Goal: Entertainment & Leisure: Consume media (video, audio)

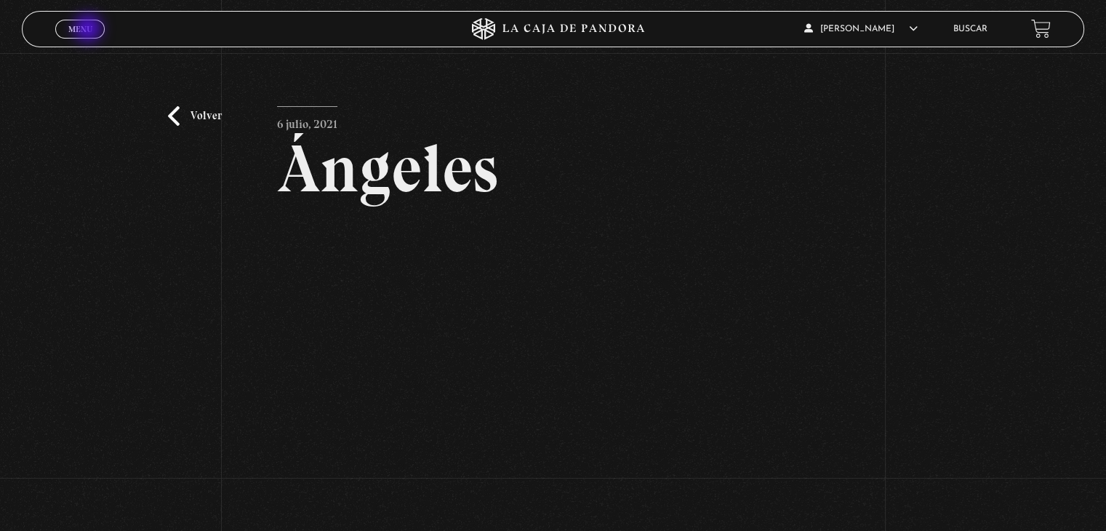
click at [89, 30] on span "Menu" at bounding box center [80, 29] width 24 height 9
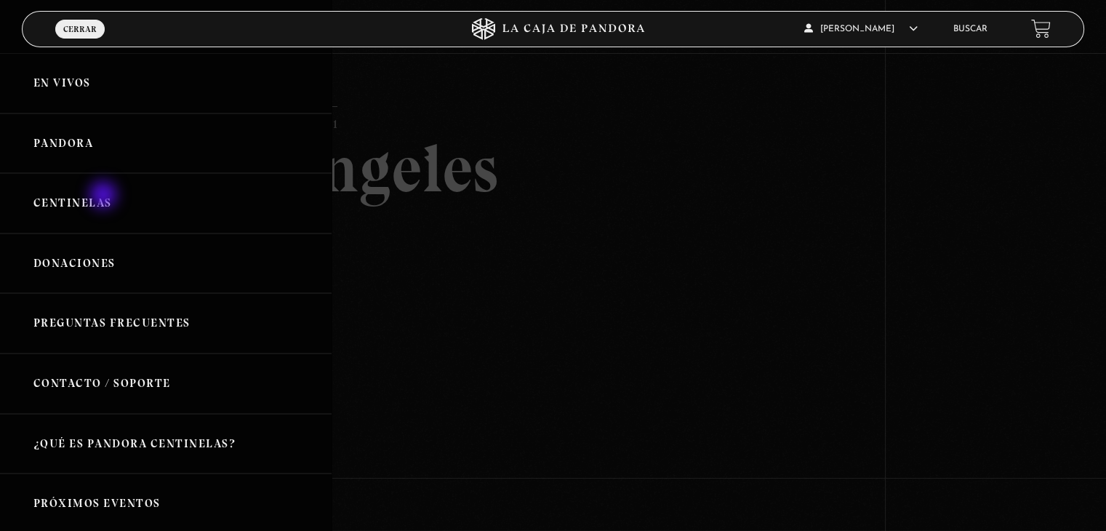
click at [105, 196] on link "Centinelas" at bounding box center [166, 203] width 332 height 60
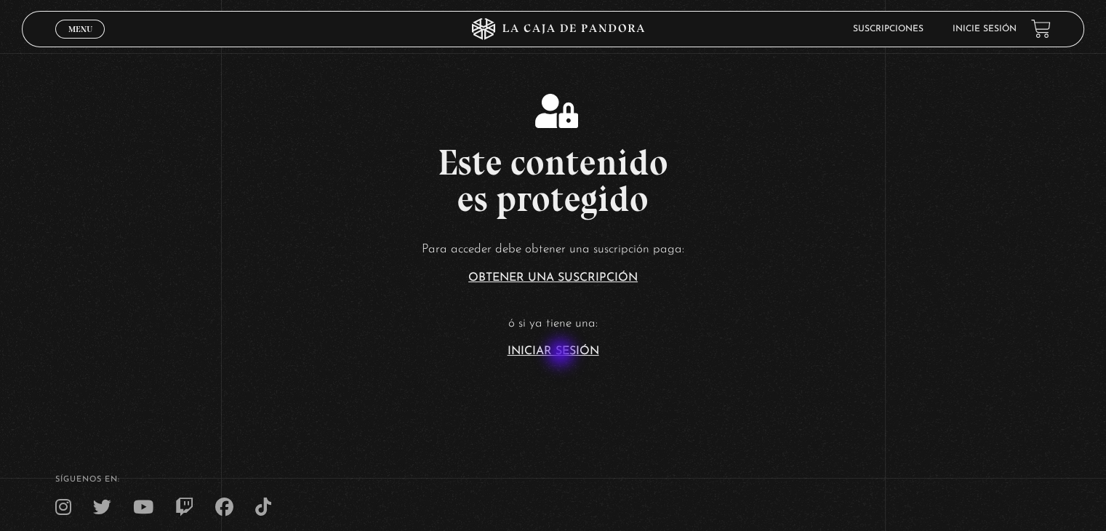
click at [563, 353] on link "Iniciar Sesión" at bounding box center [554, 351] width 92 height 12
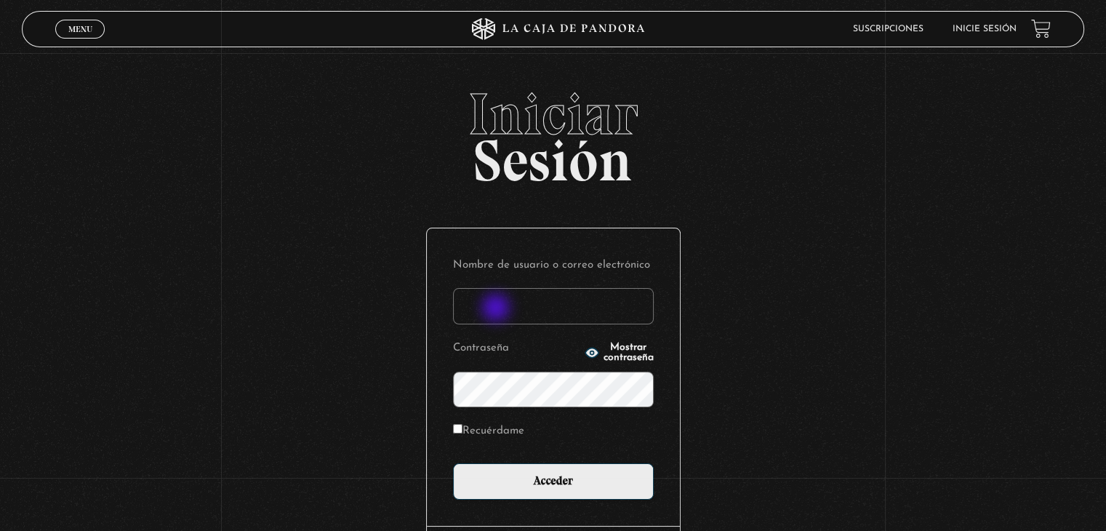
click at [498, 309] on input "Nombre de usuario o correo electrónico" at bounding box center [553, 306] width 201 height 36
type input "aqueflo23@gmail.com"
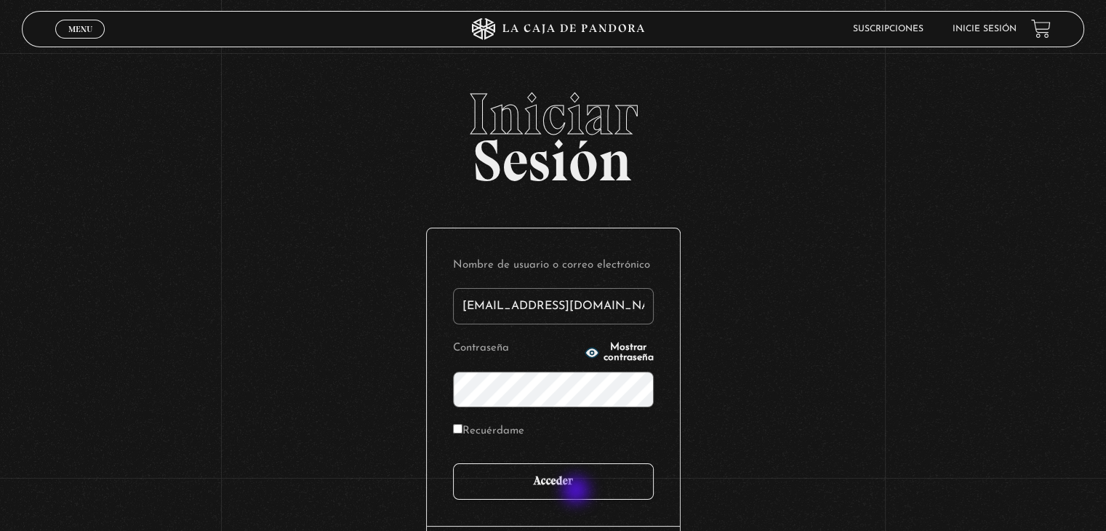
click at [578, 492] on input "Acceder" at bounding box center [553, 481] width 201 height 36
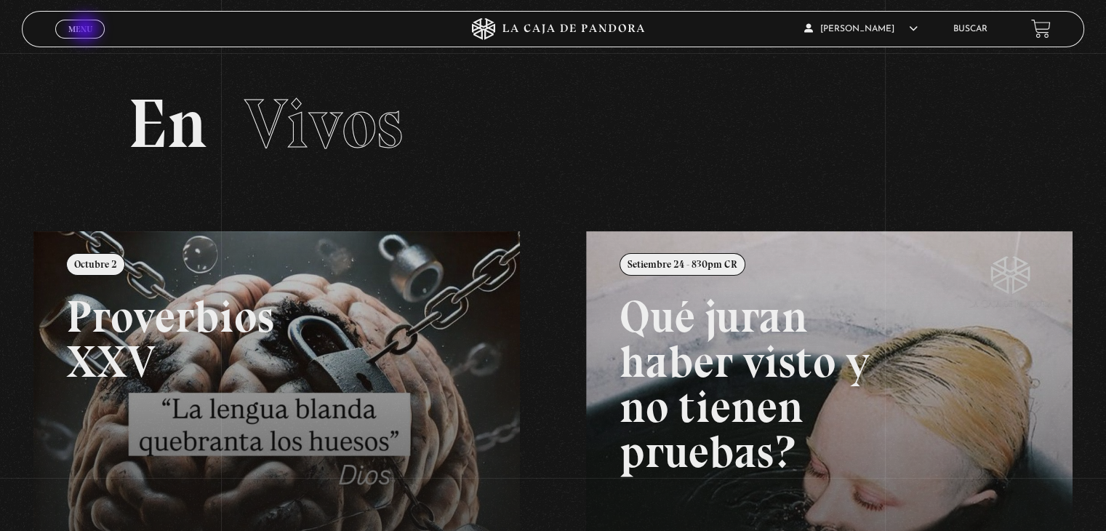
click at [87, 30] on span "Menu" at bounding box center [80, 29] width 24 height 9
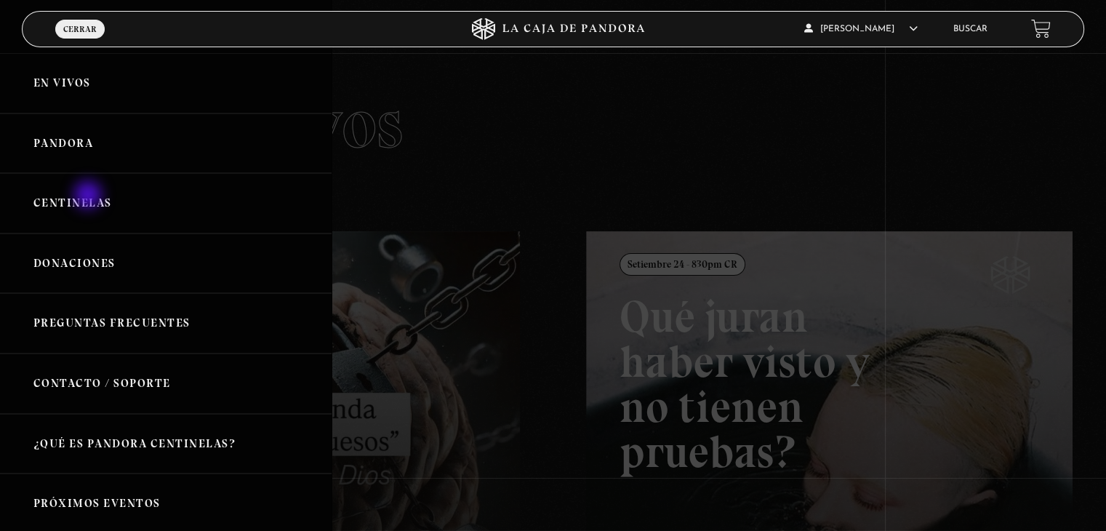
click at [89, 196] on link "Centinelas" at bounding box center [166, 203] width 332 height 60
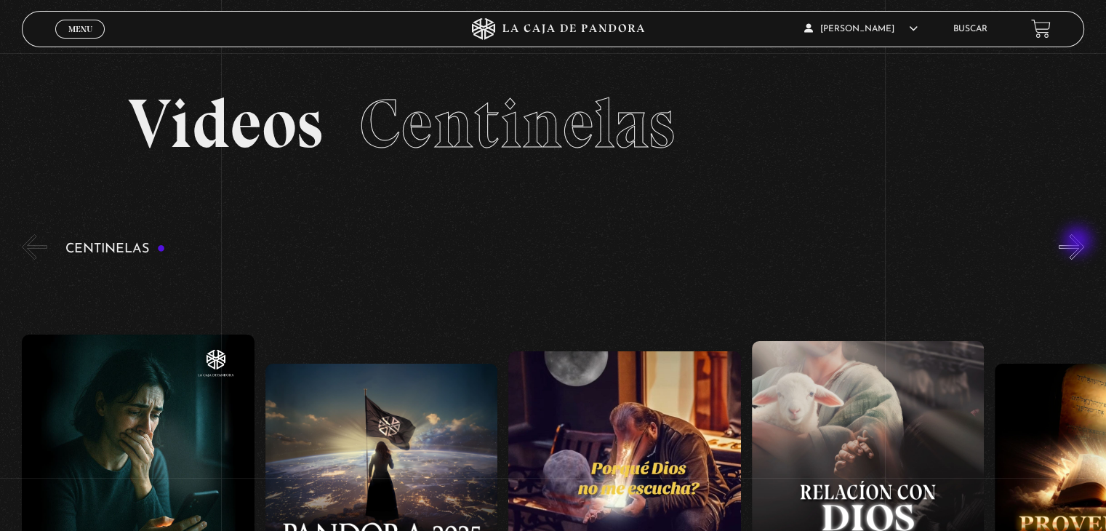
click at [1079, 242] on button "»" at bounding box center [1071, 246] width 25 height 25
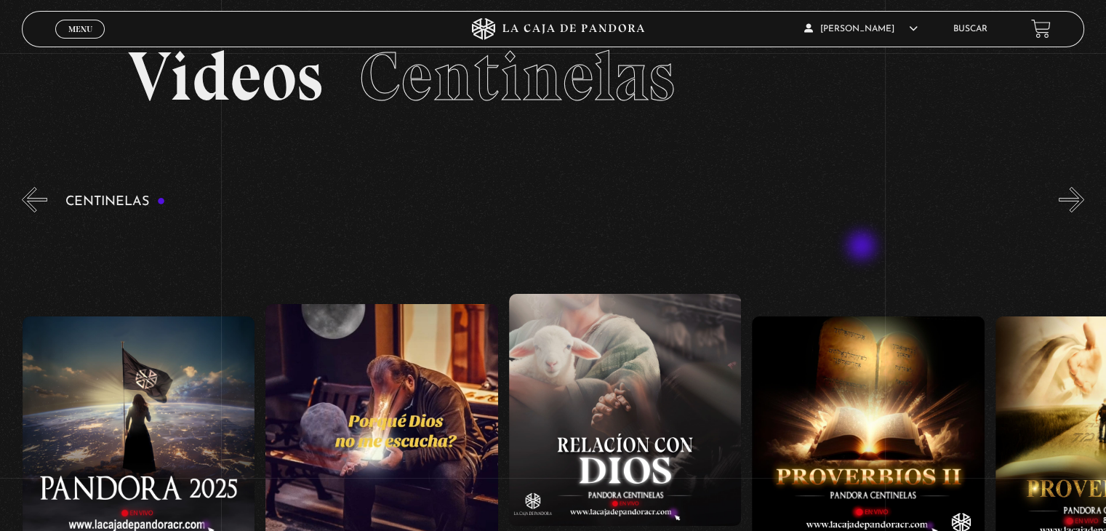
scroll to position [73, 0]
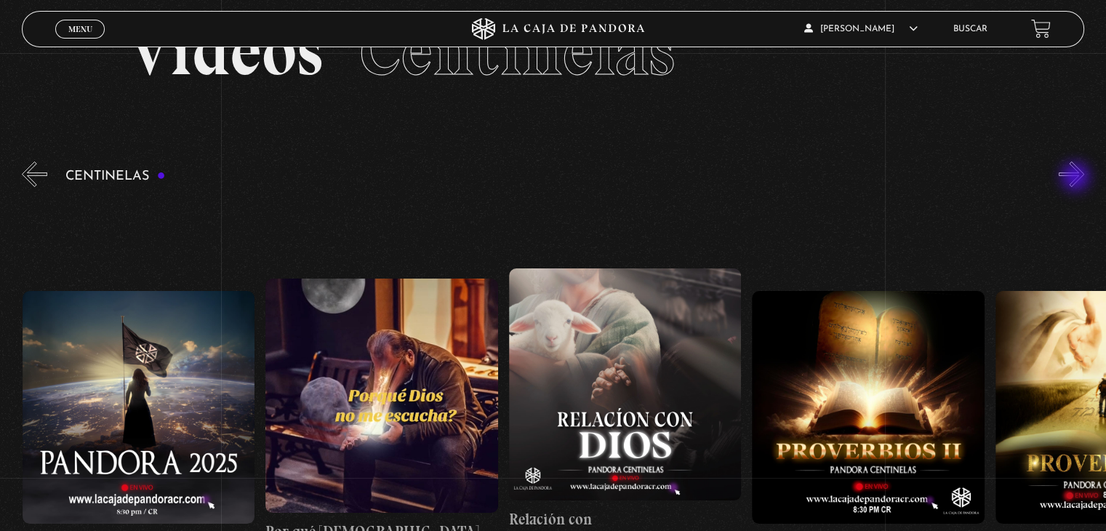
click at [1077, 178] on button "»" at bounding box center [1071, 173] width 25 height 25
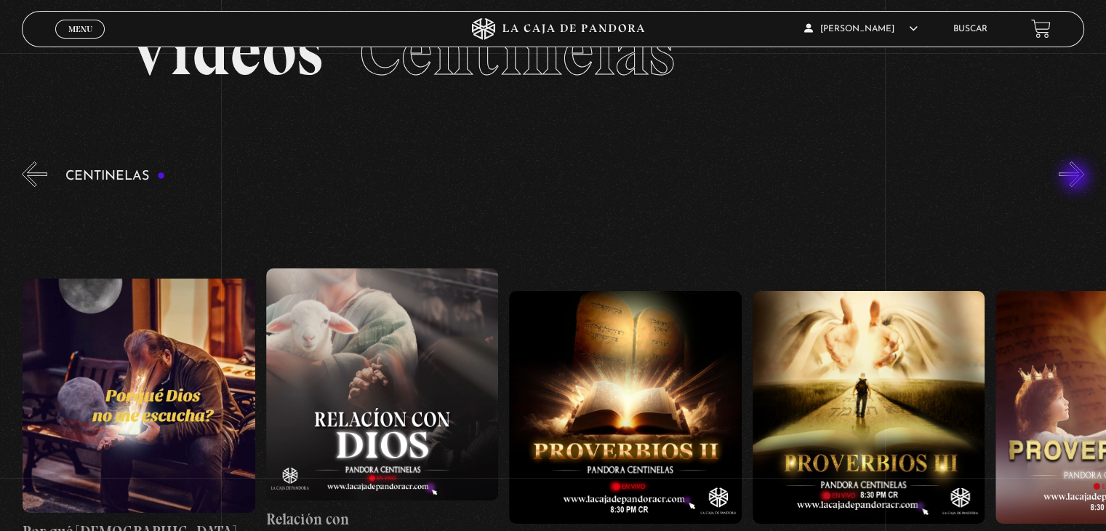
click at [1077, 178] on button "»" at bounding box center [1071, 173] width 25 height 25
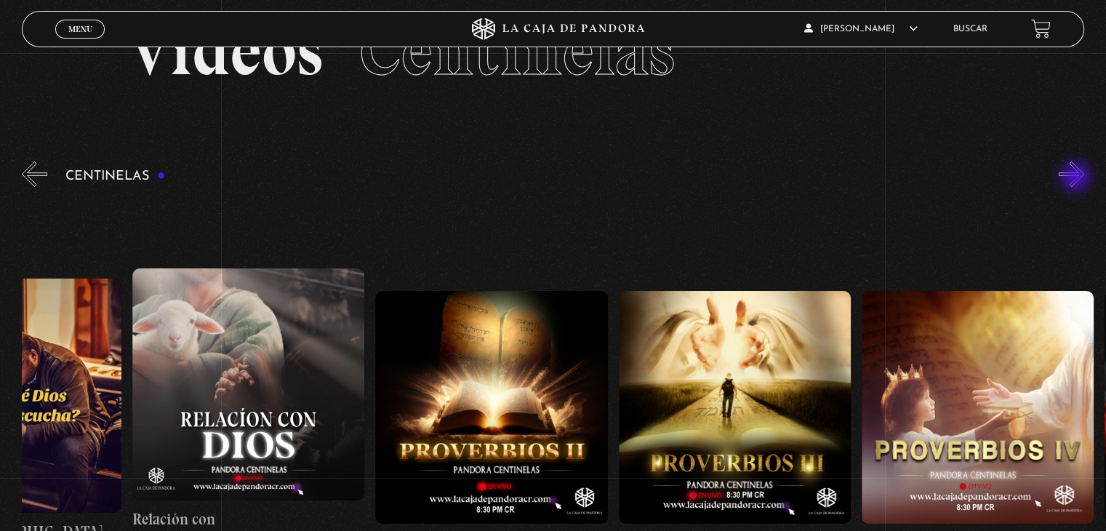
click at [1077, 178] on button "»" at bounding box center [1071, 173] width 25 height 25
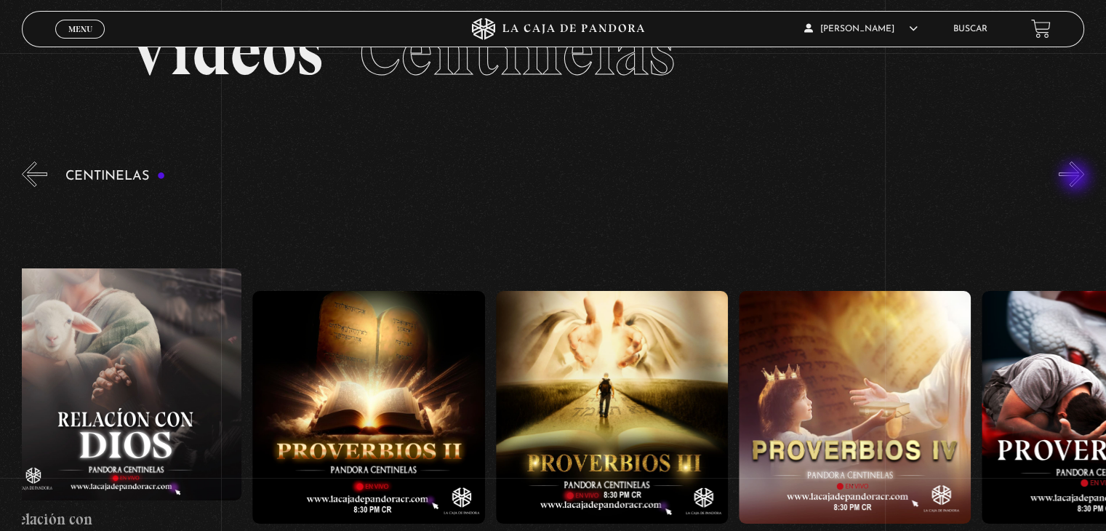
click at [1077, 178] on button "»" at bounding box center [1071, 173] width 25 height 25
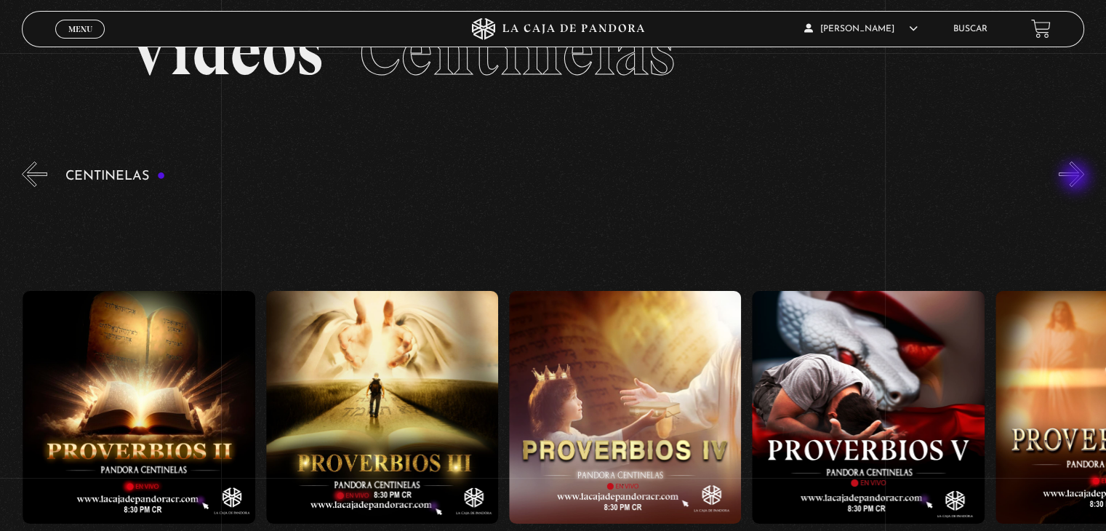
click at [1077, 178] on button "»" at bounding box center [1071, 173] width 25 height 25
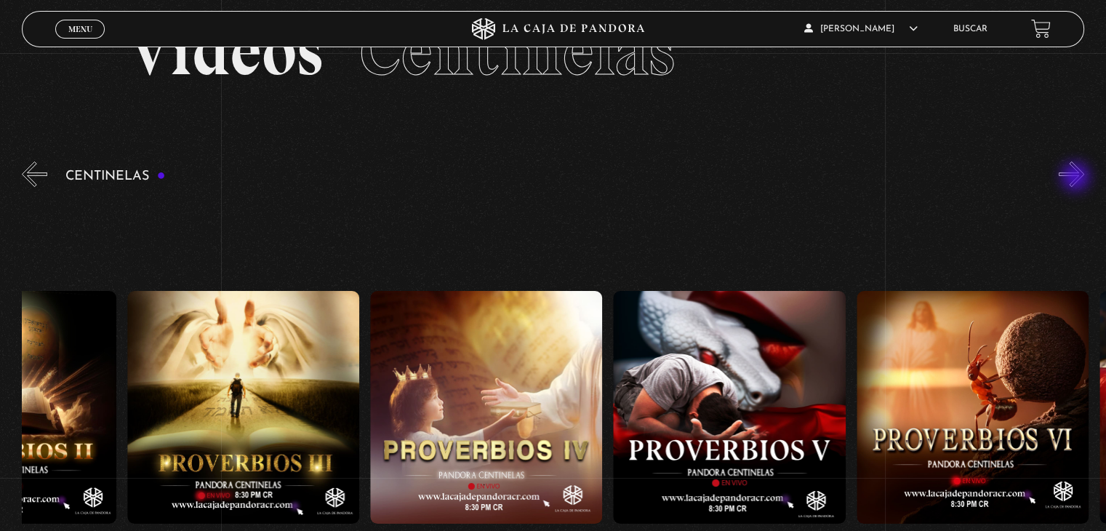
click at [1077, 178] on button "»" at bounding box center [1071, 173] width 25 height 25
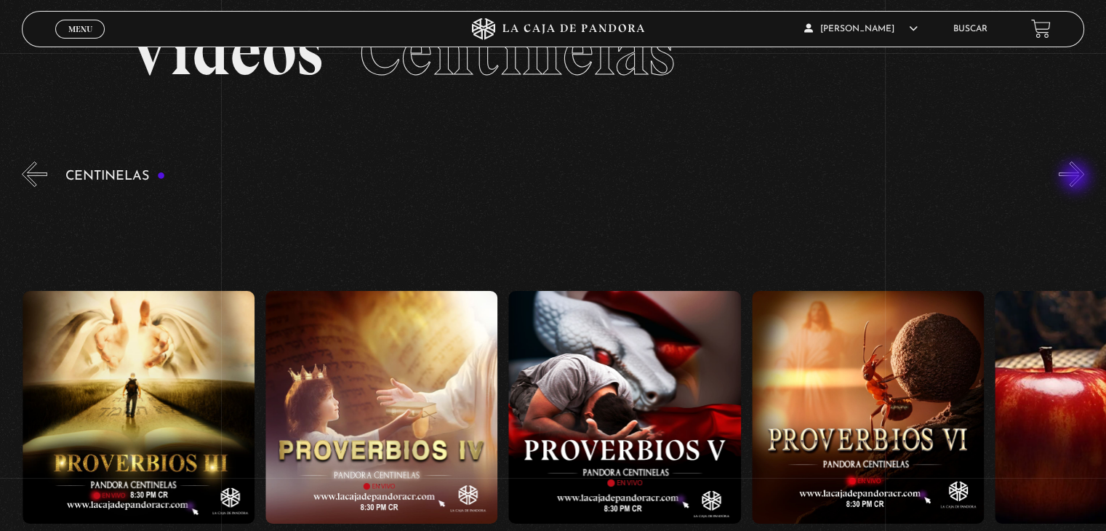
click at [1077, 178] on button "»" at bounding box center [1071, 173] width 25 height 25
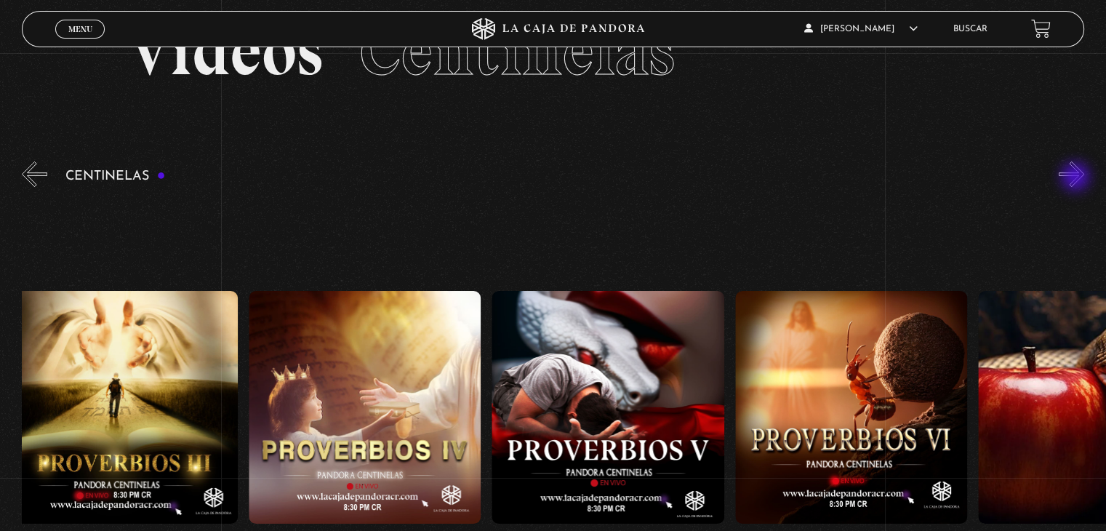
click at [1077, 178] on button "»" at bounding box center [1071, 173] width 25 height 25
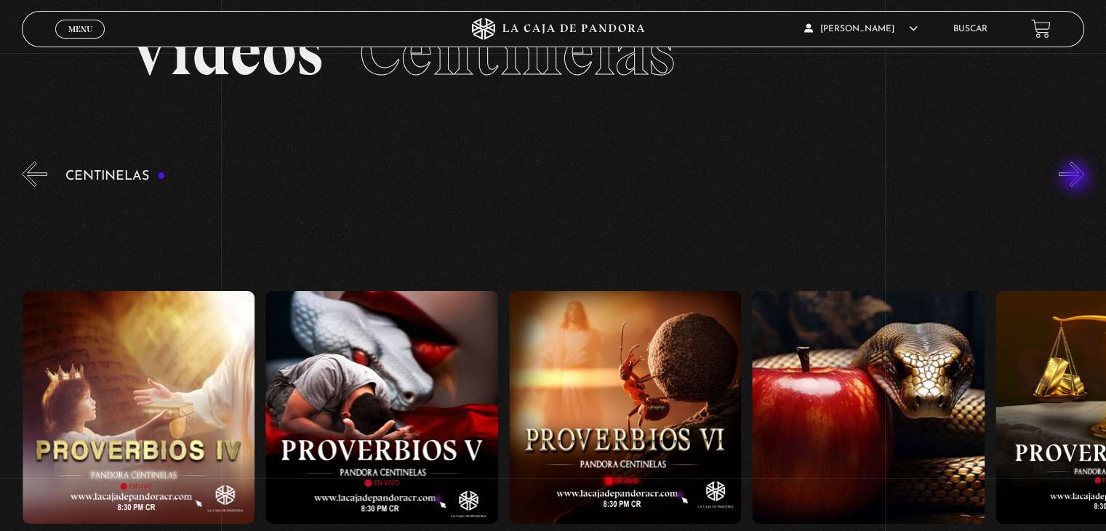
click at [1077, 178] on button "»" at bounding box center [1071, 173] width 25 height 25
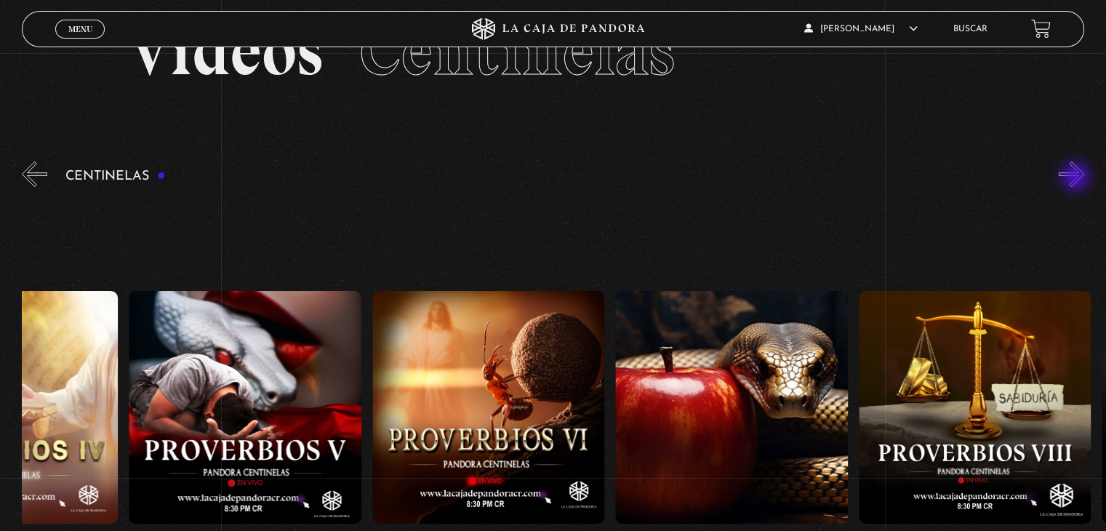
click at [1077, 178] on button "»" at bounding box center [1071, 173] width 25 height 25
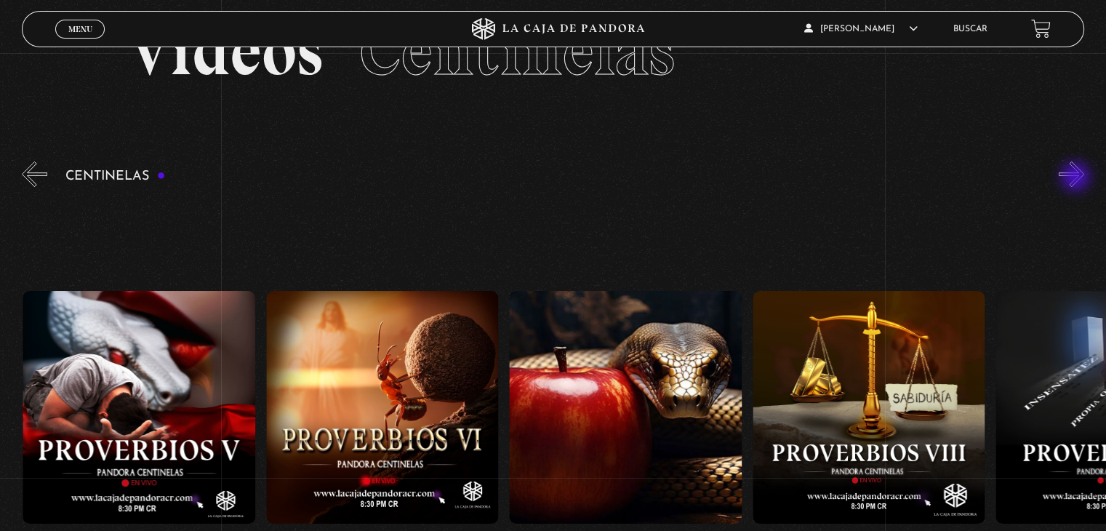
click at [1077, 178] on button "»" at bounding box center [1071, 173] width 25 height 25
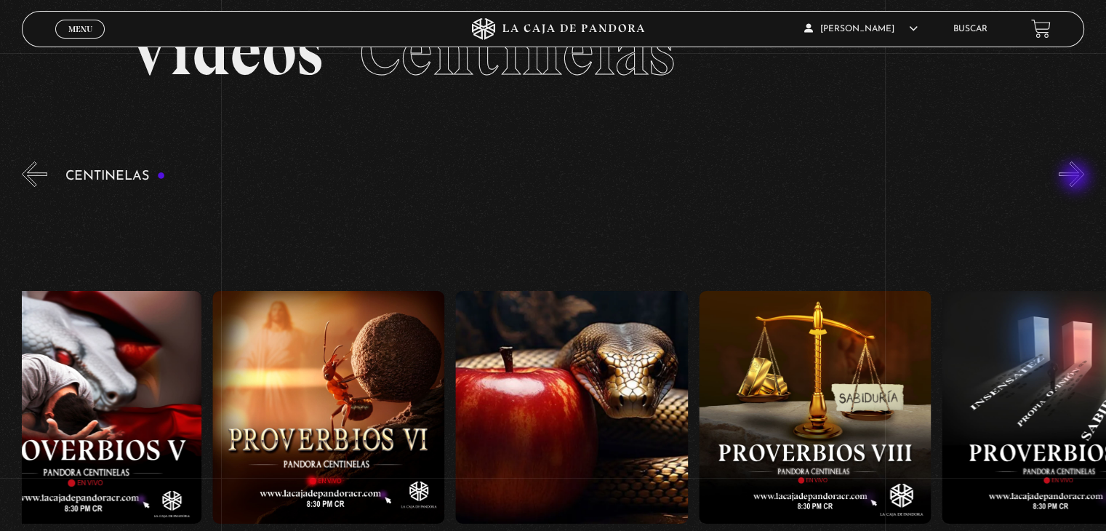
click at [1077, 178] on button "»" at bounding box center [1071, 173] width 25 height 25
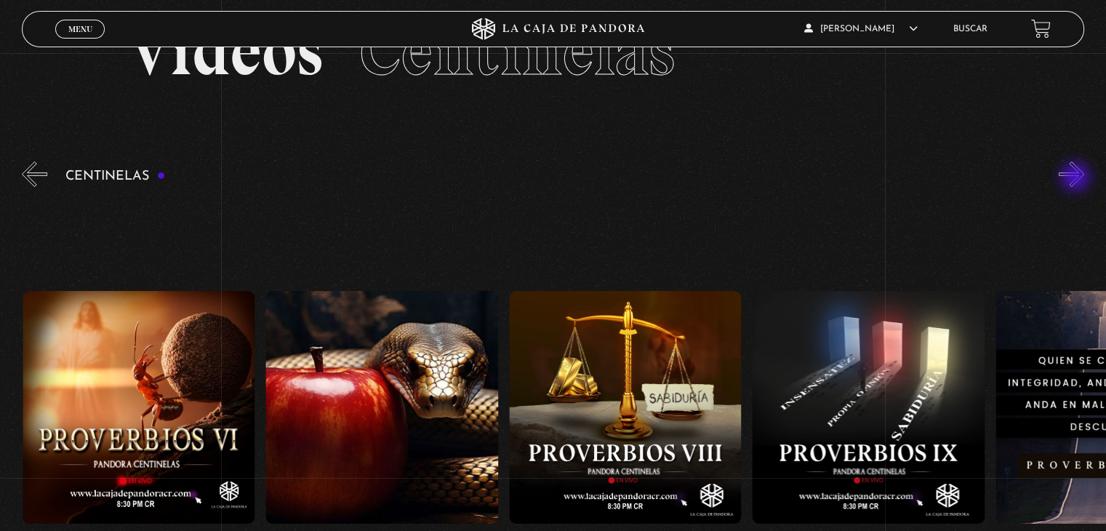
click at [1077, 178] on button "»" at bounding box center [1071, 173] width 25 height 25
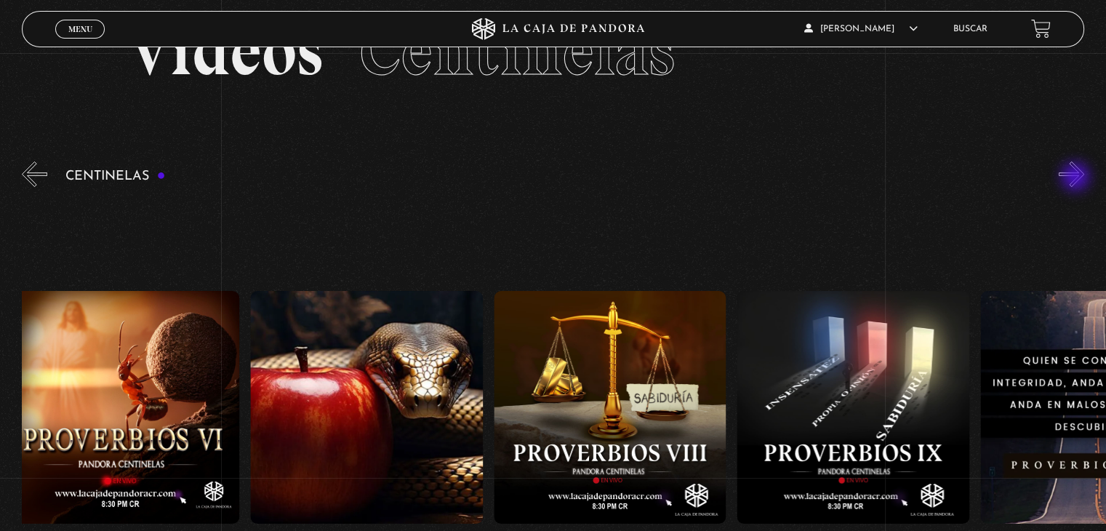
click at [1077, 178] on button "»" at bounding box center [1071, 173] width 25 height 25
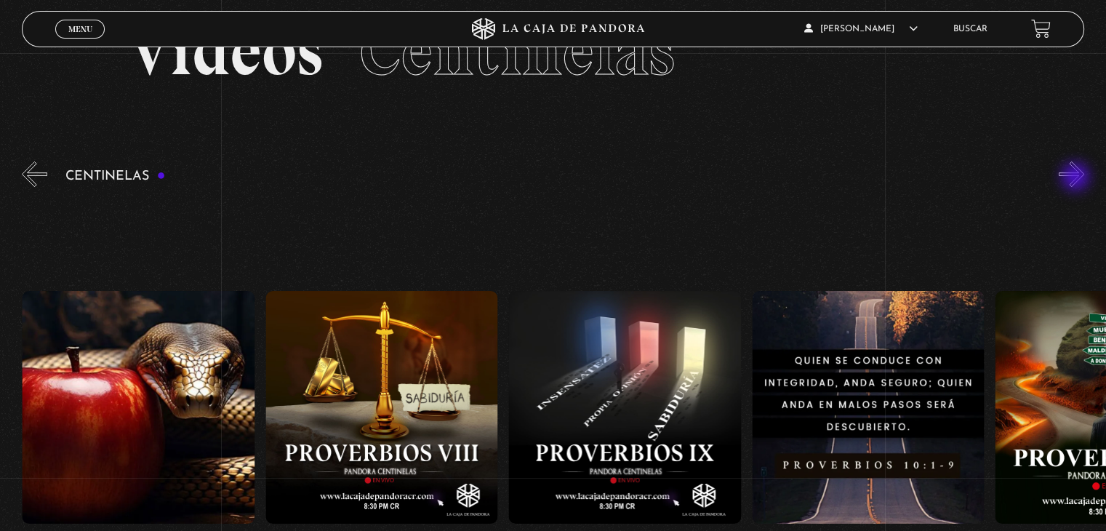
click at [1077, 178] on button "»" at bounding box center [1071, 173] width 25 height 25
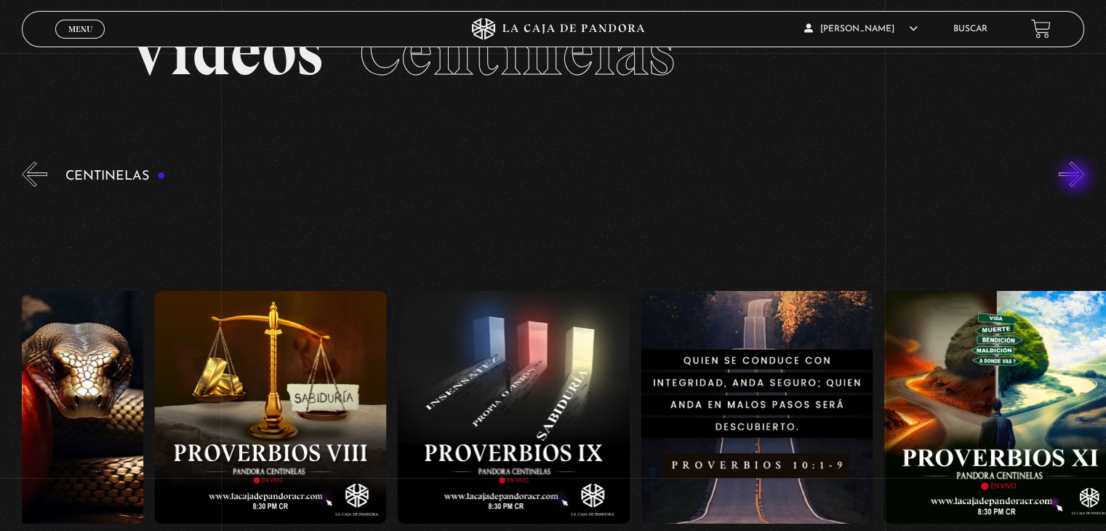
click at [1077, 178] on button "»" at bounding box center [1071, 173] width 25 height 25
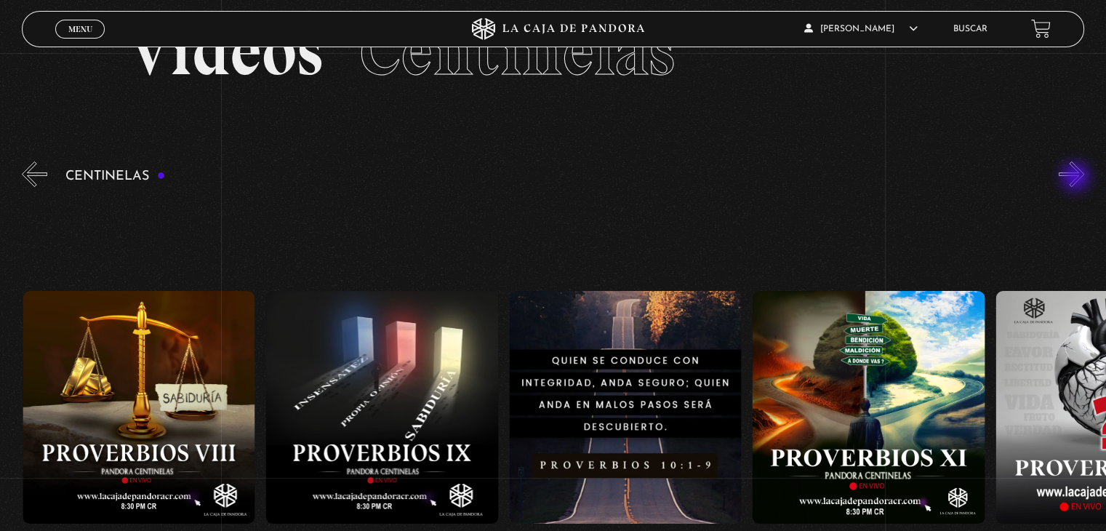
click at [1077, 178] on button "»" at bounding box center [1071, 173] width 25 height 25
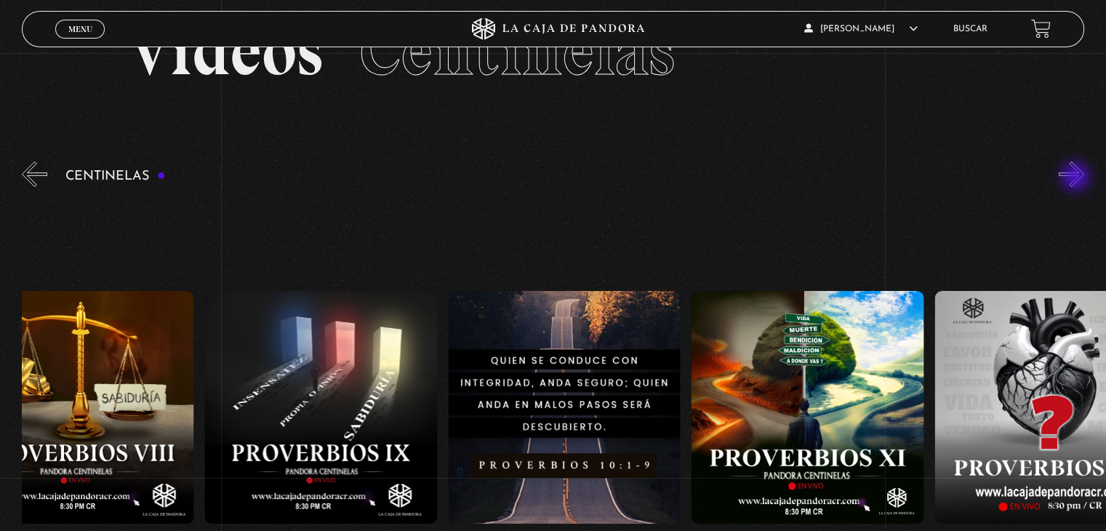
click at [1077, 178] on button "»" at bounding box center [1071, 173] width 25 height 25
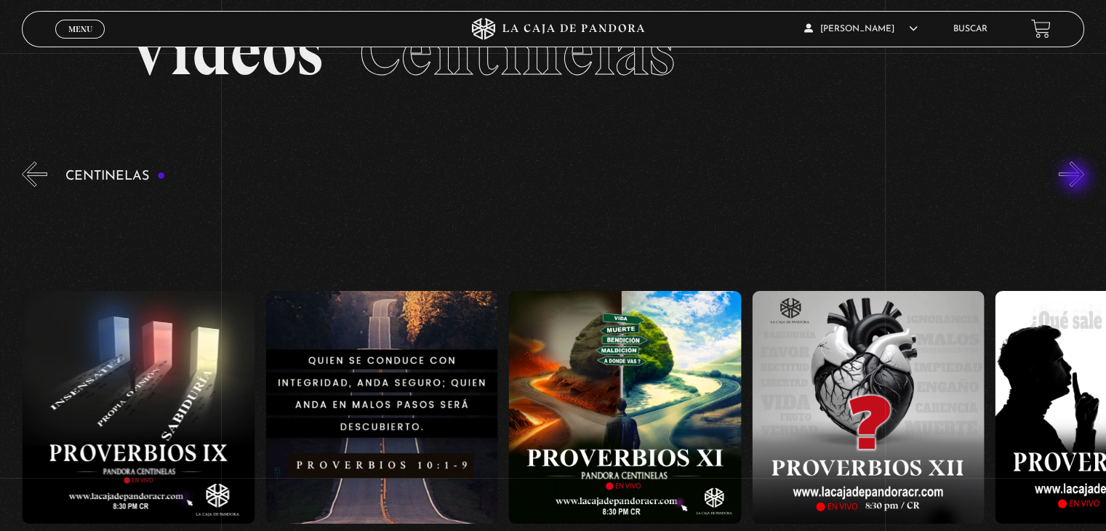
click at [1077, 178] on button "»" at bounding box center [1071, 173] width 25 height 25
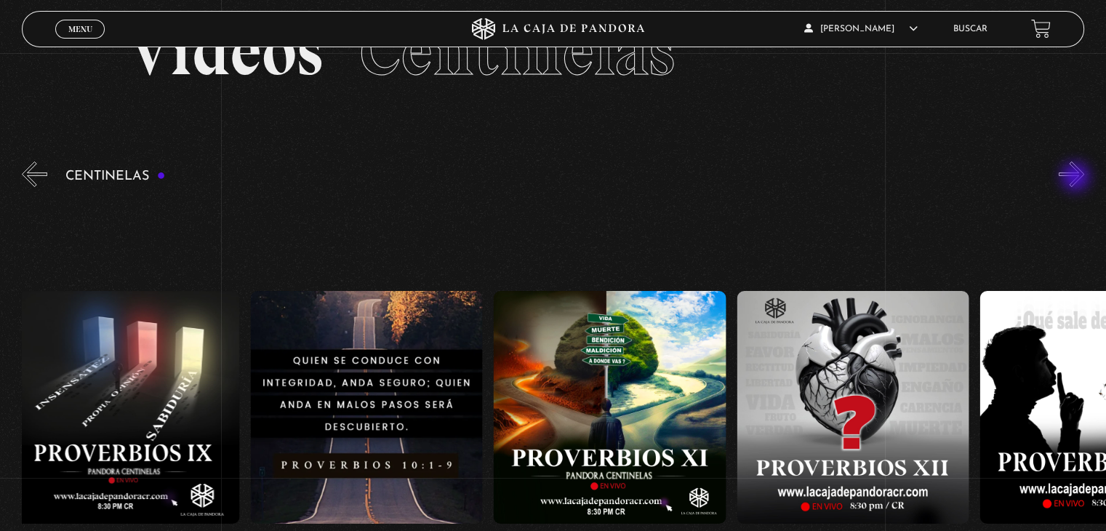
click at [1077, 178] on button "»" at bounding box center [1071, 173] width 25 height 25
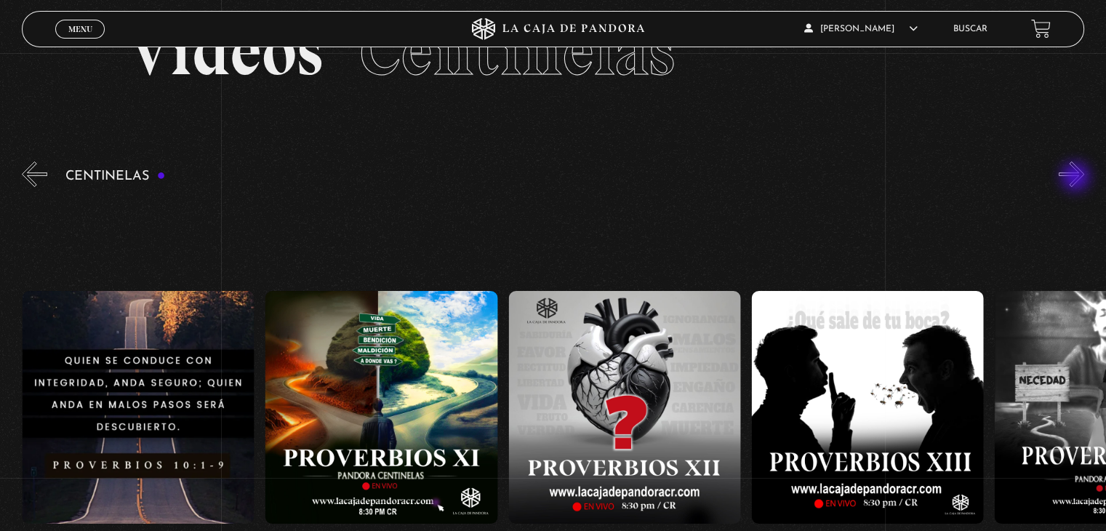
click at [1077, 178] on button "»" at bounding box center [1071, 173] width 25 height 25
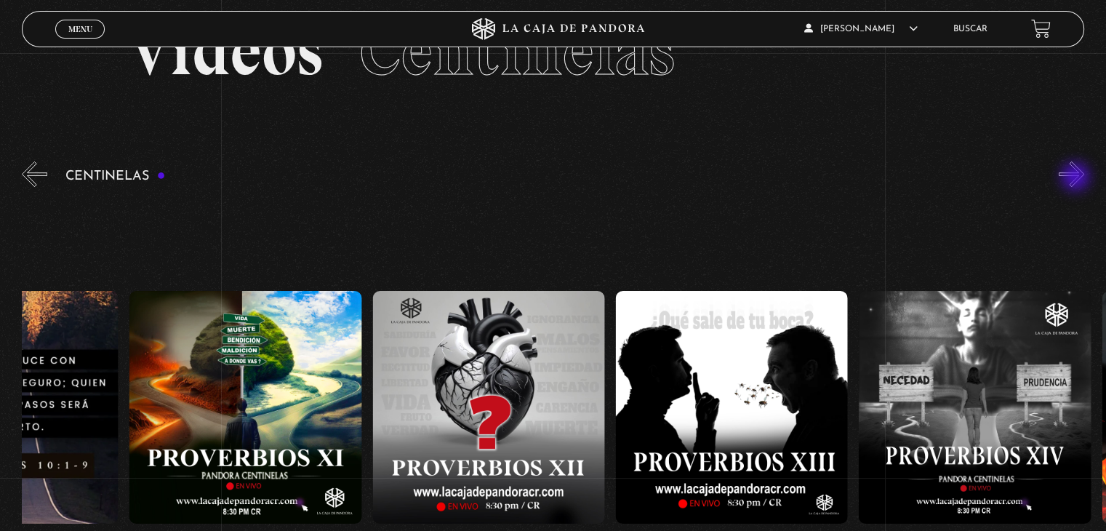
click at [1077, 178] on button "»" at bounding box center [1071, 173] width 25 height 25
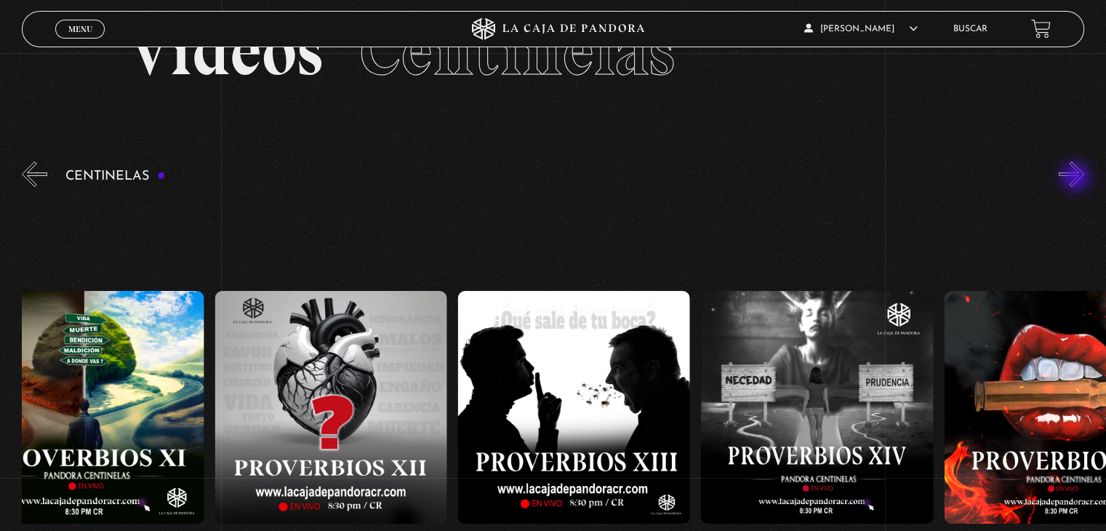
click at [1077, 178] on button "»" at bounding box center [1071, 173] width 25 height 25
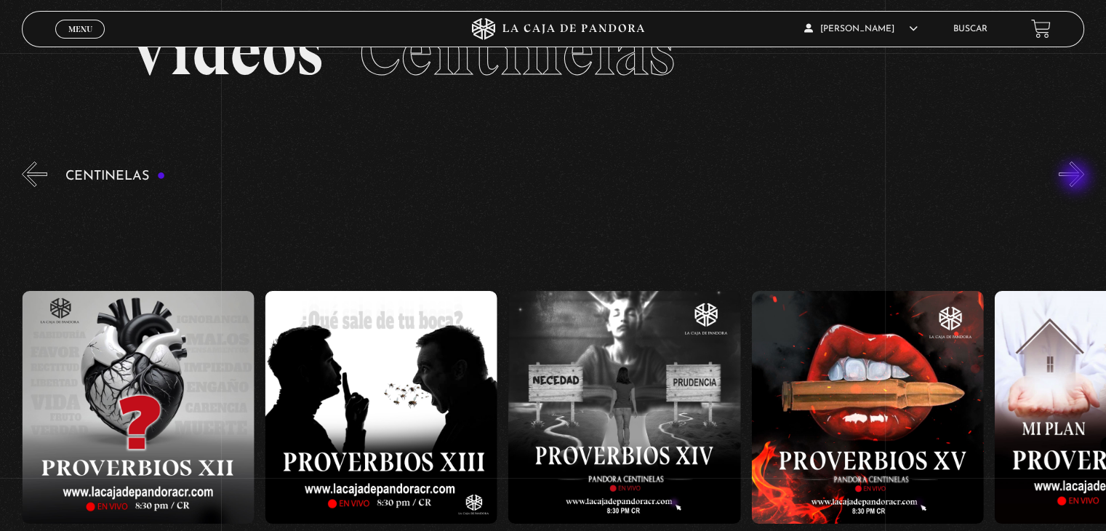
click at [1077, 178] on button "»" at bounding box center [1071, 173] width 25 height 25
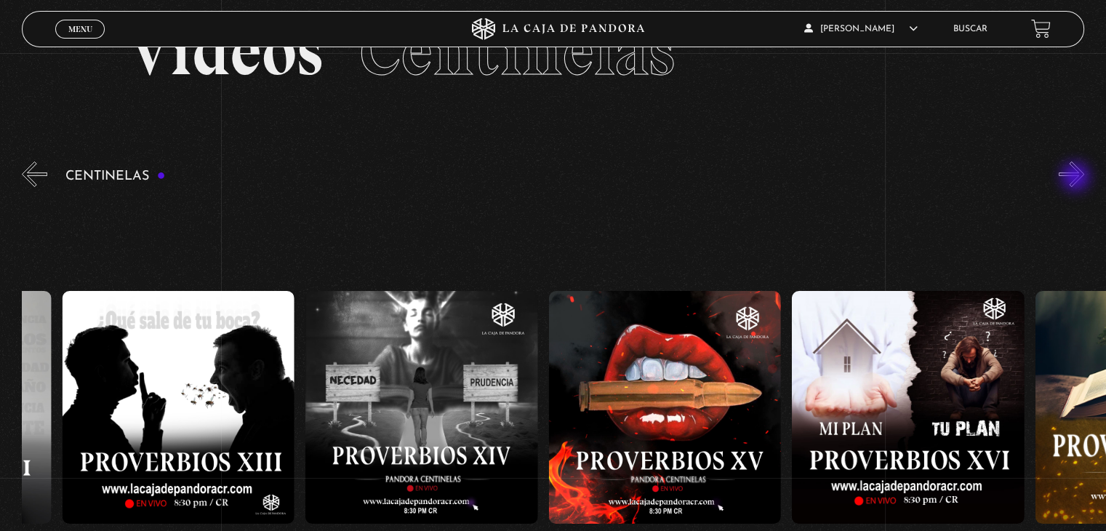
click at [1077, 178] on button "»" at bounding box center [1071, 173] width 25 height 25
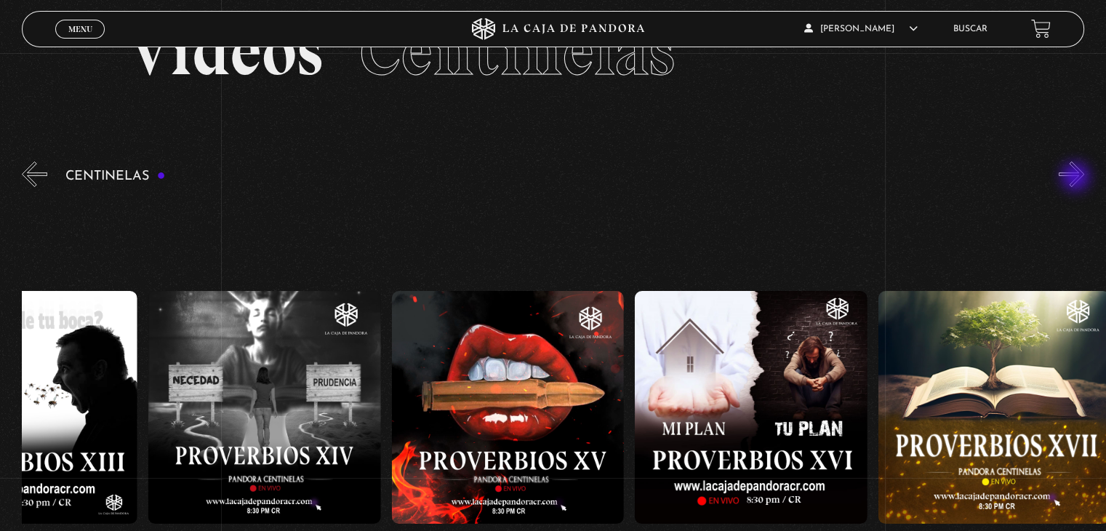
click at [1077, 178] on button "»" at bounding box center [1071, 173] width 25 height 25
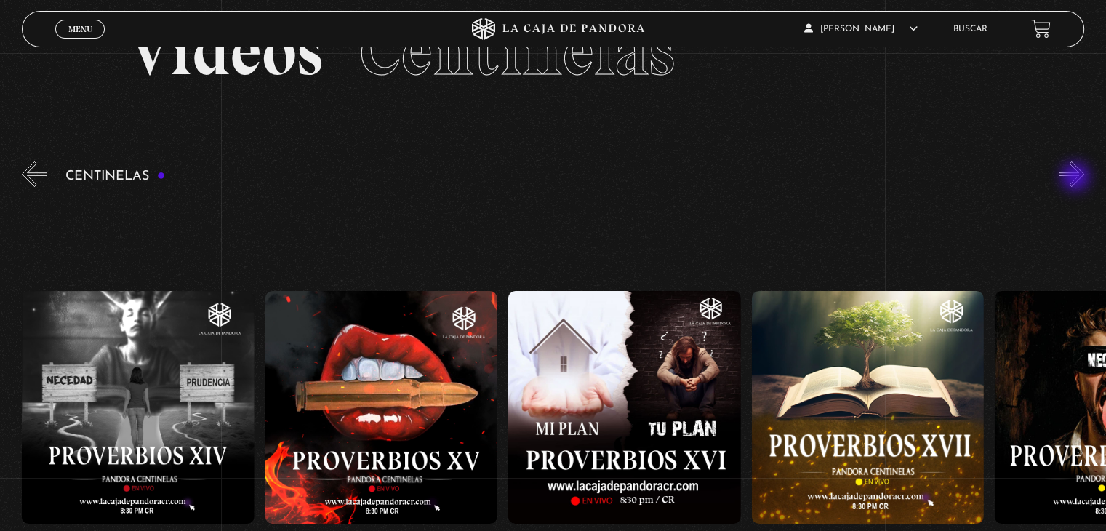
click at [1077, 178] on button "»" at bounding box center [1071, 173] width 25 height 25
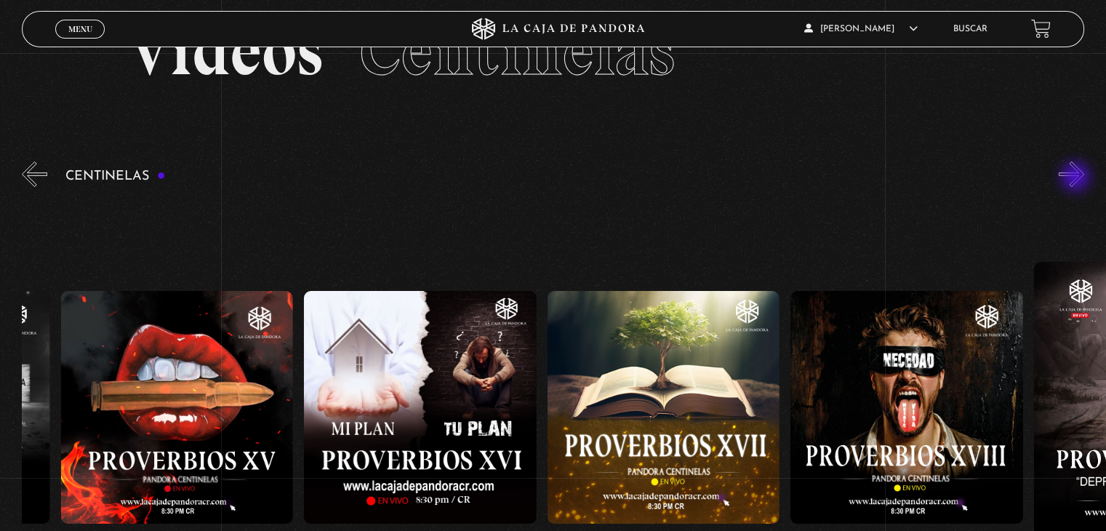
click at [1077, 178] on button "»" at bounding box center [1071, 173] width 25 height 25
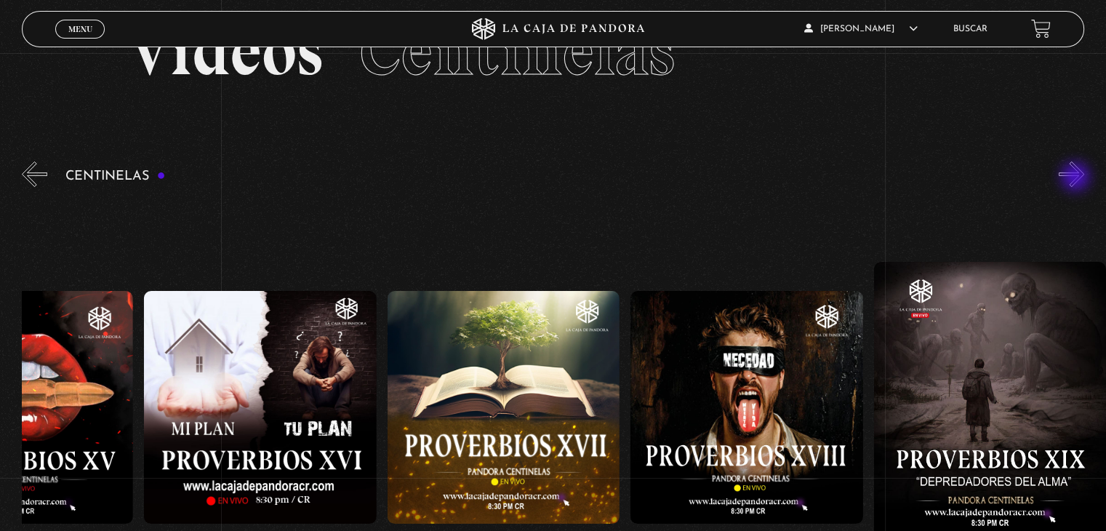
click at [1077, 178] on button "»" at bounding box center [1071, 173] width 25 height 25
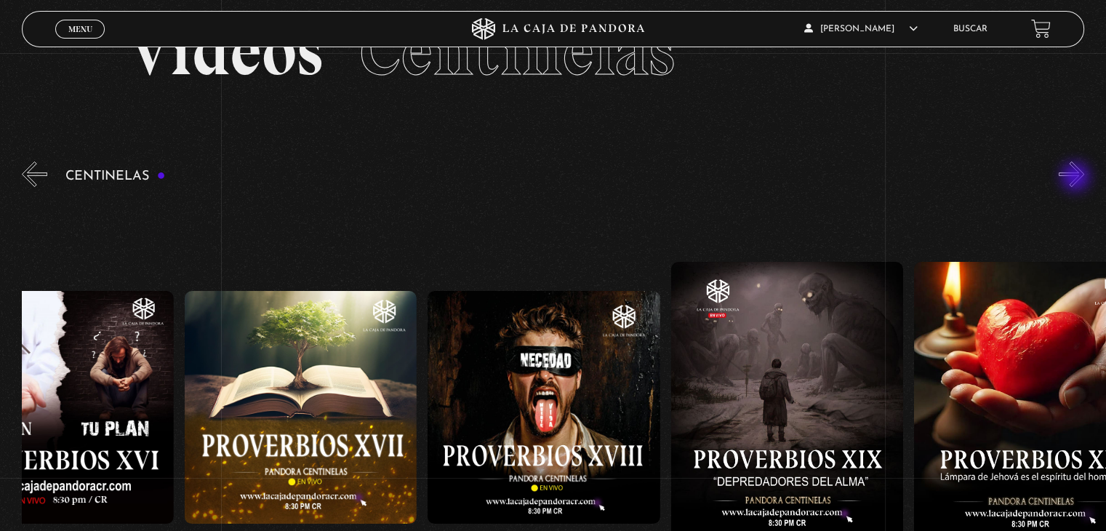
click at [1077, 178] on button "»" at bounding box center [1071, 173] width 25 height 25
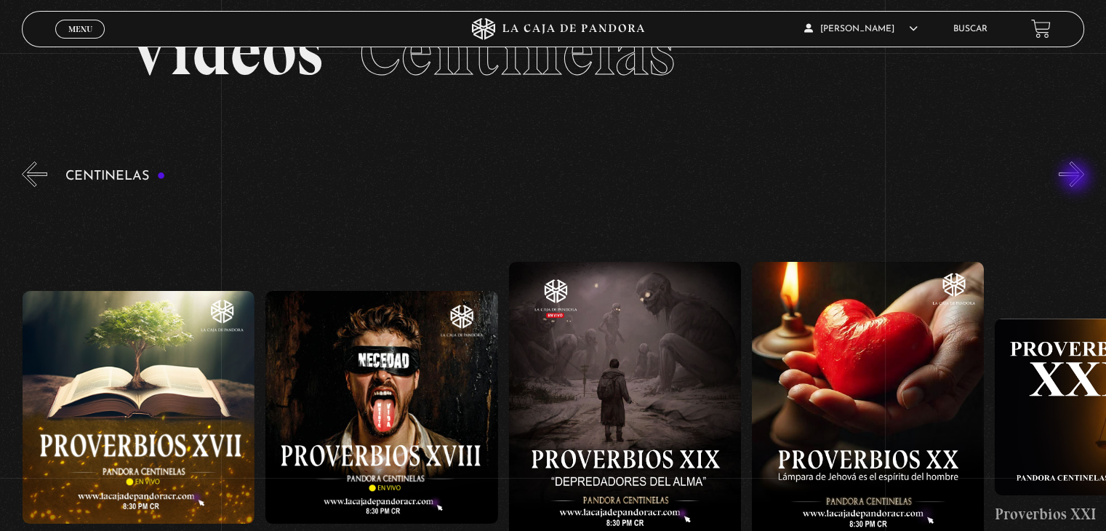
click at [1077, 178] on button "»" at bounding box center [1071, 173] width 25 height 25
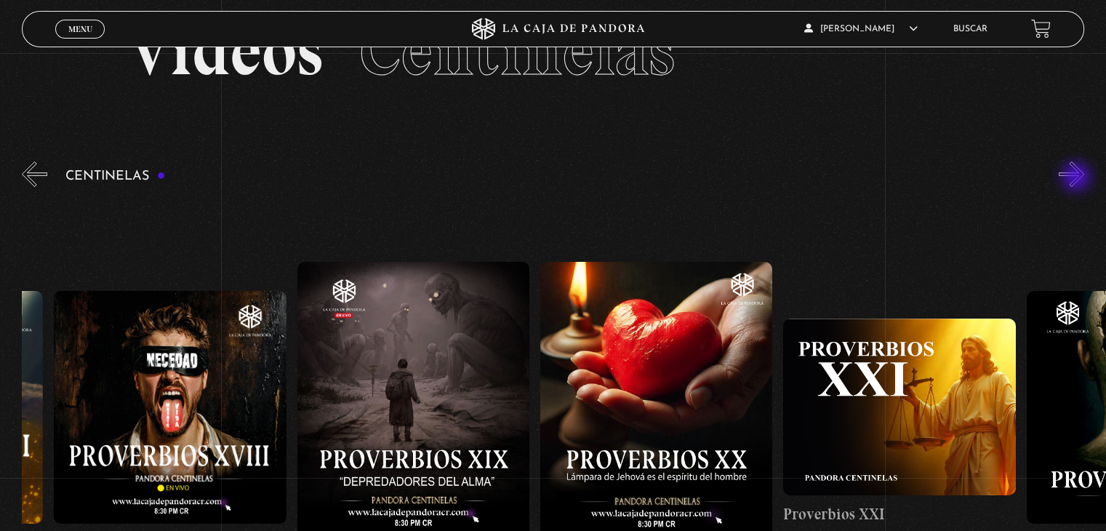
click at [1078, 178] on button "»" at bounding box center [1071, 173] width 25 height 25
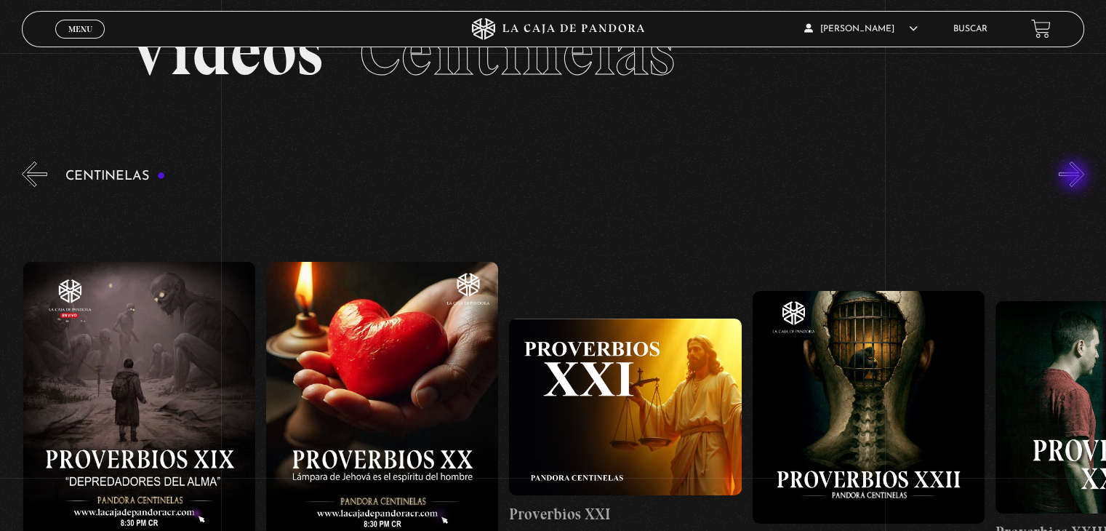
scroll to position [0, 5108]
click at [1075, 176] on button "»" at bounding box center [1071, 173] width 25 height 25
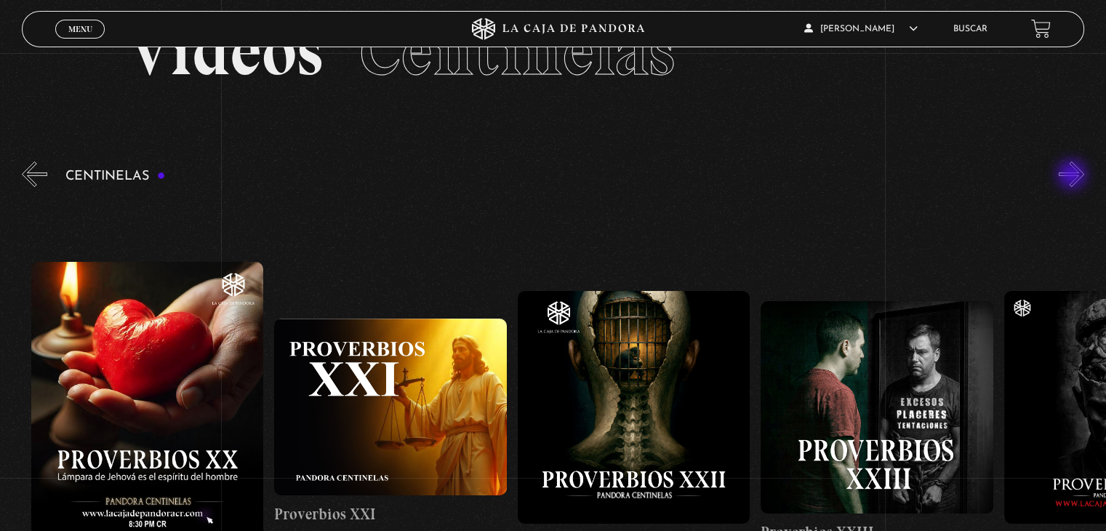
click at [1074, 176] on button "»" at bounding box center [1071, 173] width 25 height 25
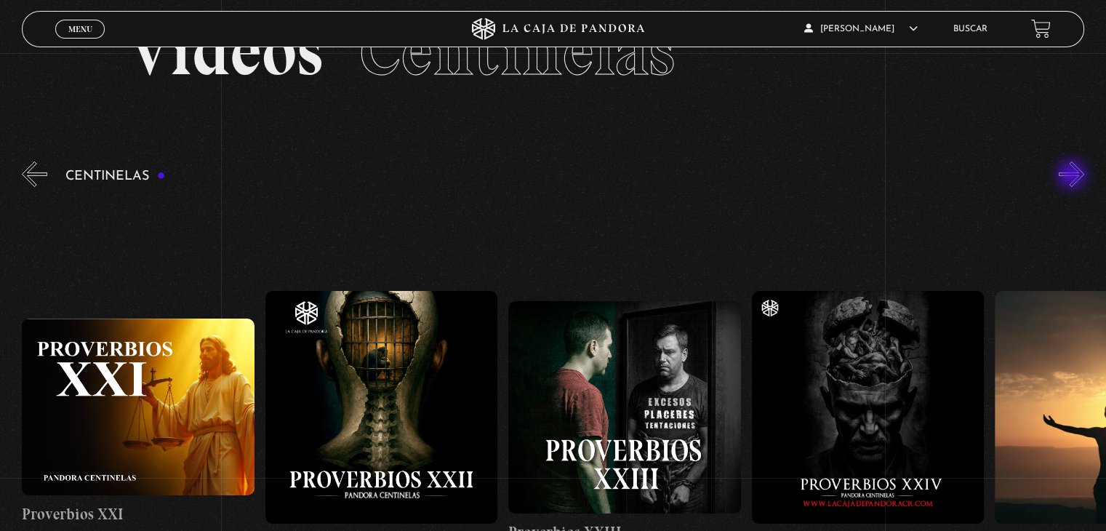
click at [1074, 176] on button "»" at bounding box center [1071, 173] width 25 height 25
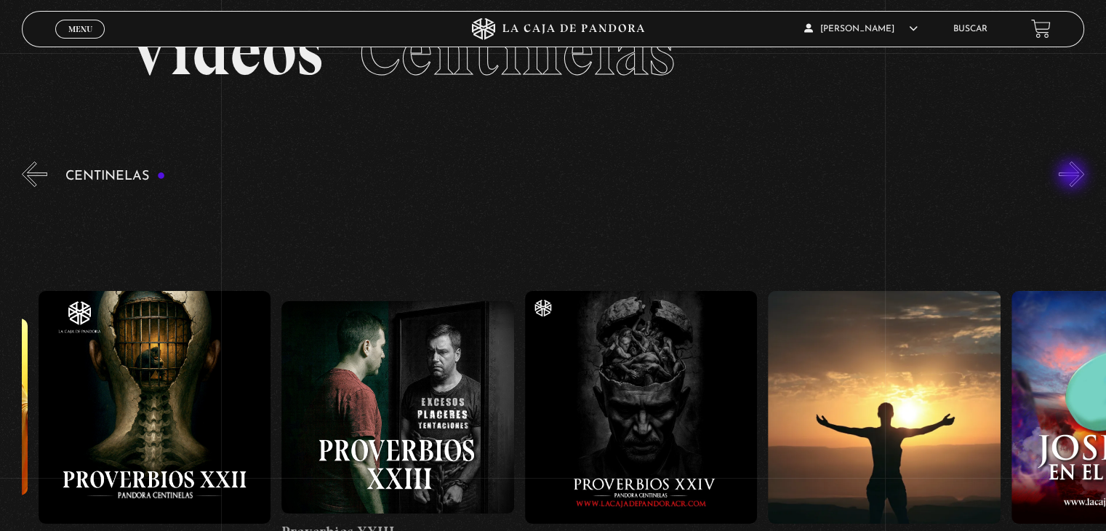
click at [1074, 176] on button "»" at bounding box center [1071, 173] width 25 height 25
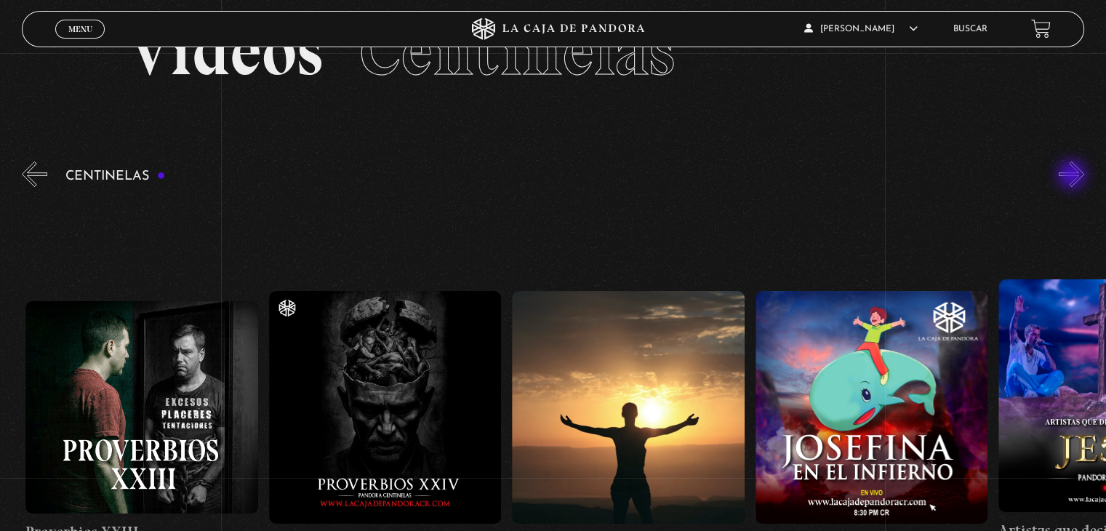
click at [1074, 176] on button "»" at bounding box center [1071, 173] width 25 height 25
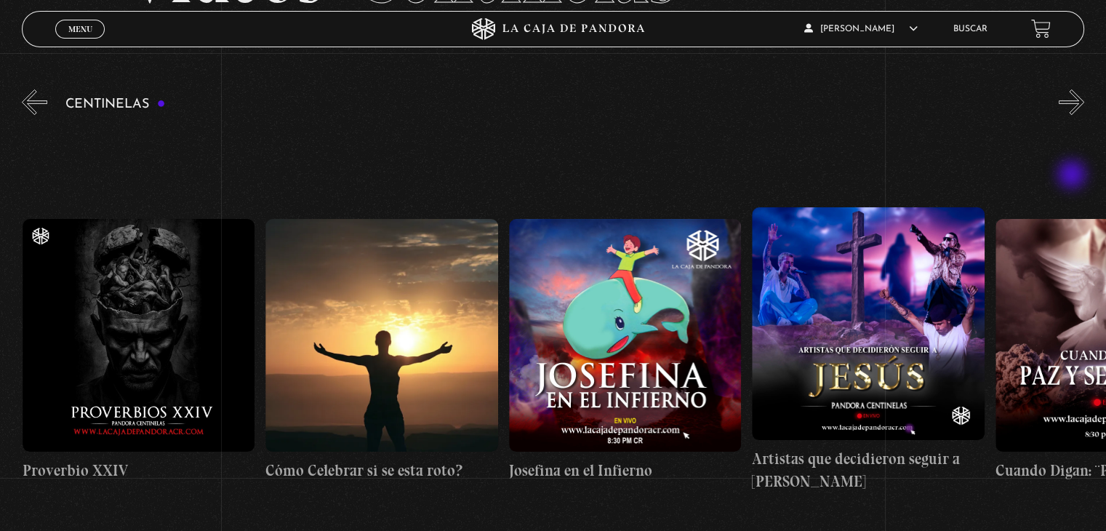
scroll to position [145, 0]
click at [1075, 96] on button "»" at bounding box center [1071, 101] width 25 height 25
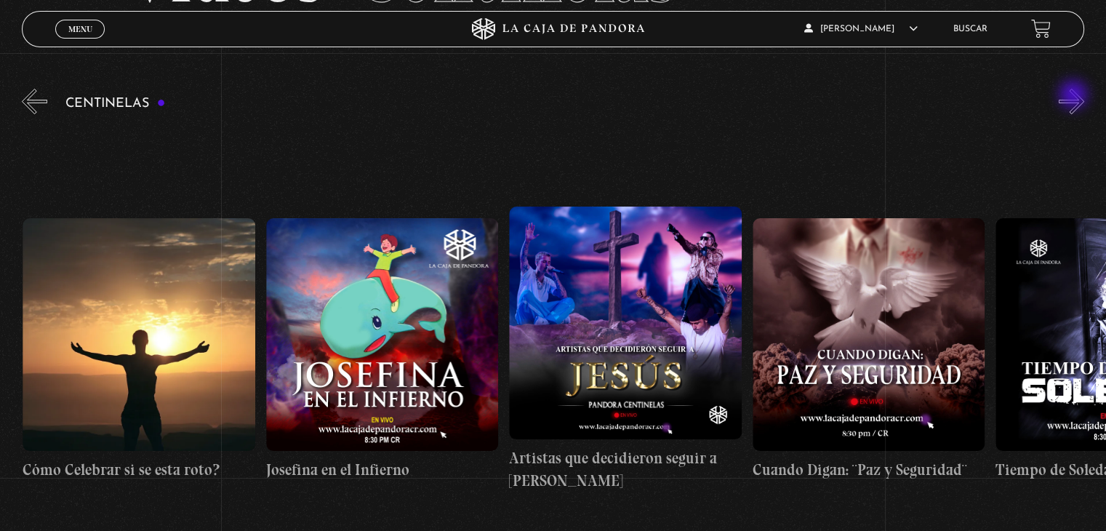
click at [1075, 96] on button "»" at bounding box center [1071, 101] width 25 height 25
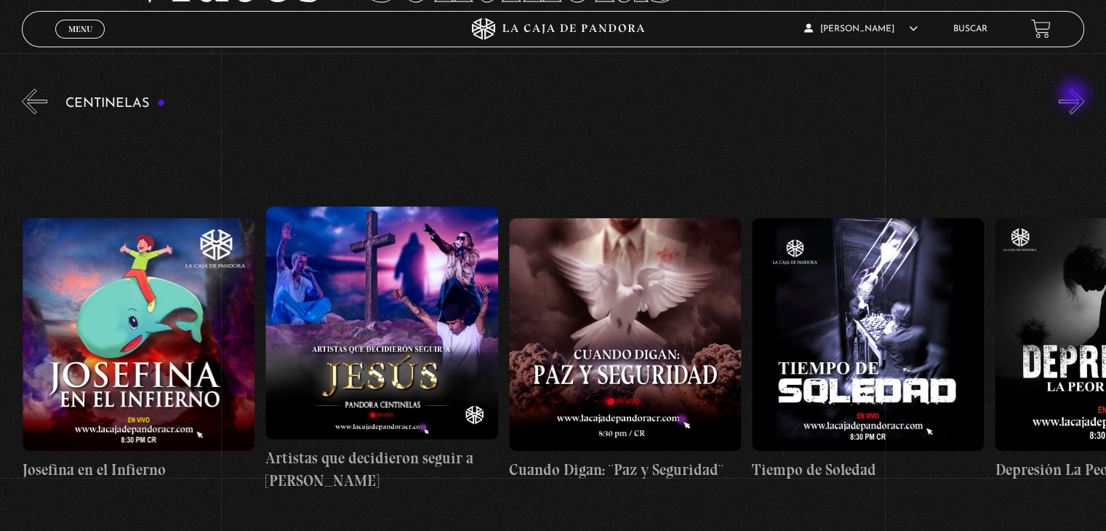
click at [1075, 96] on button "»" at bounding box center [1071, 101] width 25 height 25
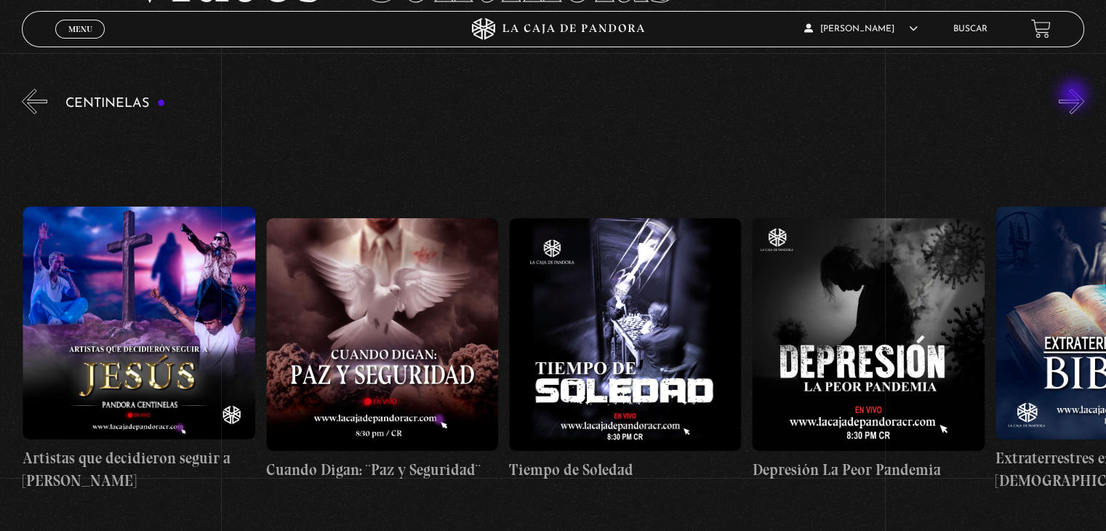
click at [1075, 96] on button "»" at bounding box center [1071, 101] width 25 height 25
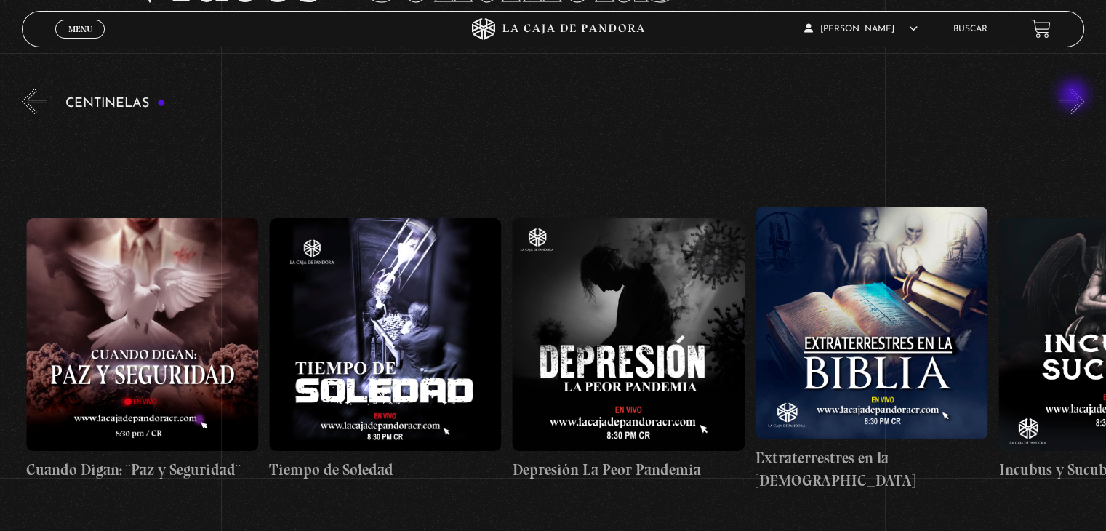
click at [1075, 96] on button "»" at bounding box center [1071, 101] width 25 height 25
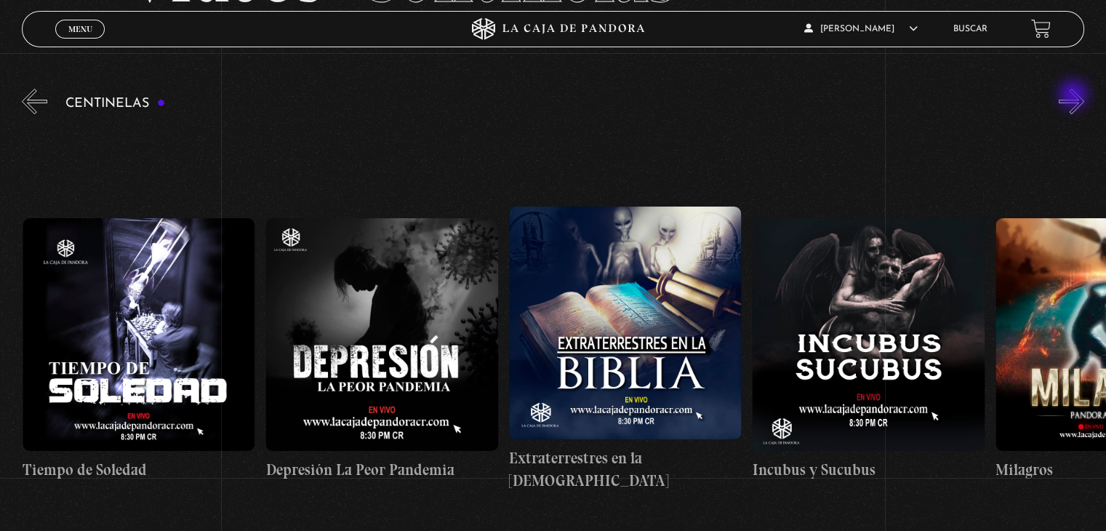
click at [1075, 96] on button "»" at bounding box center [1071, 101] width 25 height 25
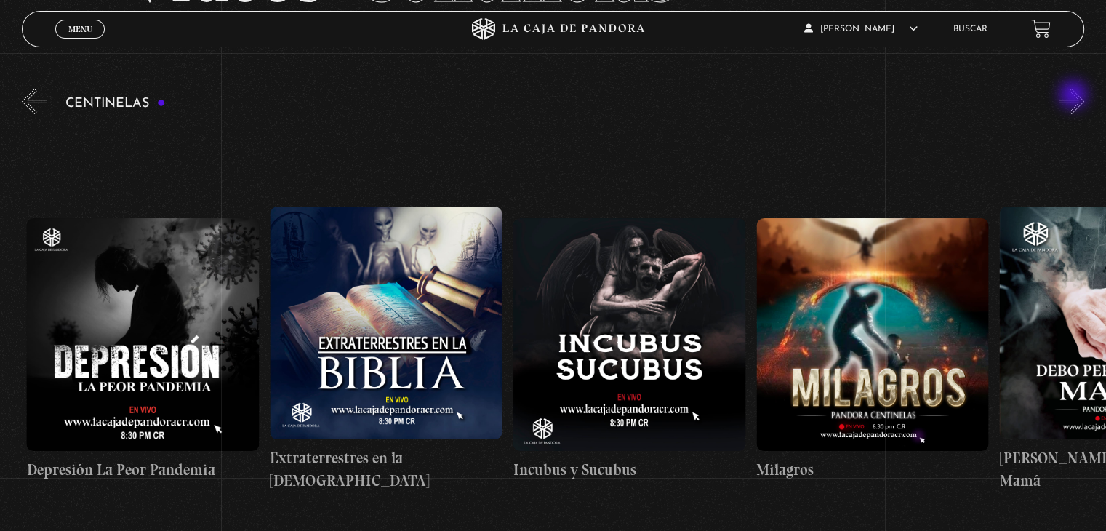
click at [1075, 96] on button "»" at bounding box center [1071, 101] width 25 height 25
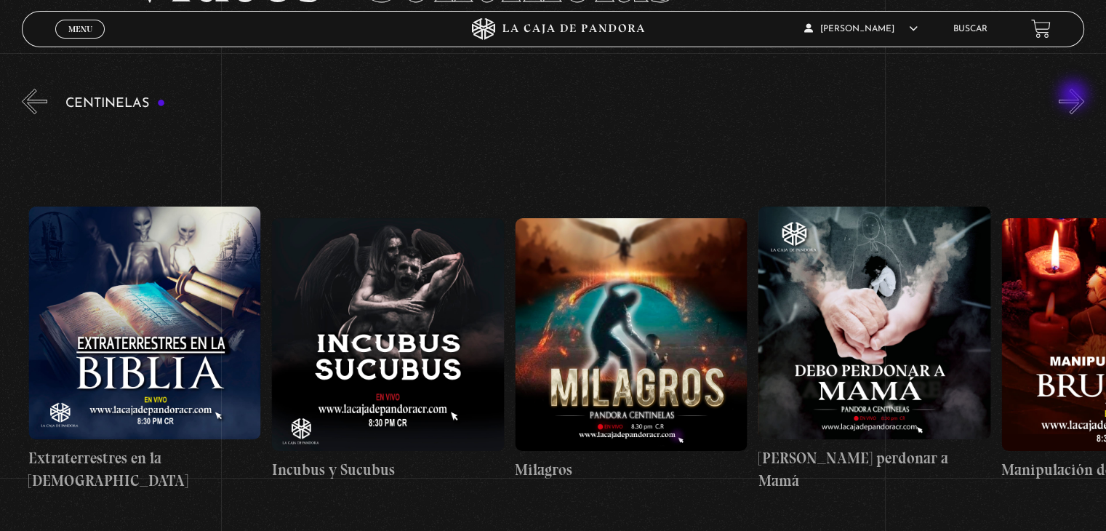
click at [1075, 96] on button "»" at bounding box center [1071, 101] width 25 height 25
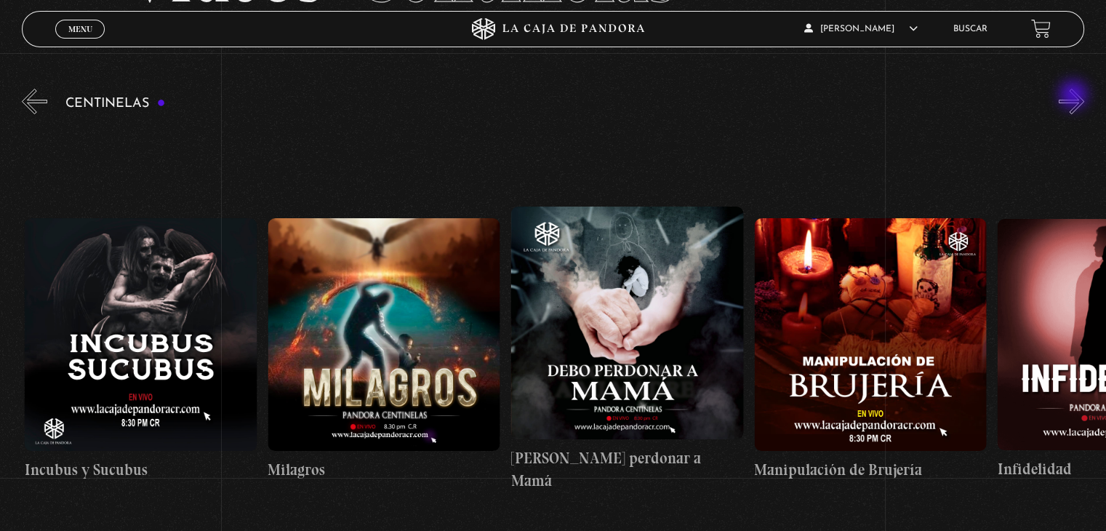
click at [1075, 96] on button "»" at bounding box center [1071, 101] width 25 height 25
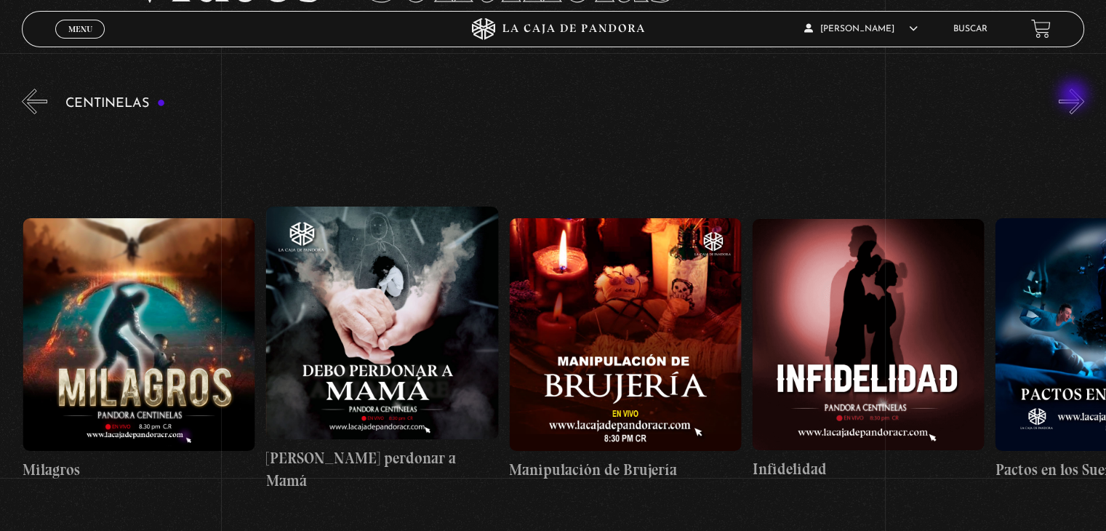
scroll to position [0, 8514]
click at [1075, 96] on button "»" at bounding box center [1071, 101] width 25 height 25
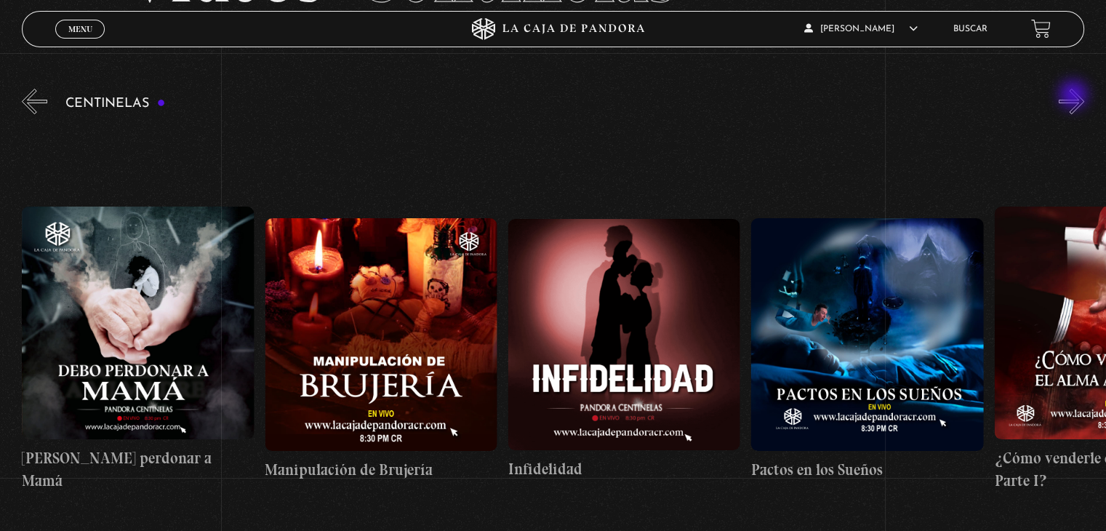
click at [1075, 96] on button "»" at bounding box center [1071, 101] width 25 height 25
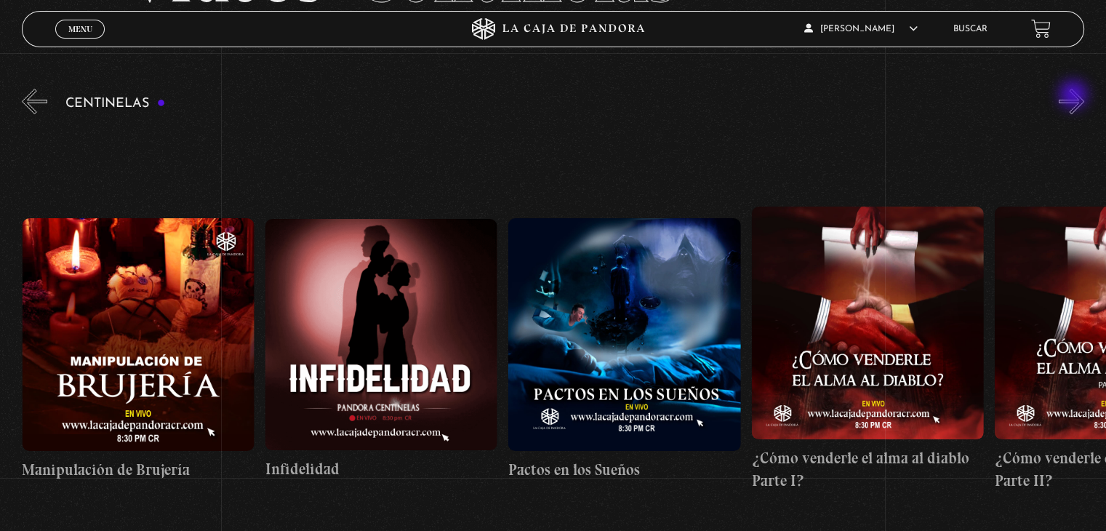
click at [1075, 96] on button "»" at bounding box center [1071, 101] width 25 height 25
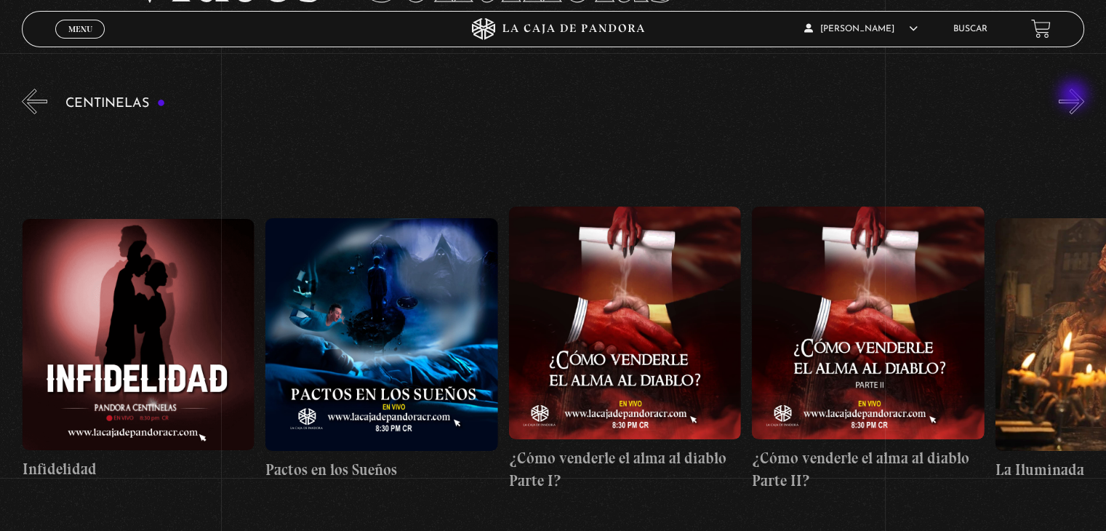
click at [1075, 96] on button "»" at bounding box center [1071, 101] width 25 height 25
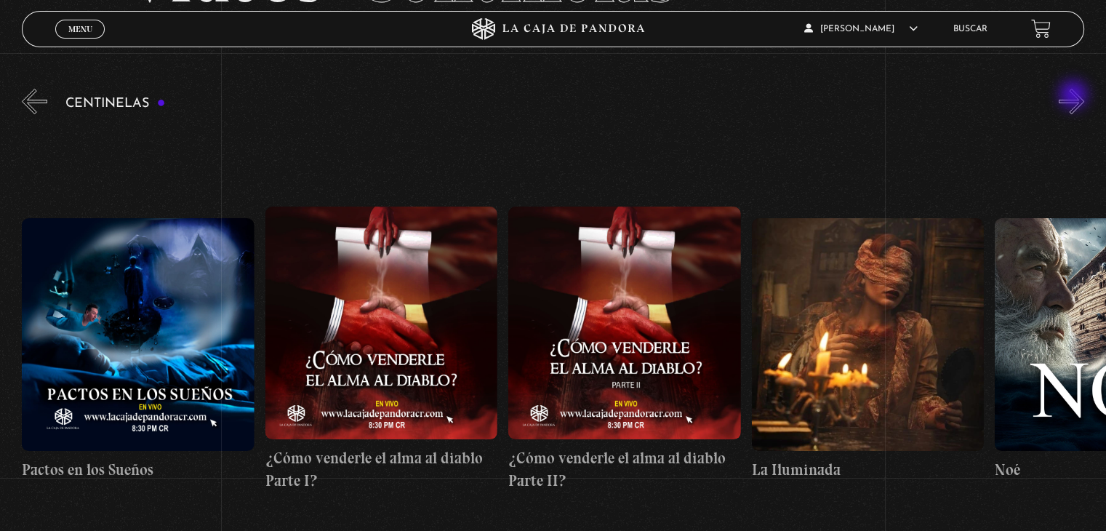
click at [1075, 96] on button "»" at bounding box center [1071, 101] width 25 height 25
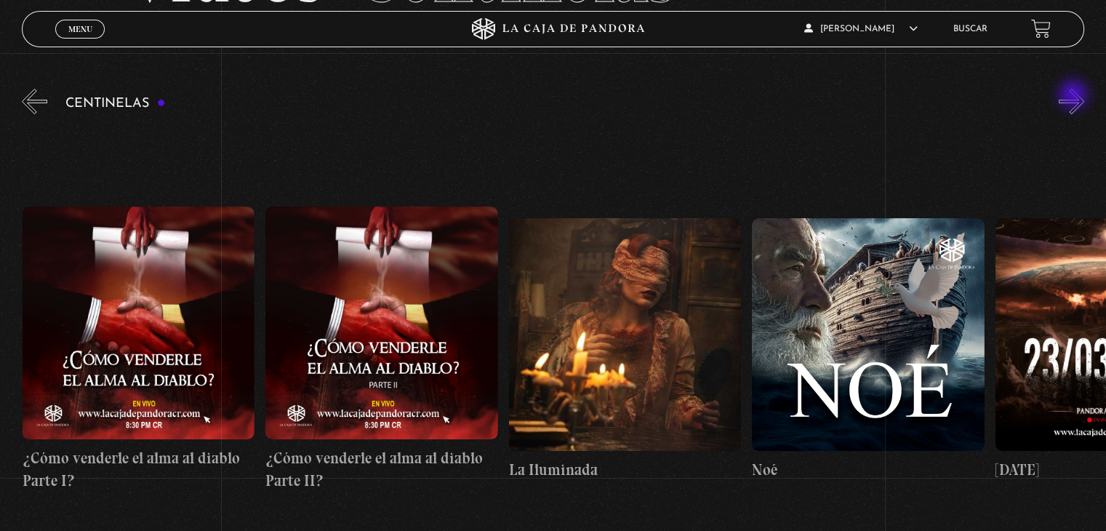
click at [1075, 96] on button "»" at bounding box center [1071, 101] width 25 height 25
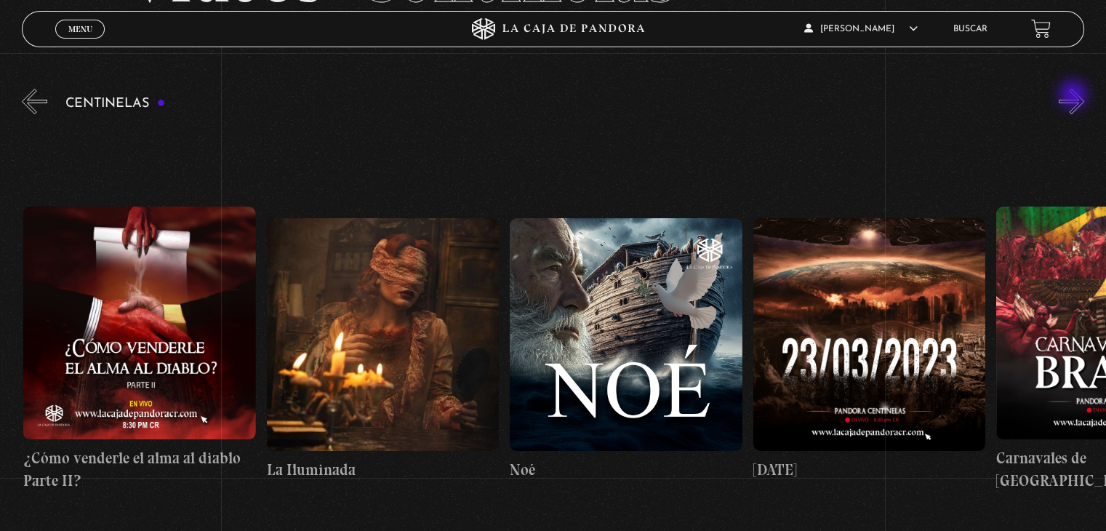
scroll to position [0, 9974]
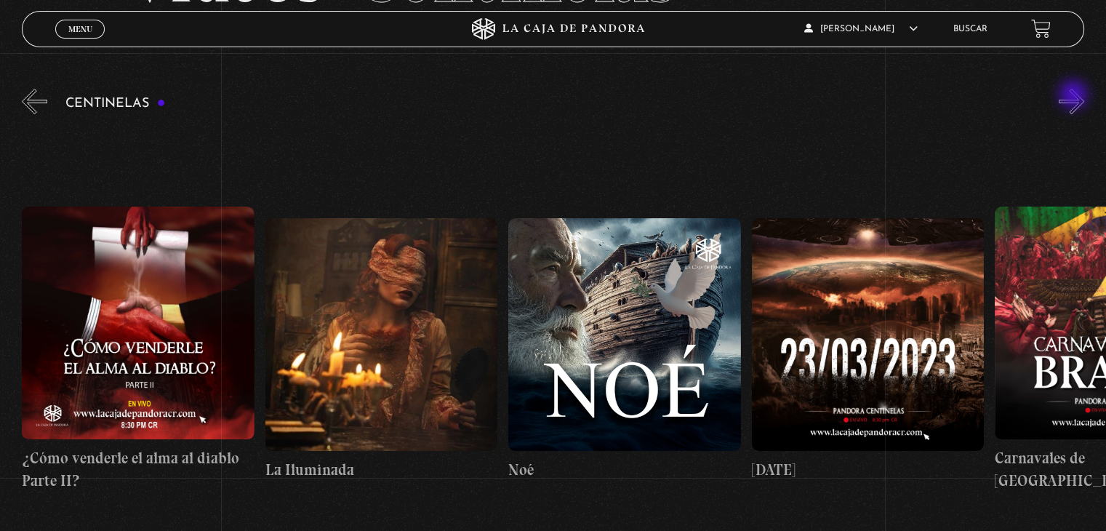
click at [1075, 96] on button "»" at bounding box center [1071, 101] width 25 height 25
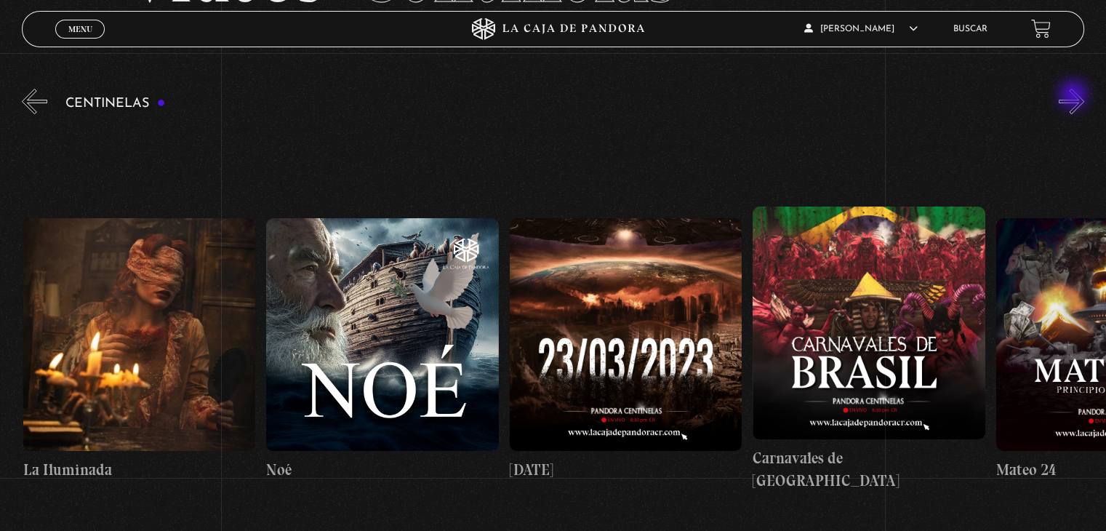
click at [1075, 96] on button "»" at bounding box center [1071, 101] width 25 height 25
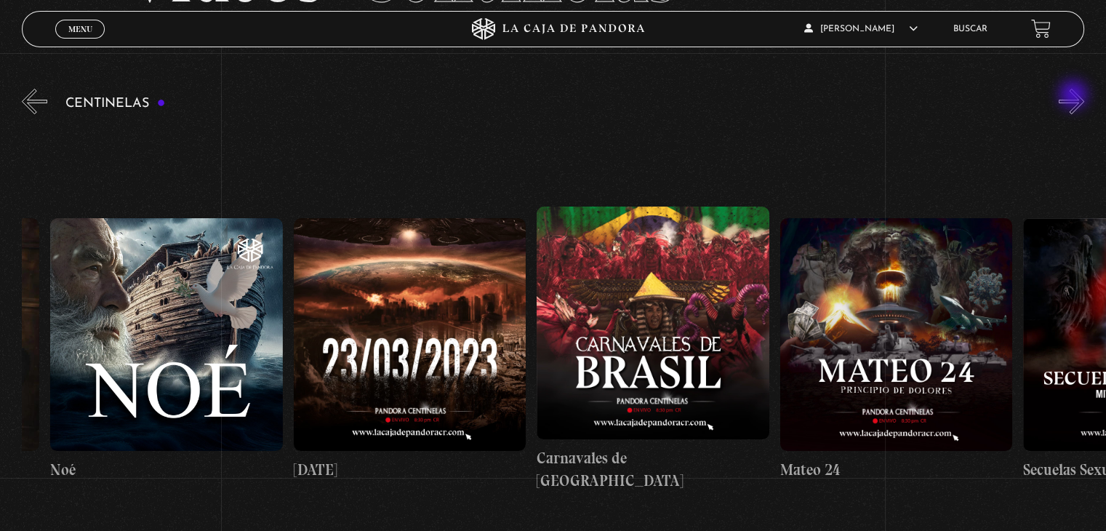
click at [1075, 96] on button "»" at bounding box center [1071, 101] width 25 height 25
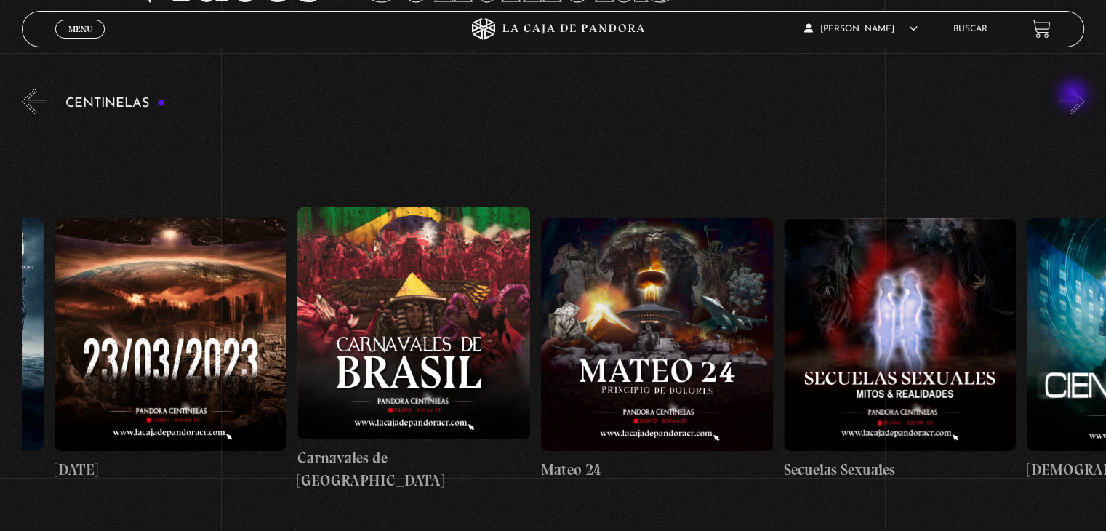
click at [1075, 96] on button "»" at bounding box center [1071, 101] width 25 height 25
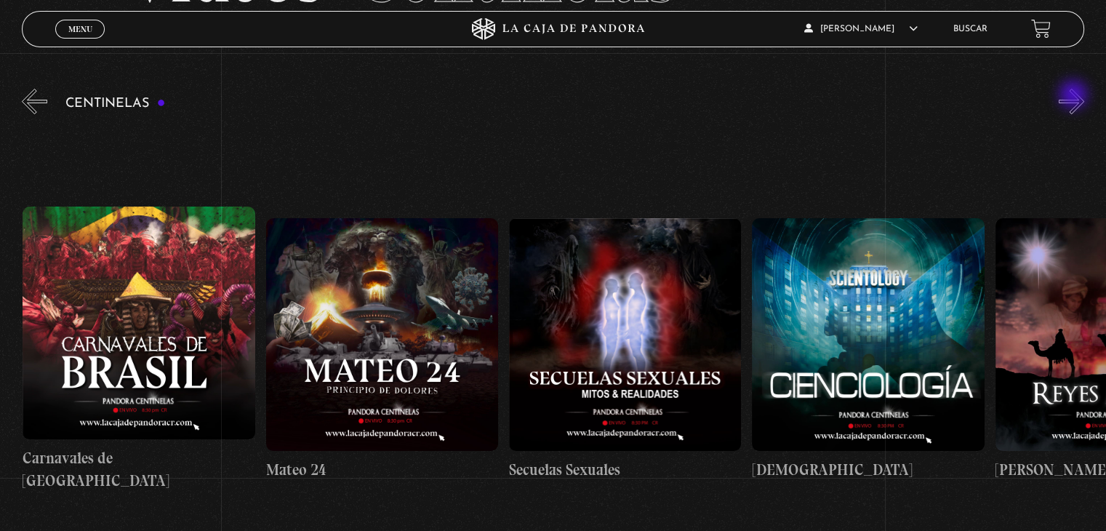
click at [1075, 96] on button "»" at bounding box center [1071, 101] width 25 height 25
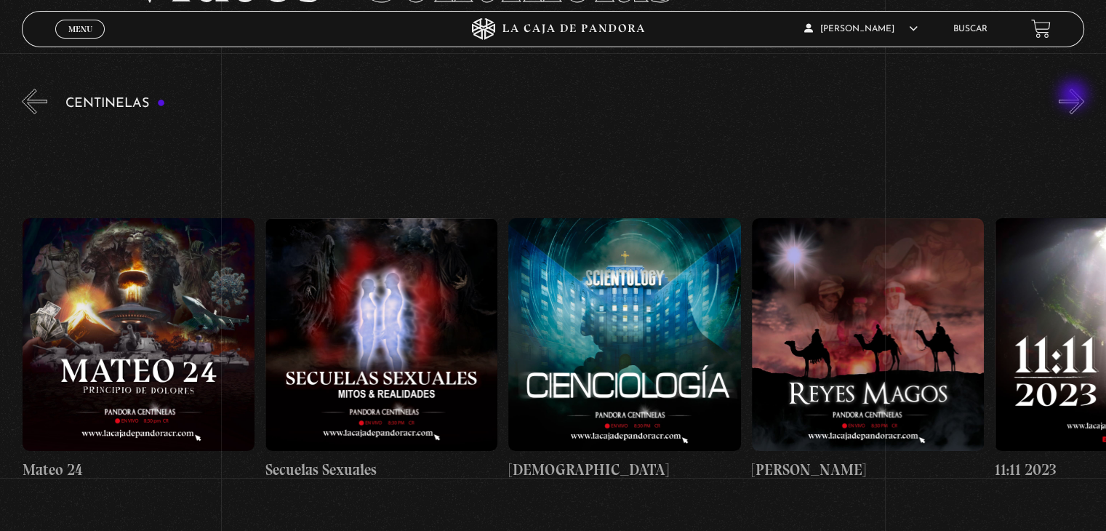
click at [1075, 96] on button "»" at bounding box center [1071, 101] width 25 height 25
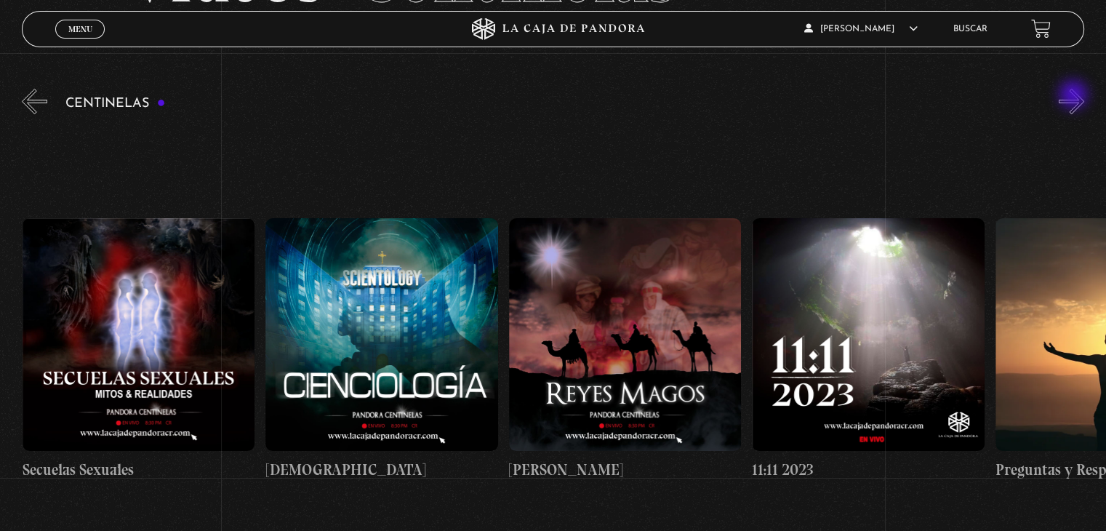
scroll to position [0, 11433]
click at [1075, 96] on button "»" at bounding box center [1071, 101] width 25 height 25
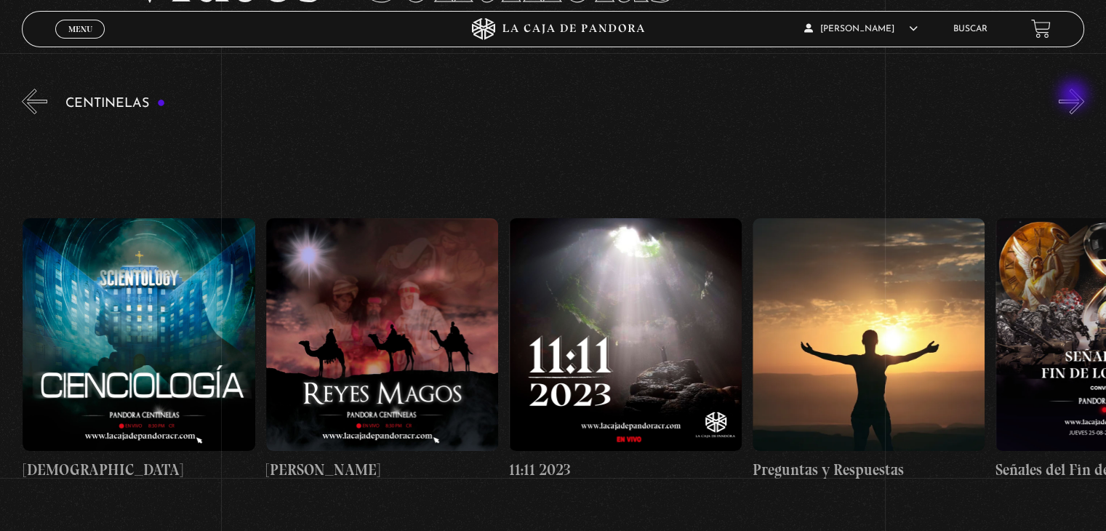
click at [1075, 96] on button "»" at bounding box center [1071, 101] width 25 height 25
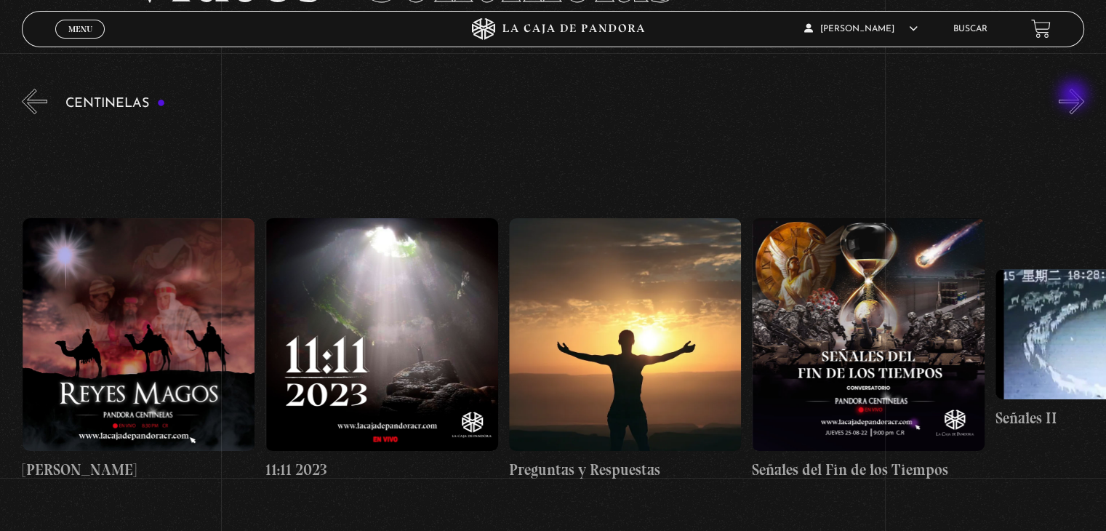
scroll to position [0, 11920]
click at [1079, 98] on button "»" at bounding box center [1071, 101] width 25 height 25
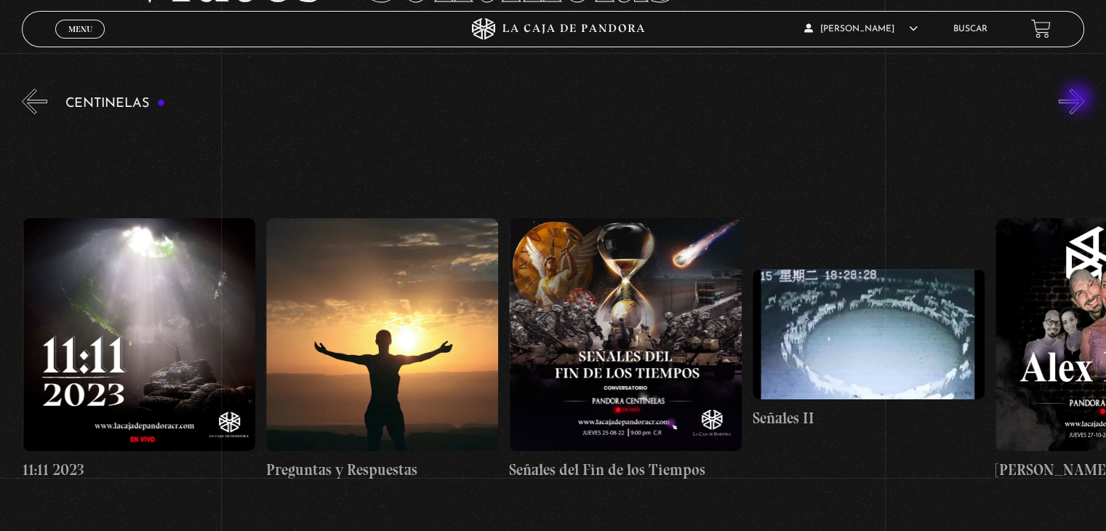
click at [1079, 100] on button "»" at bounding box center [1071, 101] width 25 height 25
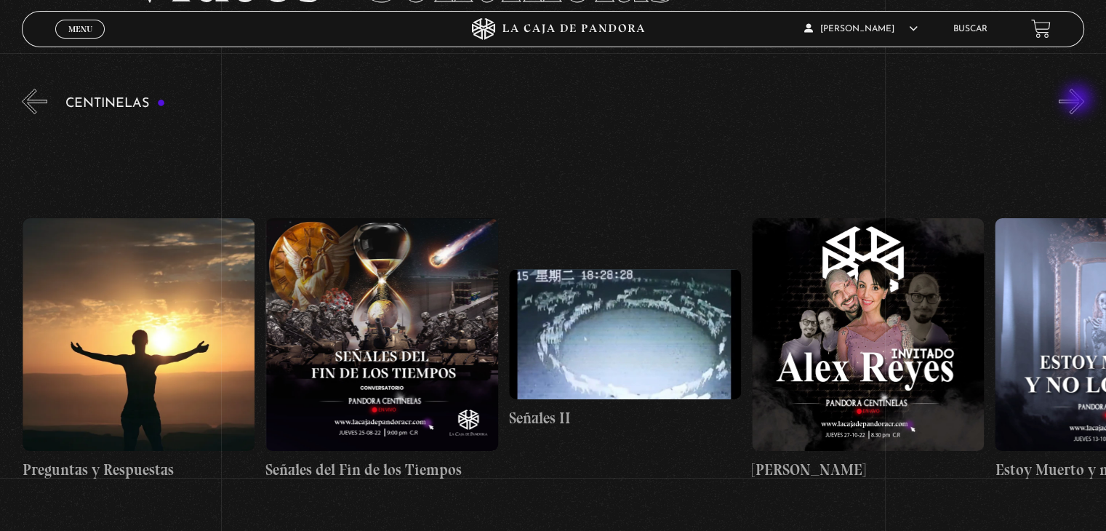
click at [1079, 100] on button "»" at bounding box center [1071, 101] width 25 height 25
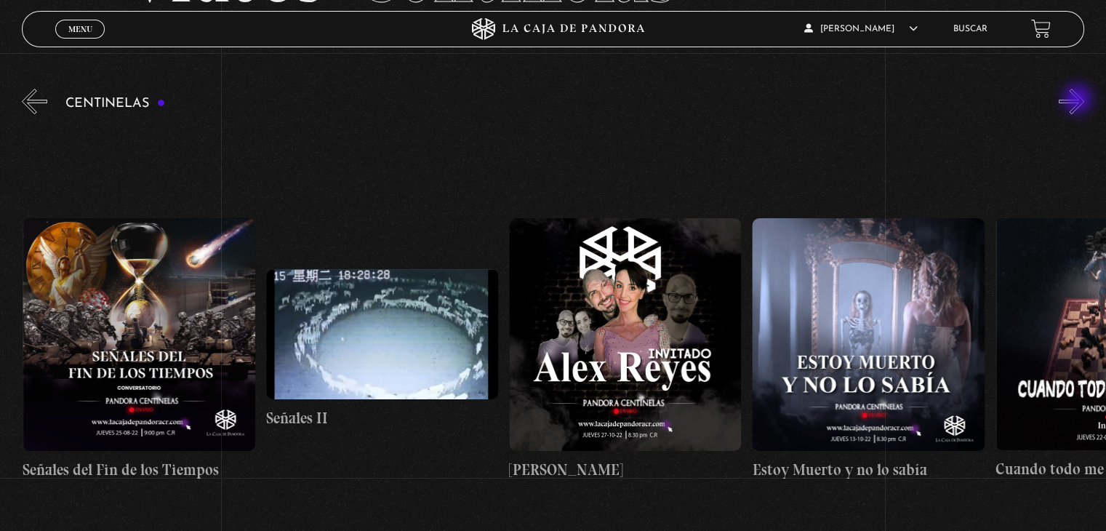
click at [1079, 100] on button "»" at bounding box center [1071, 101] width 25 height 25
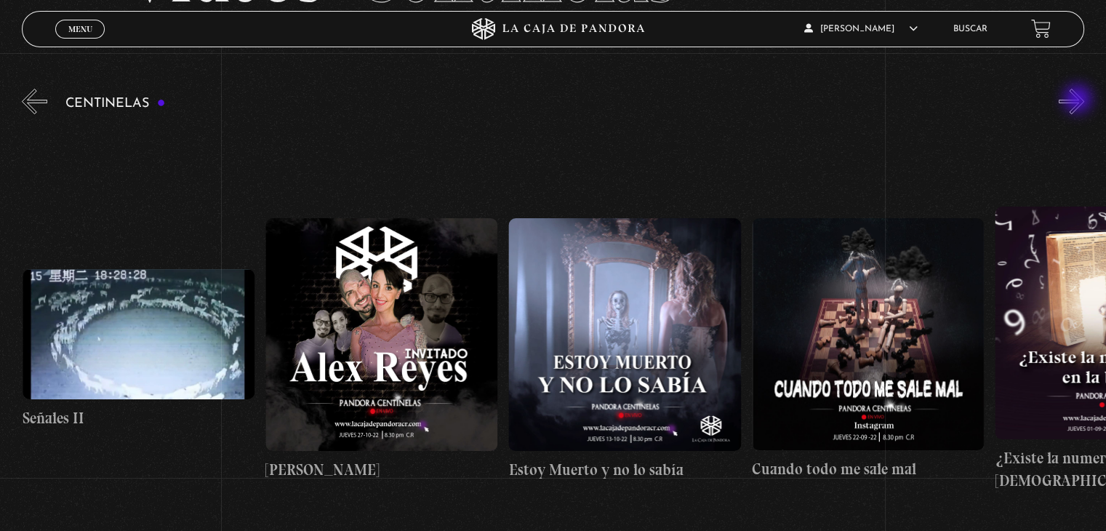
click at [1079, 100] on button "»" at bounding box center [1071, 101] width 25 height 25
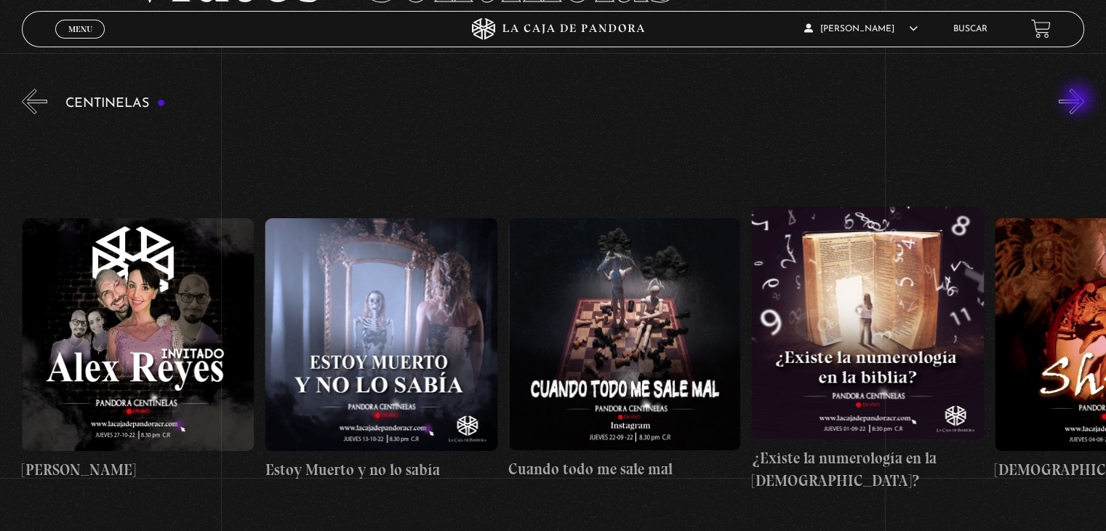
click at [1079, 100] on button "»" at bounding box center [1071, 101] width 25 height 25
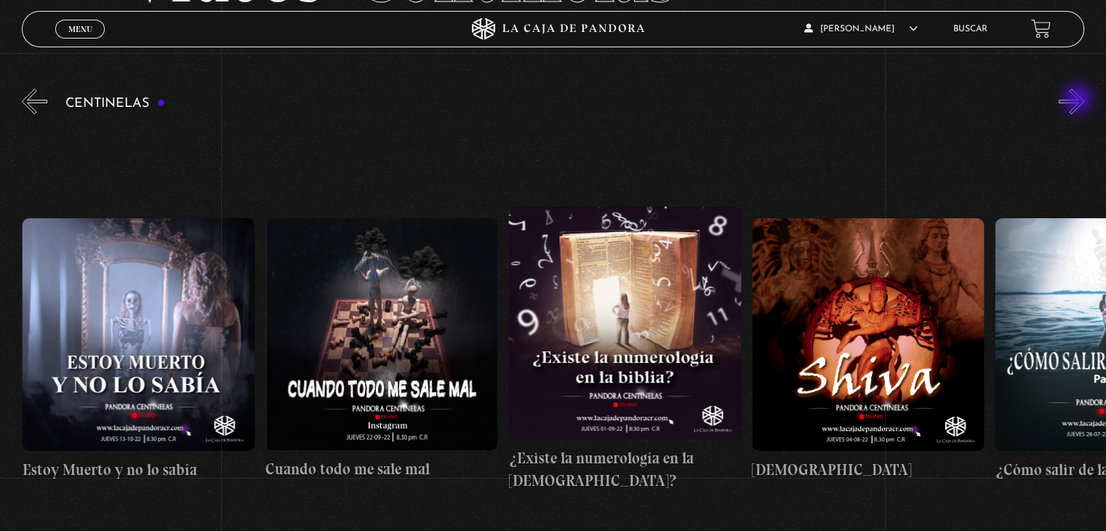
click at [1079, 100] on button "»" at bounding box center [1071, 101] width 25 height 25
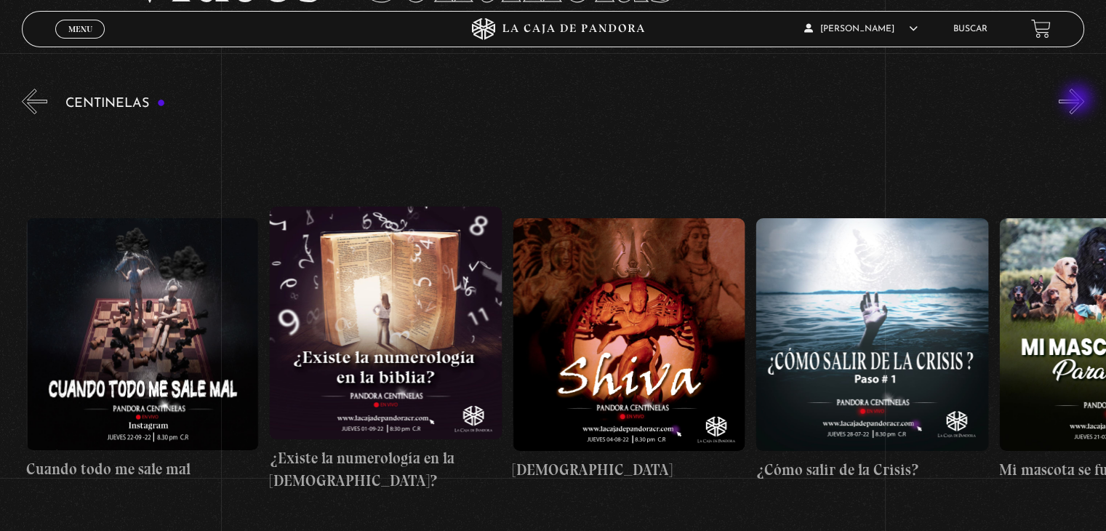
click at [1079, 100] on button "»" at bounding box center [1071, 101] width 25 height 25
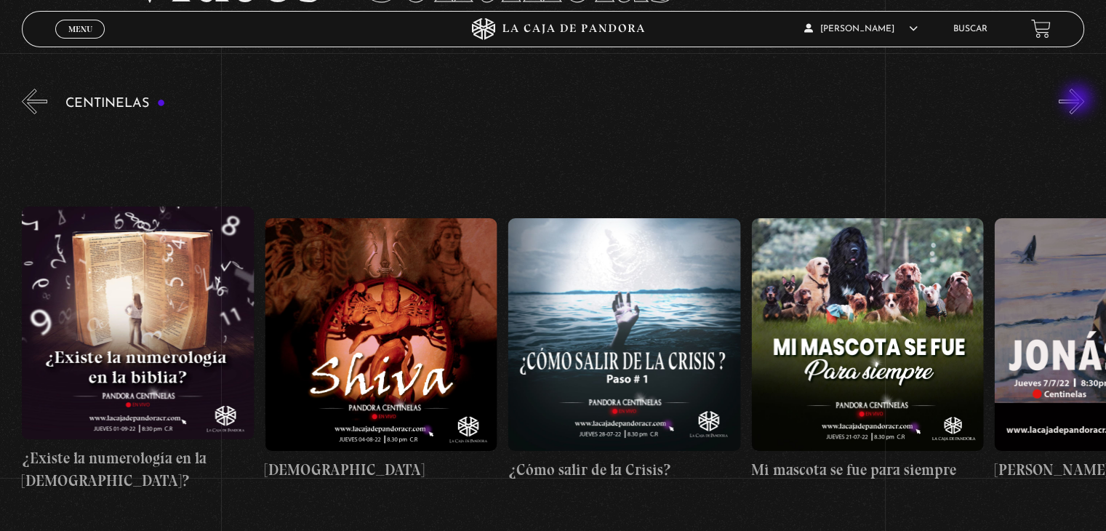
click at [1079, 100] on button "»" at bounding box center [1071, 101] width 25 height 25
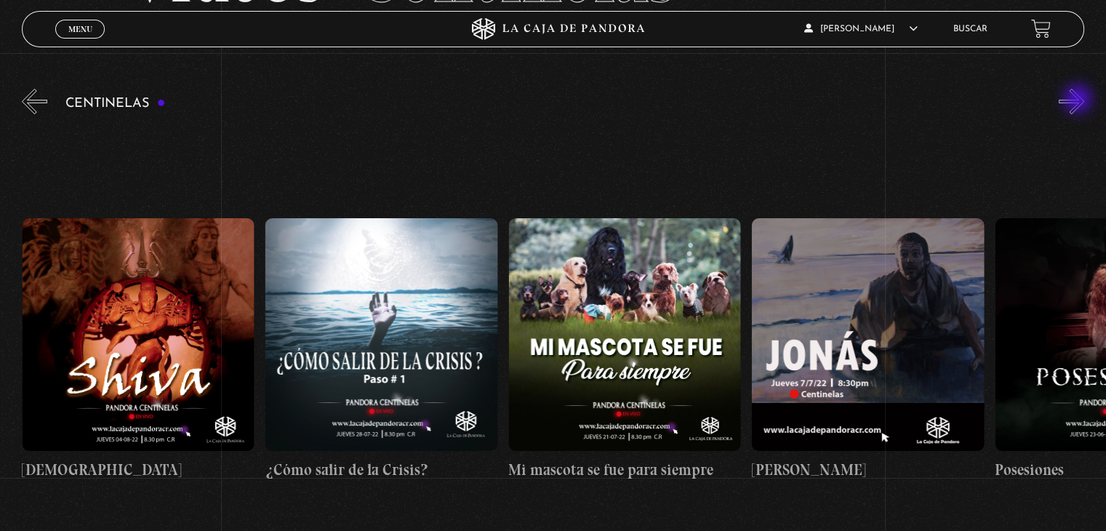
click at [1079, 100] on button "»" at bounding box center [1071, 101] width 25 height 25
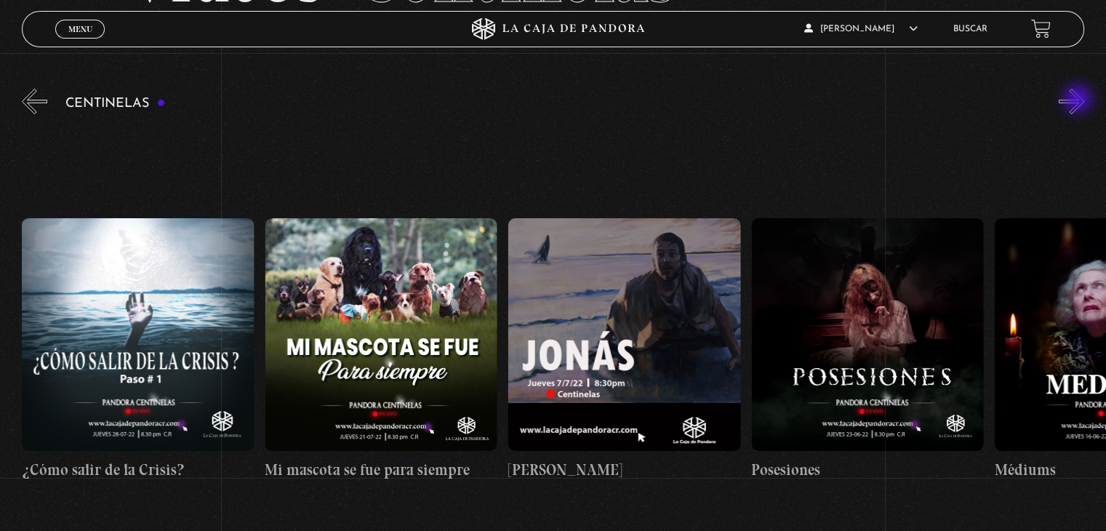
click at [1079, 100] on button "»" at bounding box center [1071, 101] width 25 height 25
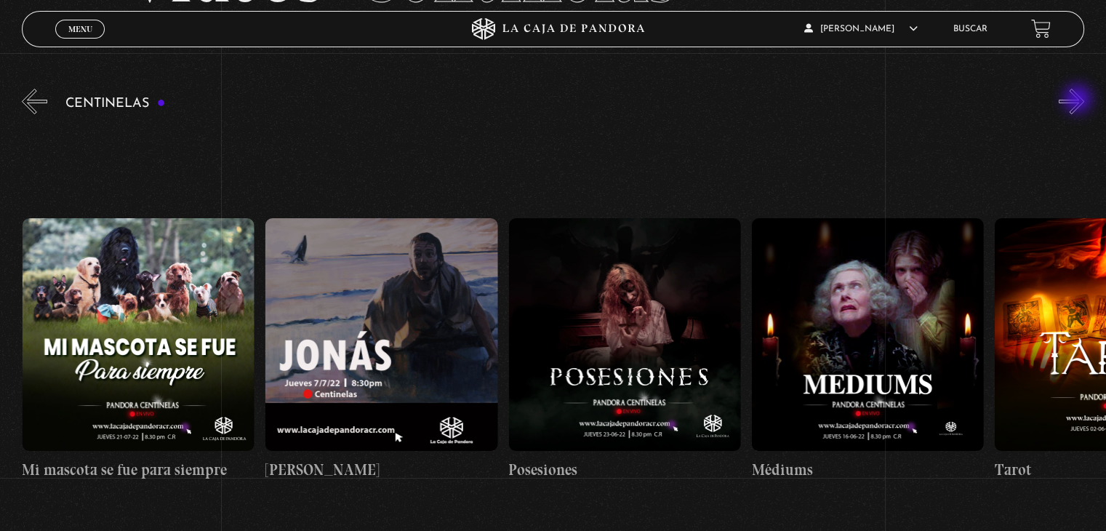
click at [1079, 100] on button "»" at bounding box center [1071, 101] width 25 height 25
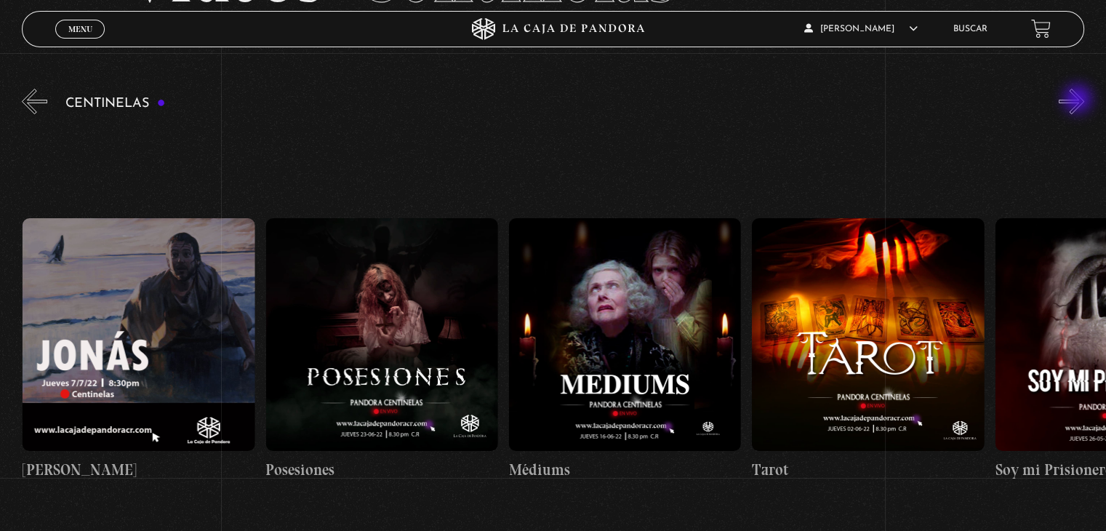
click at [1079, 100] on button "»" at bounding box center [1071, 101] width 25 height 25
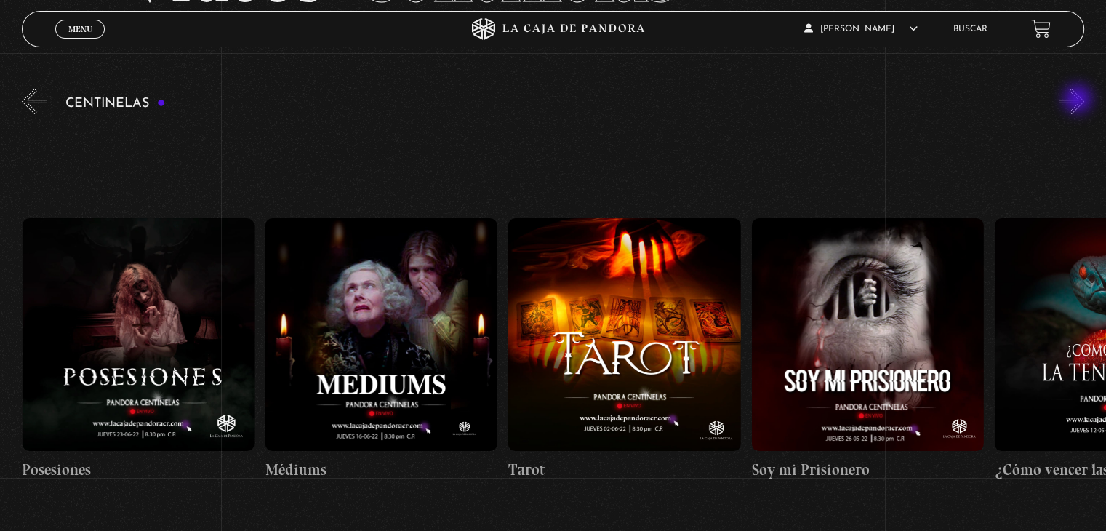
click at [1079, 100] on button "»" at bounding box center [1071, 101] width 25 height 25
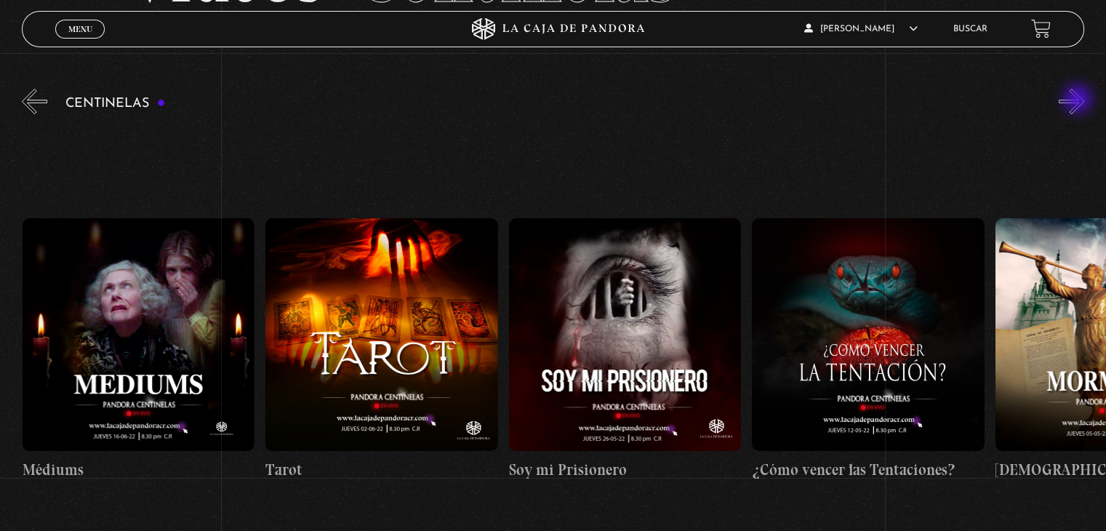
scroll to position [0, 15326]
click at [1079, 100] on button "»" at bounding box center [1071, 101] width 25 height 25
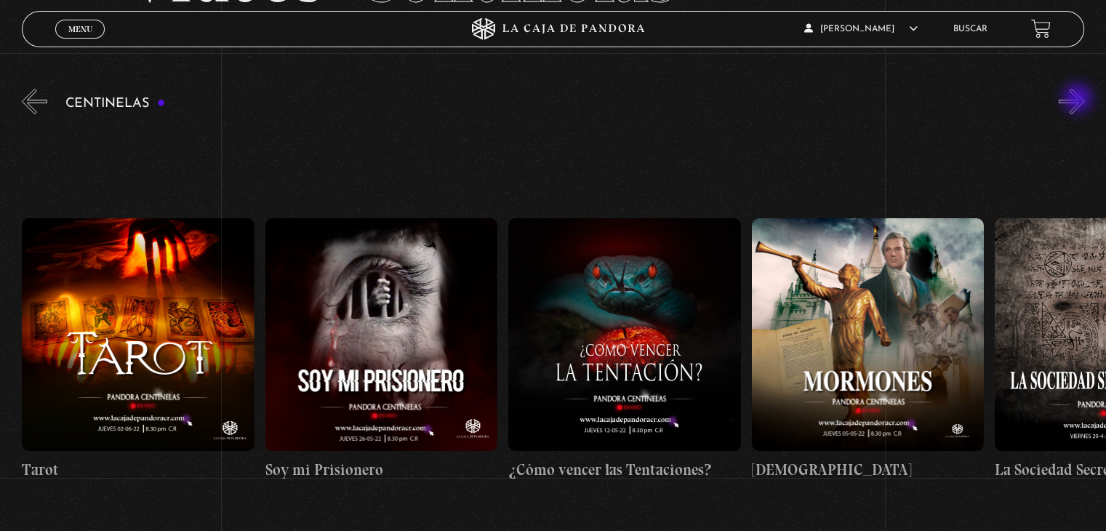
click at [1079, 100] on button "»" at bounding box center [1071, 101] width 25 height 25
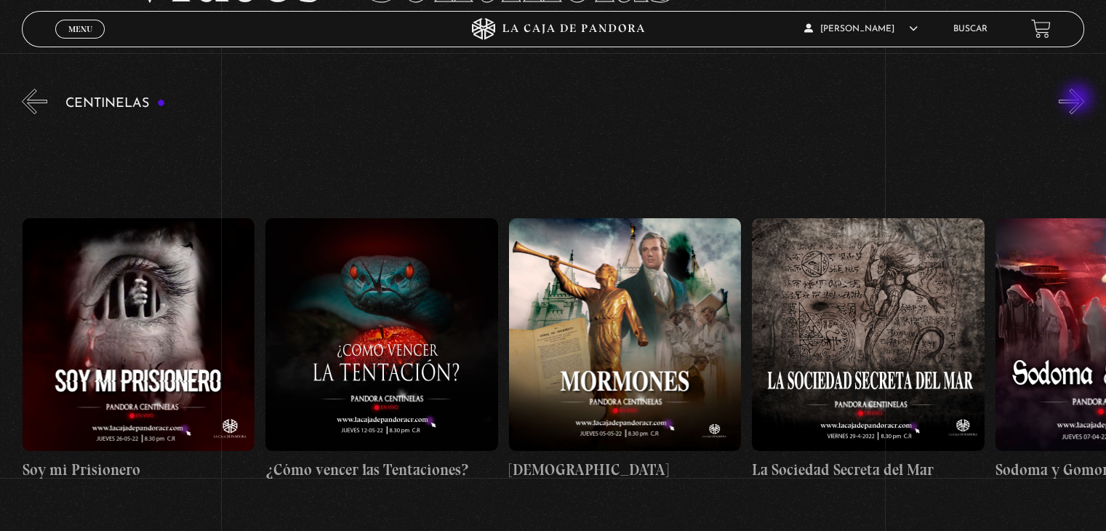
scroll to position [0, 15812]
click at [1079, 100] on button "»" at bounding box center [1071, 101] width 25 height 25
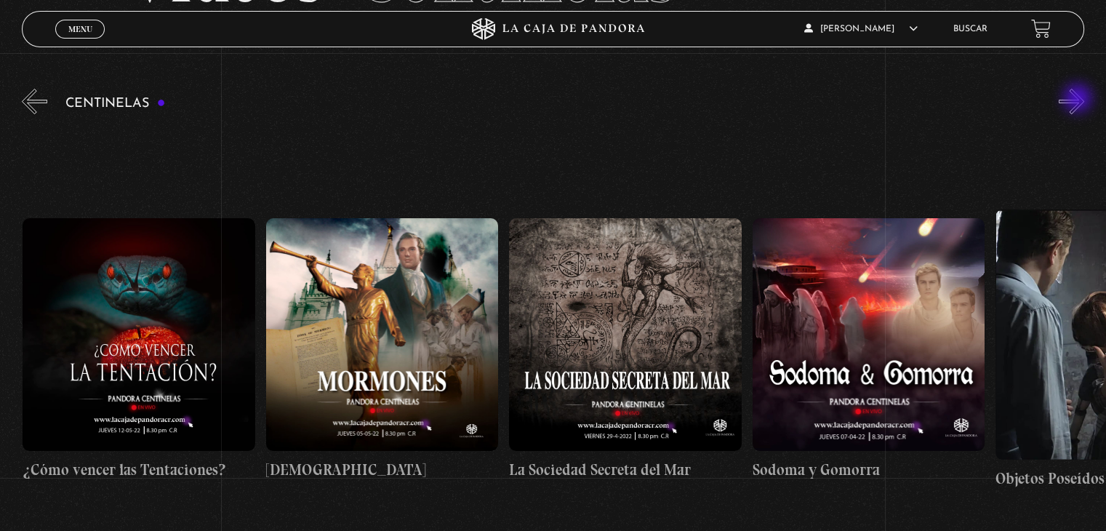
scroll to position [0, 16055]
click at [1079, 100] on button "»" at bounding box center [1071, 101] width 25 height 25
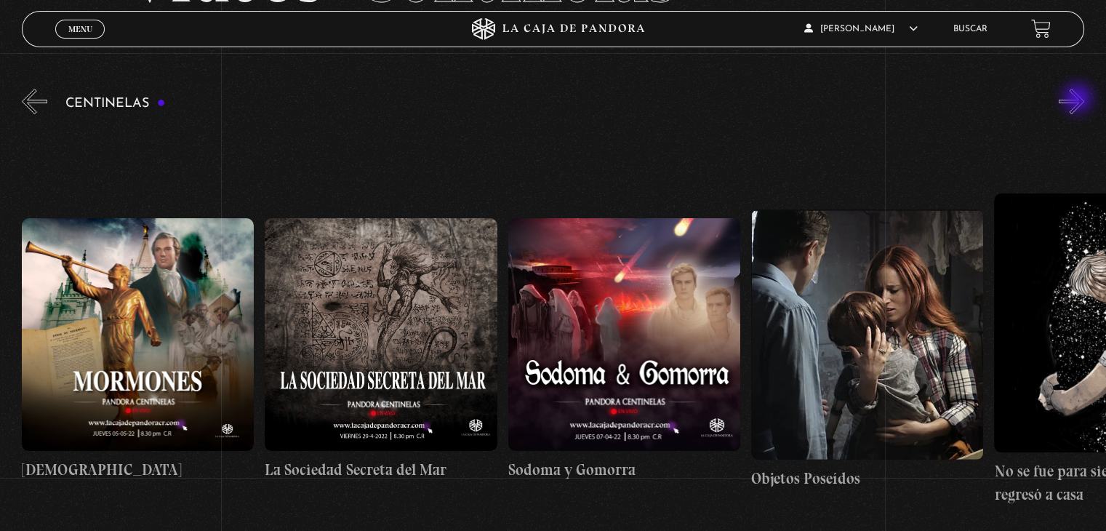
click at [1079, 100] on button "»" at bounding box center [1071, 101] width 25 height 25
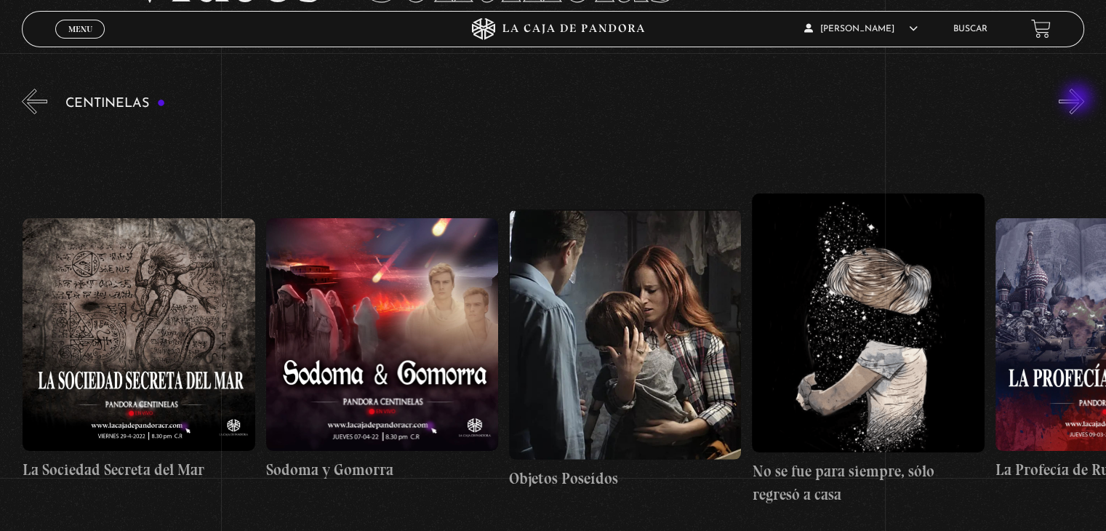
click at [1079, 100] on button "»" at bounding box center [1071, 101] width 25 height 25
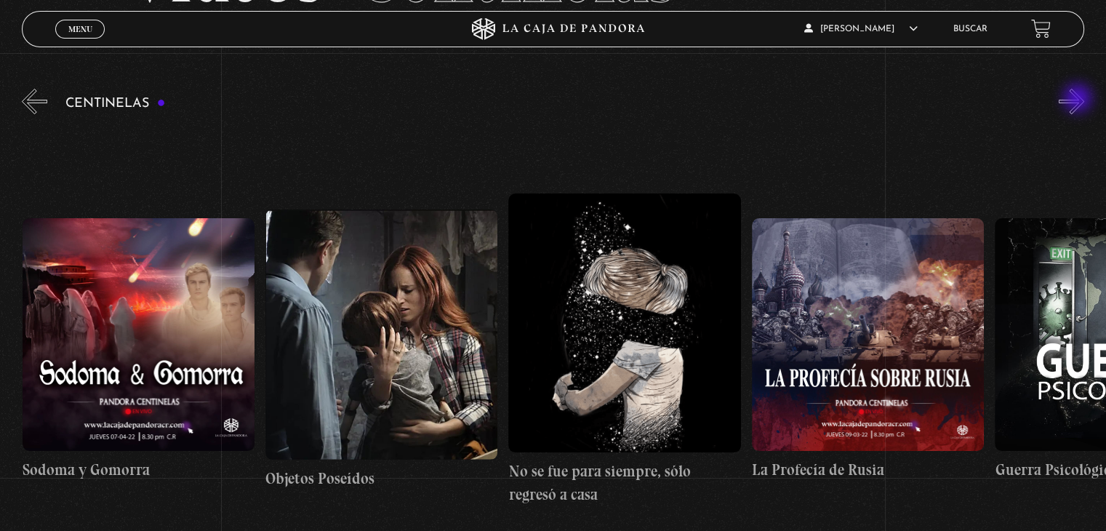
click at [1079, 100] on button "»" at bounding box center [1071, 101] width 25 height 25
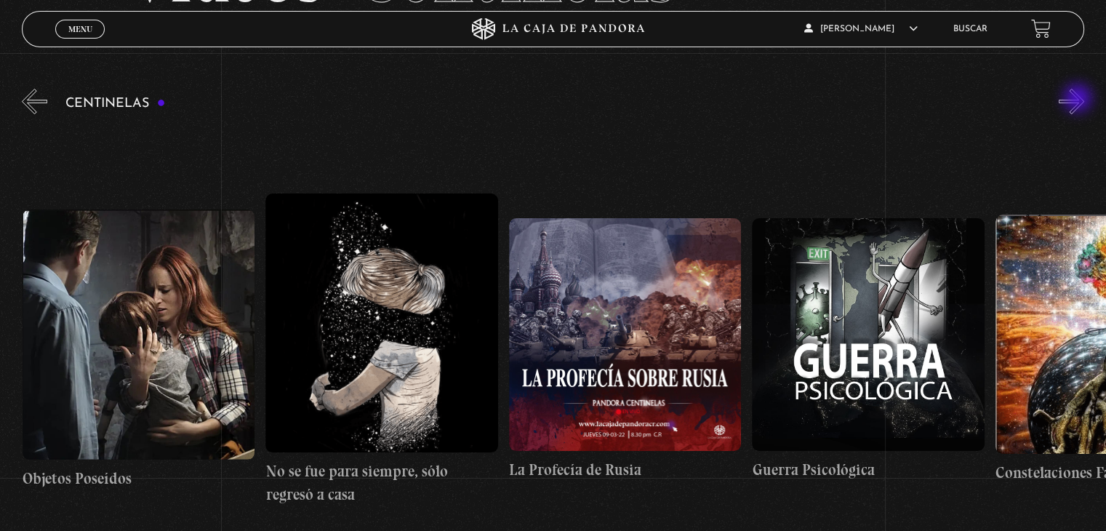
click at [1079, 100] on button "»" at bounding box center [1071, 101] width 25 height 25
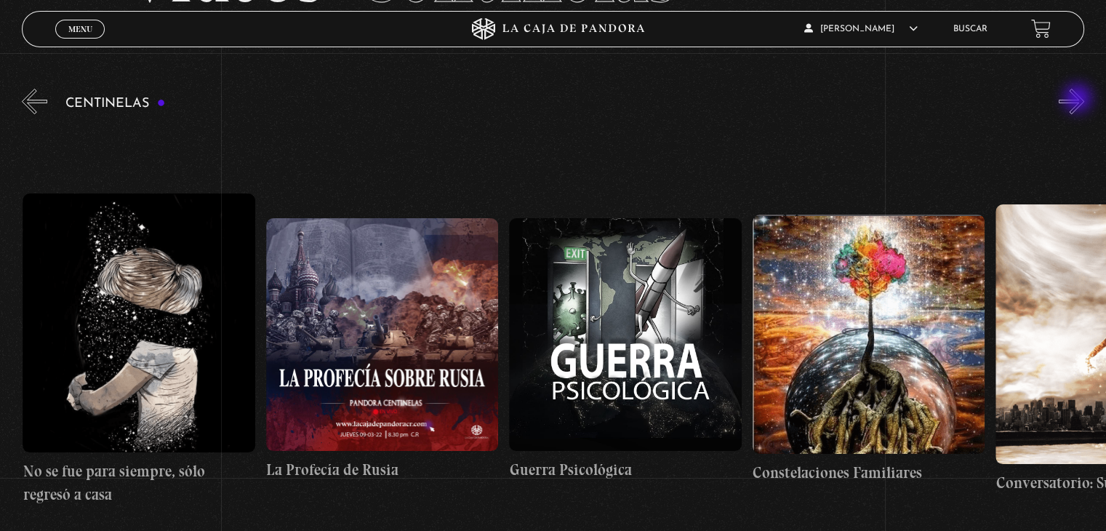
click at [1079, 100] on button "»" at bounding box center [1071, 101] width 25 height 25
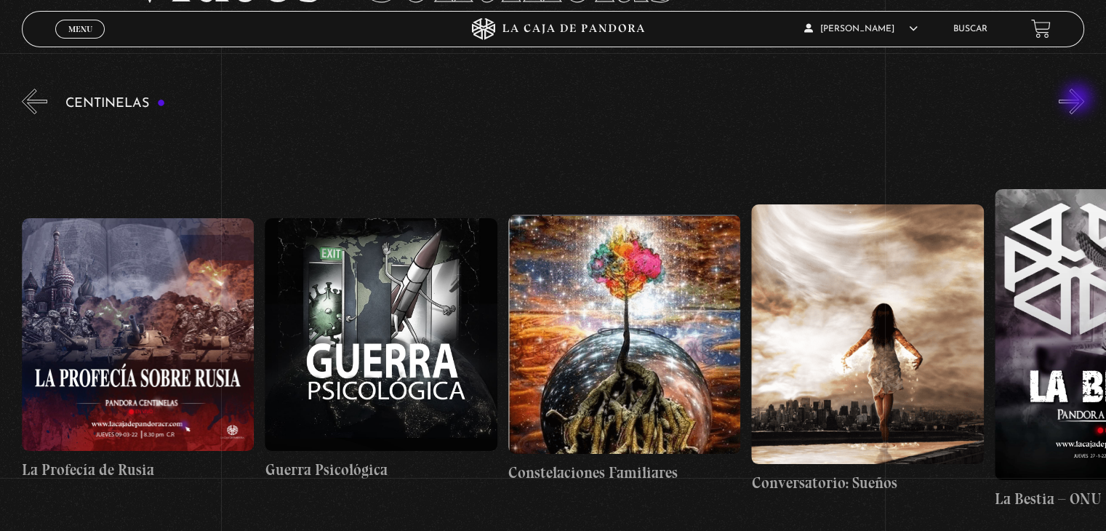
click at [1079, 100] on button "»" at bounding box center [1071, 101] width 25 height 25
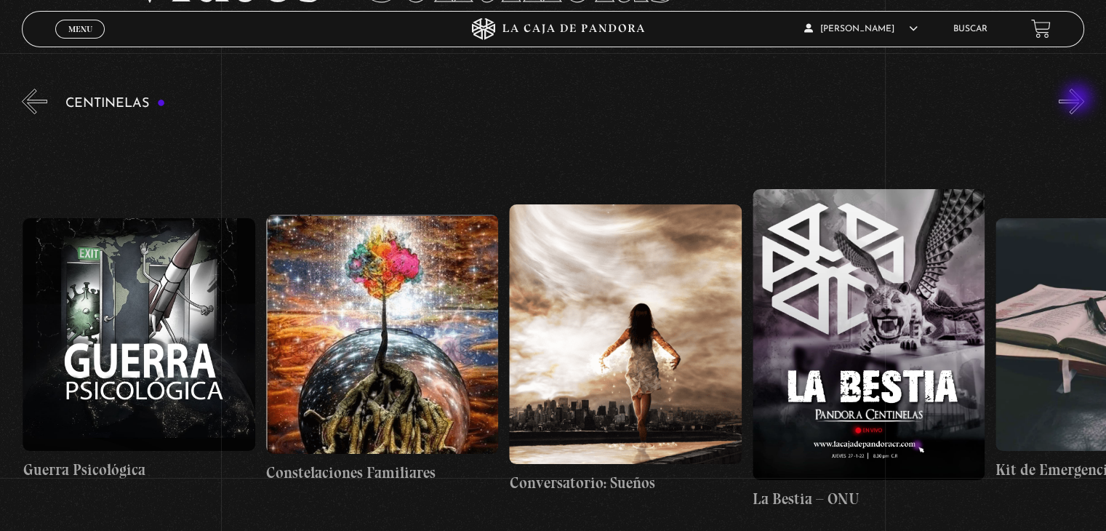
click at [1079, 100] on button "»" at bounding box center [1071, 101] width 25 height 25
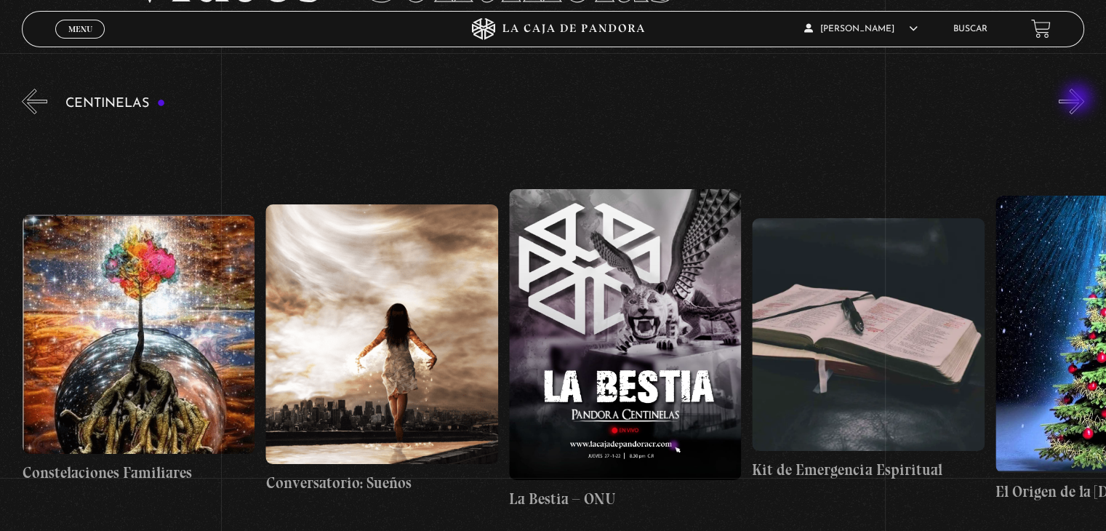
click at [1079, 100] on button "»" at bounding box center [1071, 101] width 25 height 25
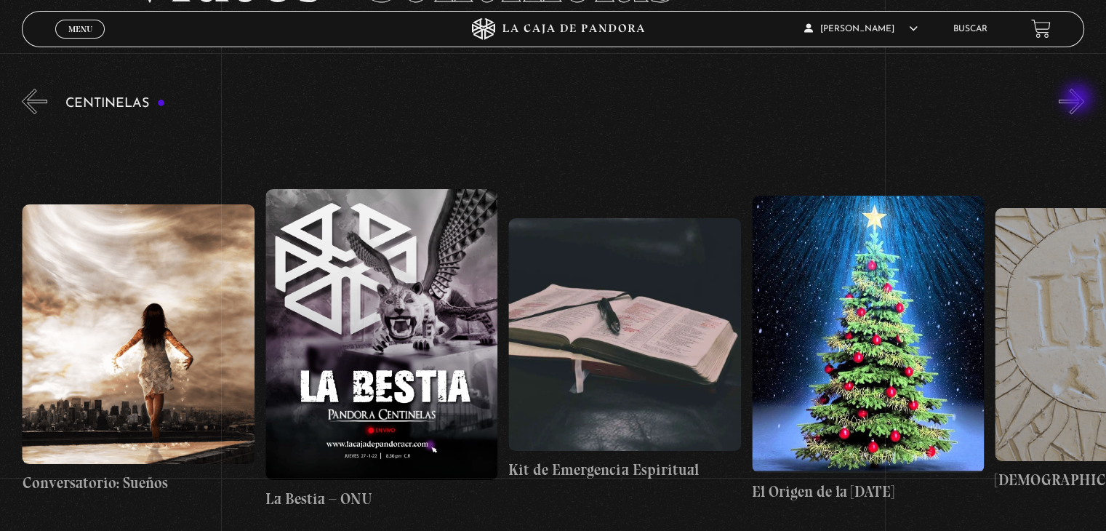
click at [1079, 100] on button "»" at bounding box center [1071, 101] width 25 height 25
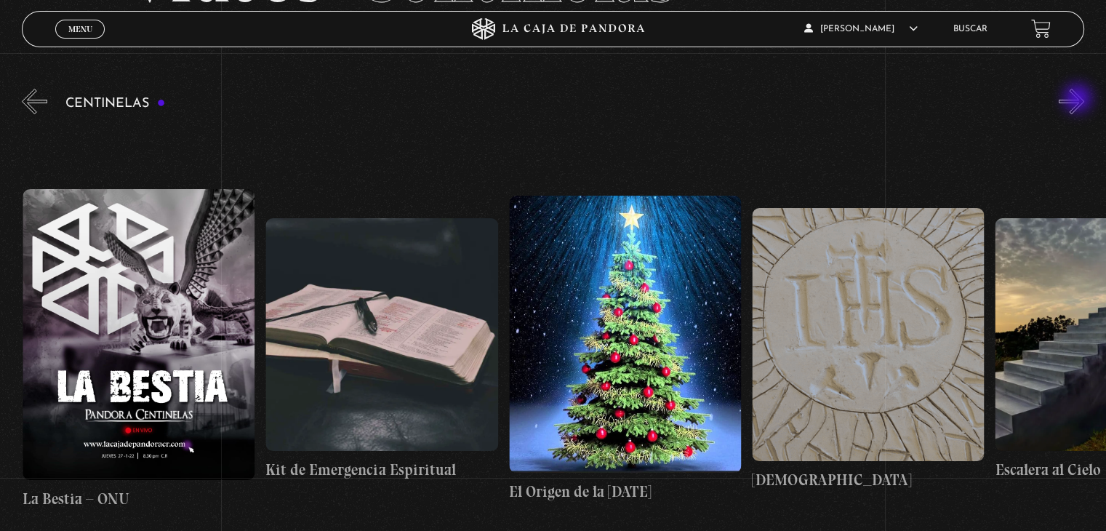
click at [1079, 100] on button "»" at bounding box center [1071, 101] width 25 height 25
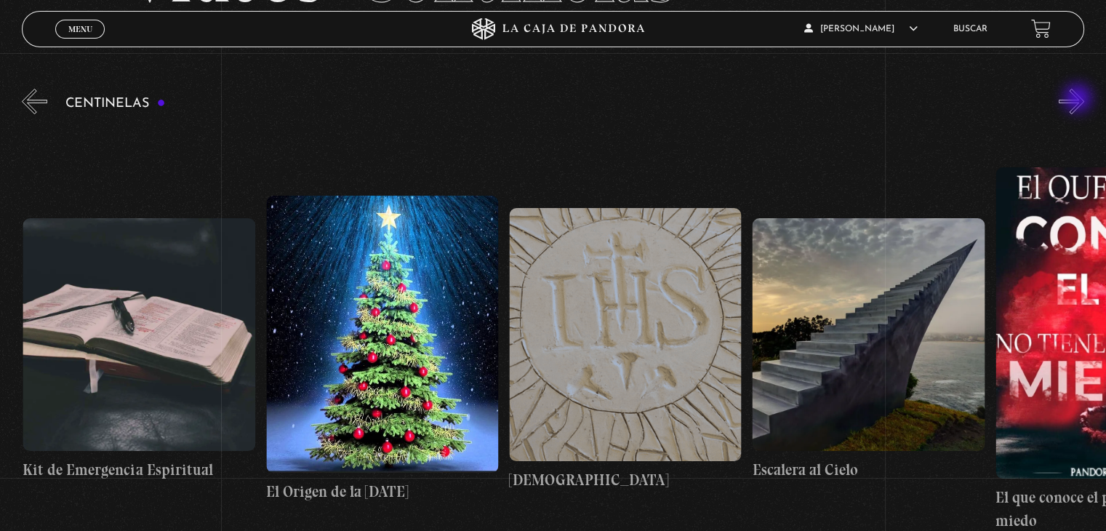
click at [1079, 100] on button "»" at bounding box center [1071, 101] width 25 height 25
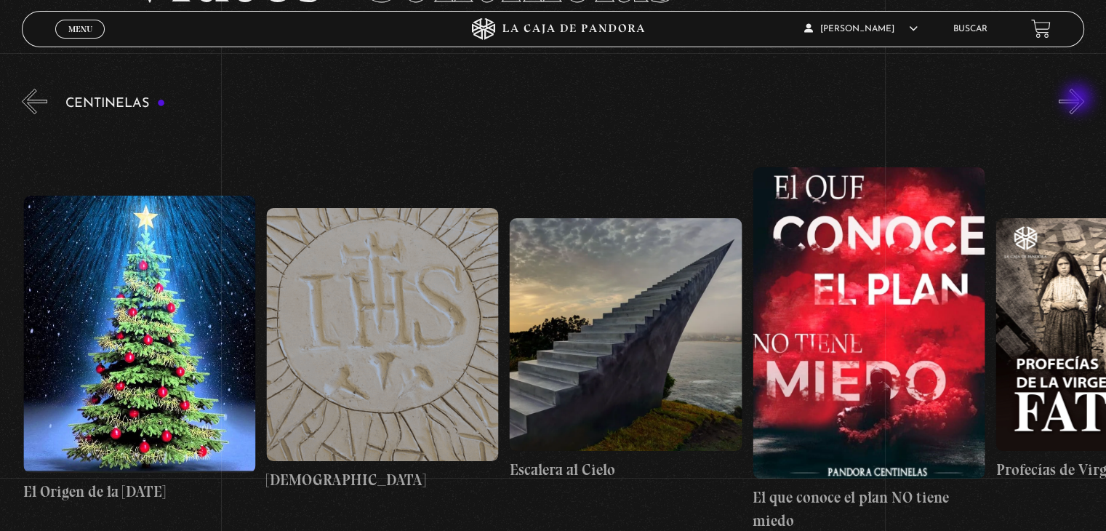
click at [1079, 100] on button "»" at bounding box center [1071, 101] width 25 height 25
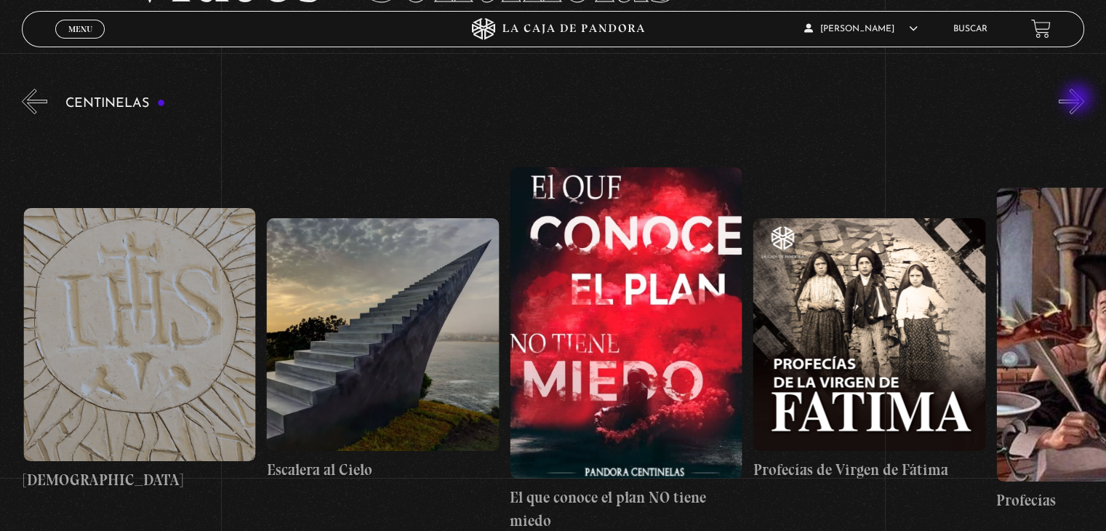
click at [1079, 100] on button "»" at bounding box center [1071, 101] width 25 height 25
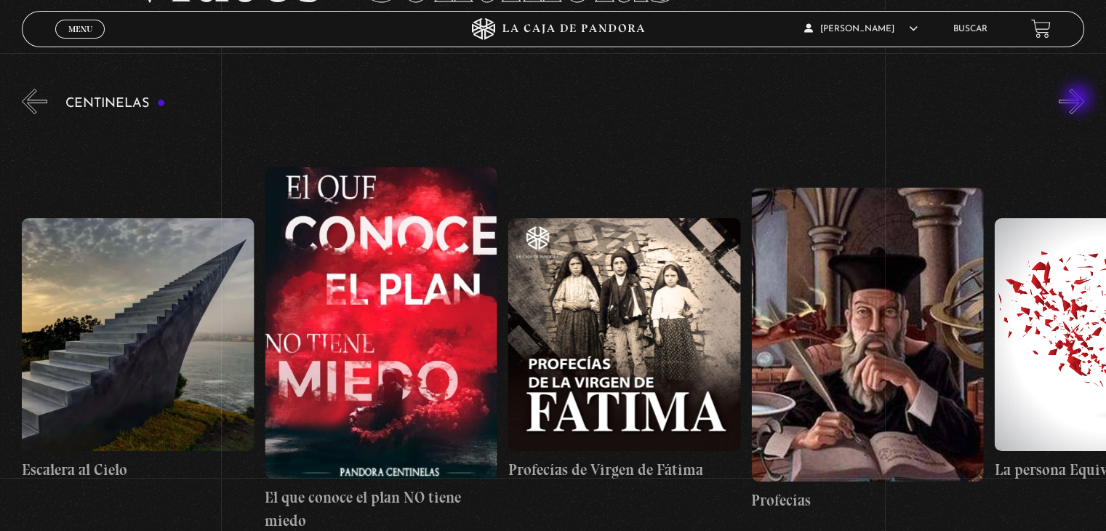
click at [1079, 100] on button "»" at bounding box center [1071, 101] width 25 height 25
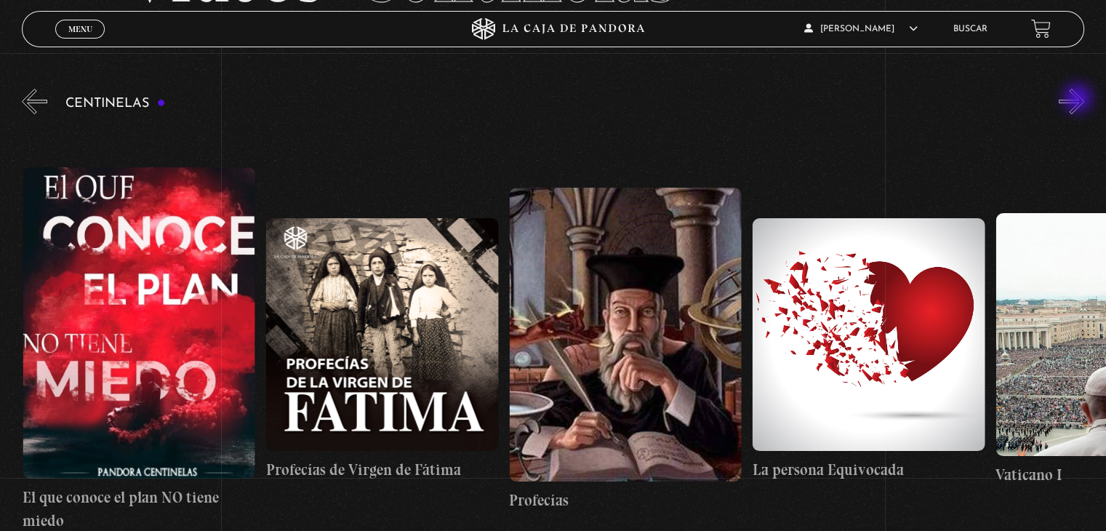
click at [1079, 100] on button "»" at bounding box center [1071, 101] width 25 height 25
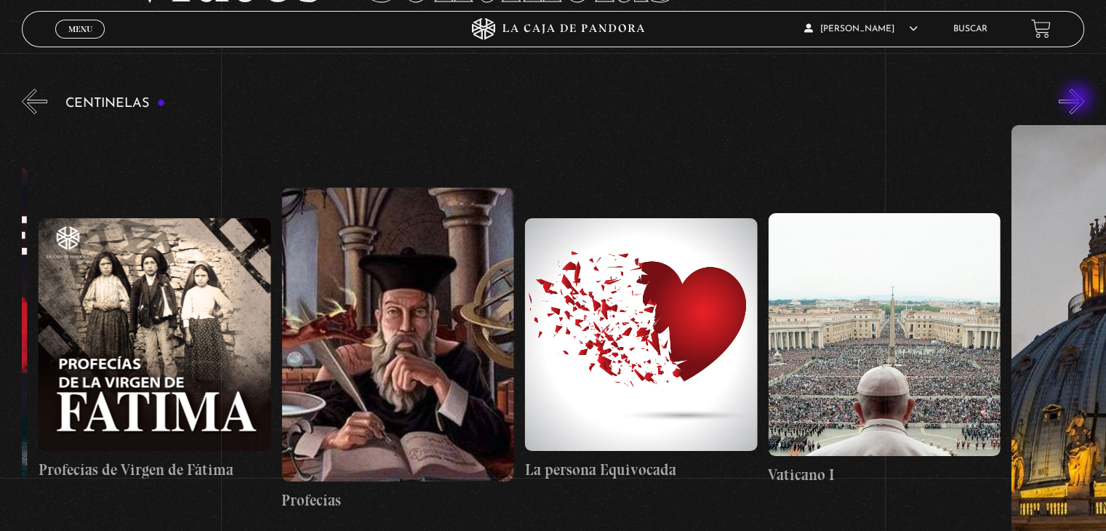
click at [1079, 100] on button "»" at bounding box center [1071, 101] width 25 height 25
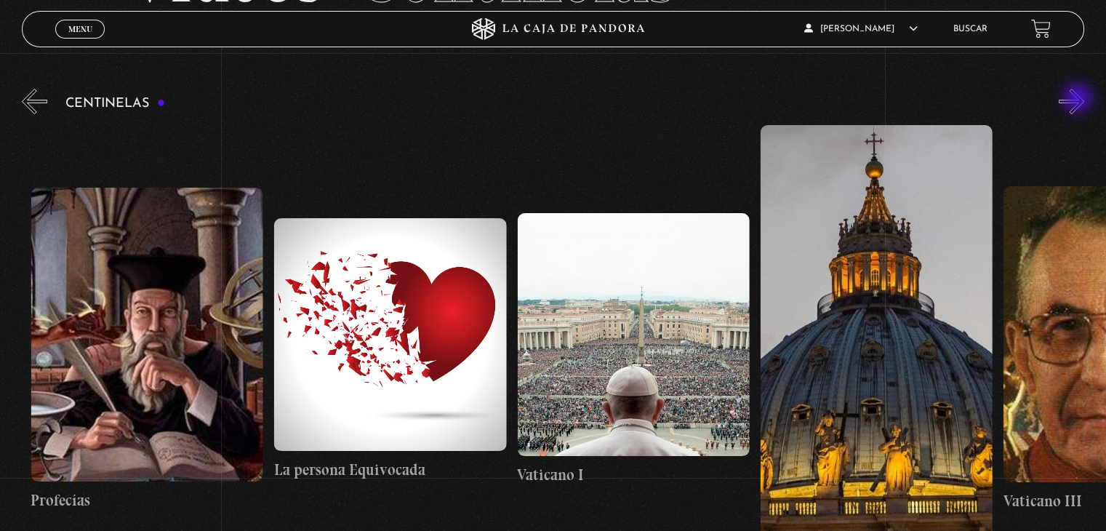
click at [1079, 100] on button "»" at bounding box center [1071, 101] width 25 height 25
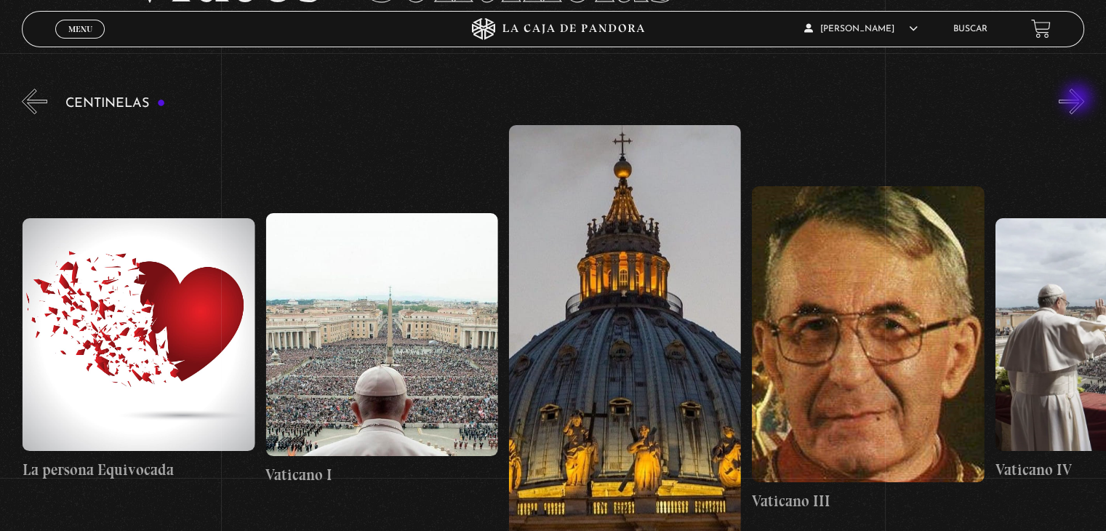
click at [1079, 100] on button "»" at bounding box center [1071, 101] width 25 height 25
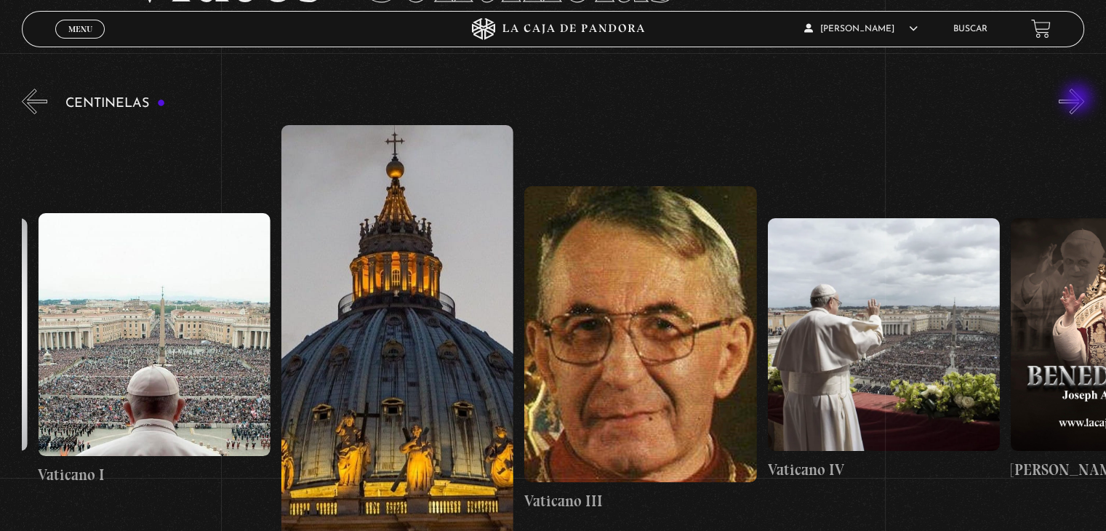
click at [1079, 100] on button "»" at bounding box center [1071, 101] width 25 height 25
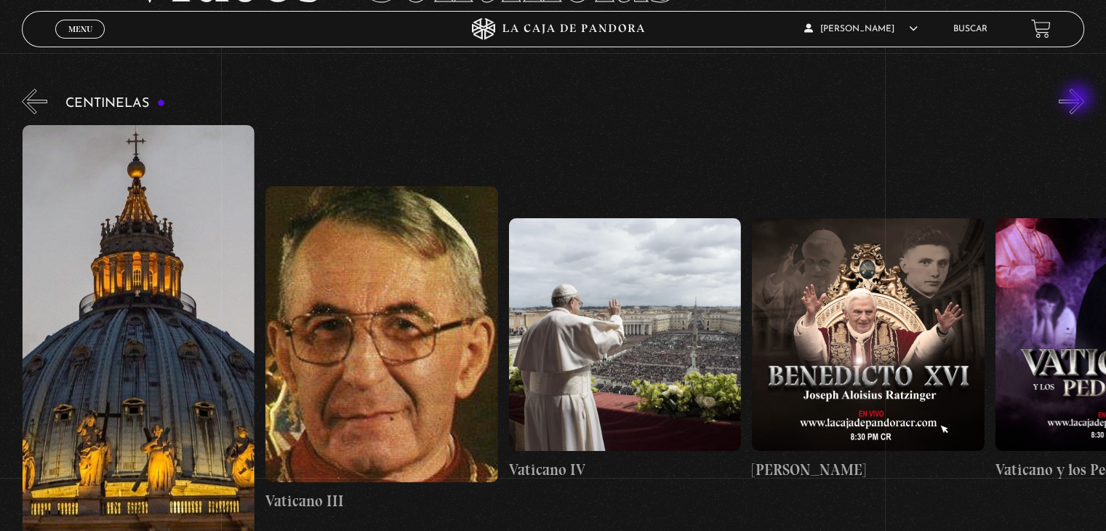
click at [1079, 100] on button "»" at bounding box center [1071, 101] width 25 height 25
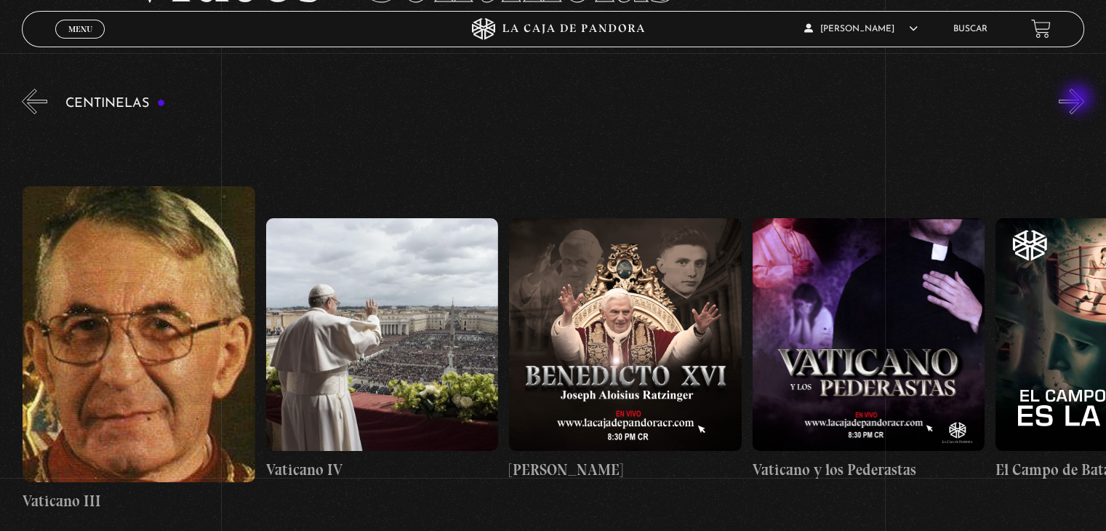
click at [1079, 100] on button "»" at bounding box center [1071, 101] width 25 height 25
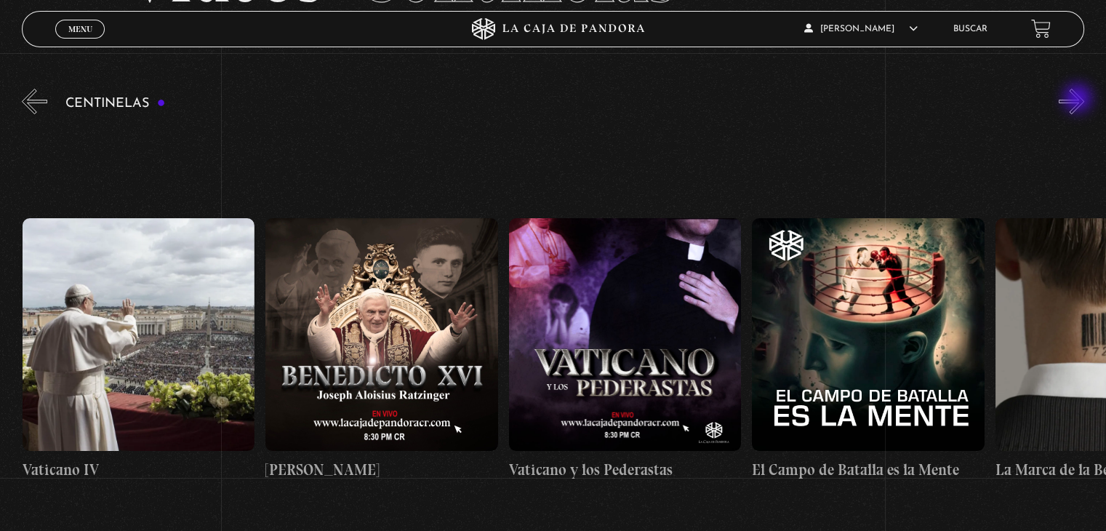
click at [1079, 100] on button "»" at bounding box center [1071, 101] width 25 height 25
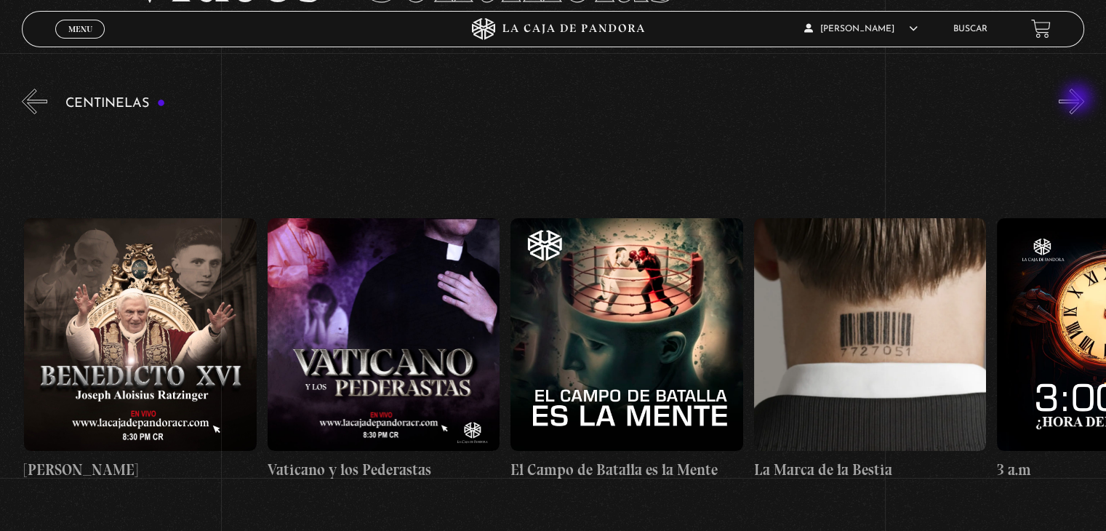
click at [1079, 100] on button "»" at bounding box center [1071, 101] width 25 height 25
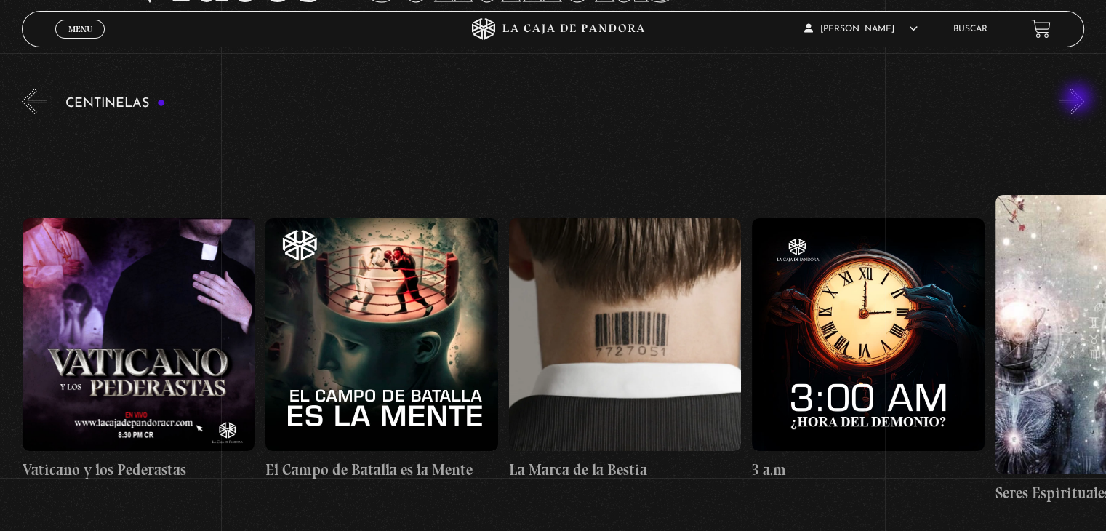
click at [1079, 100] on button "»" at bounding box center [1071, 101] width 25 height 25
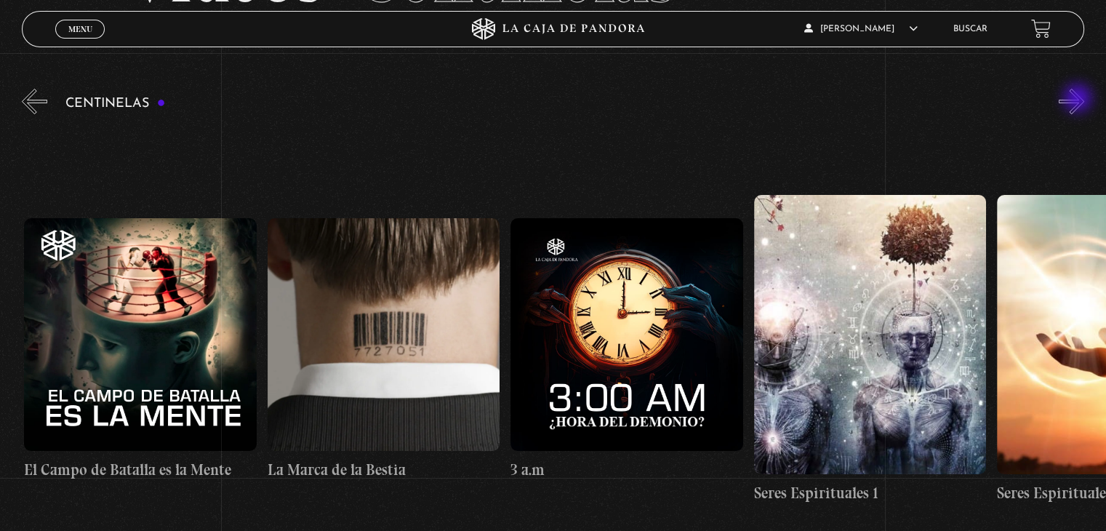
click at [1079, 100] on button "»" at bounding box center [1071, 101] width 25 height 25
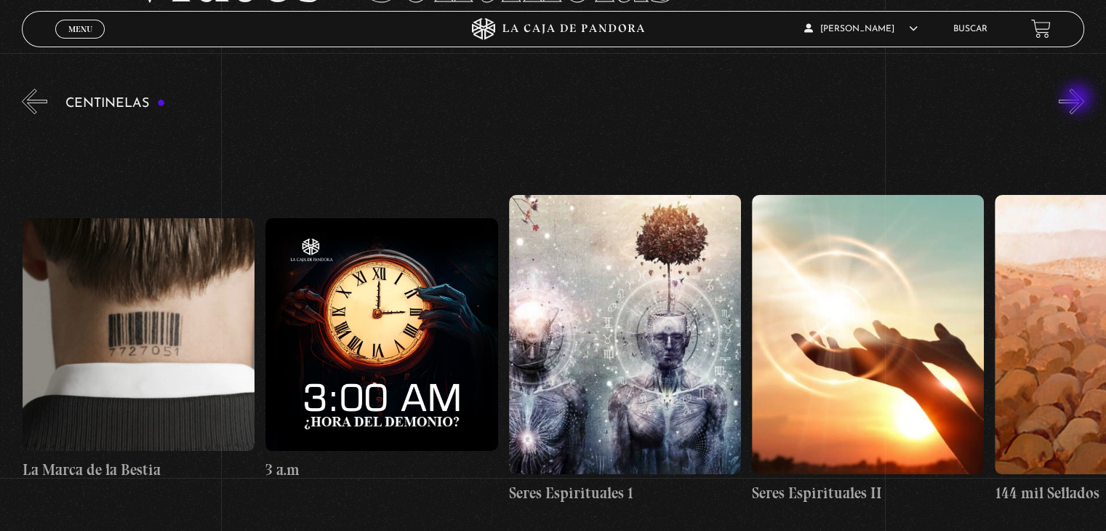
click at [1079, 100] on button "»" at bounding box center [1071, 101] width 25 height 25
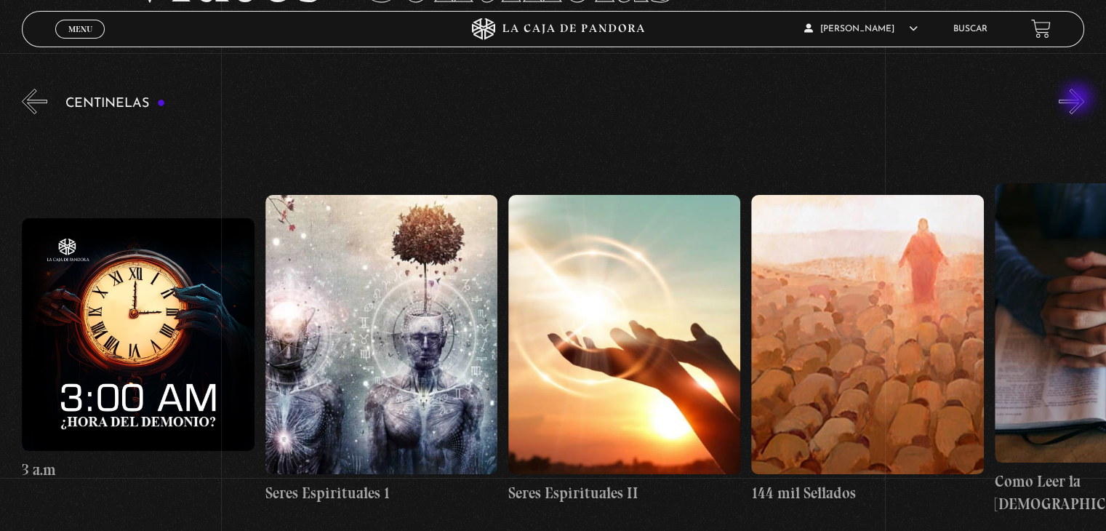
click at [1079, 100] on button "»" at bounding box center [1071, 101] width 25 height 25
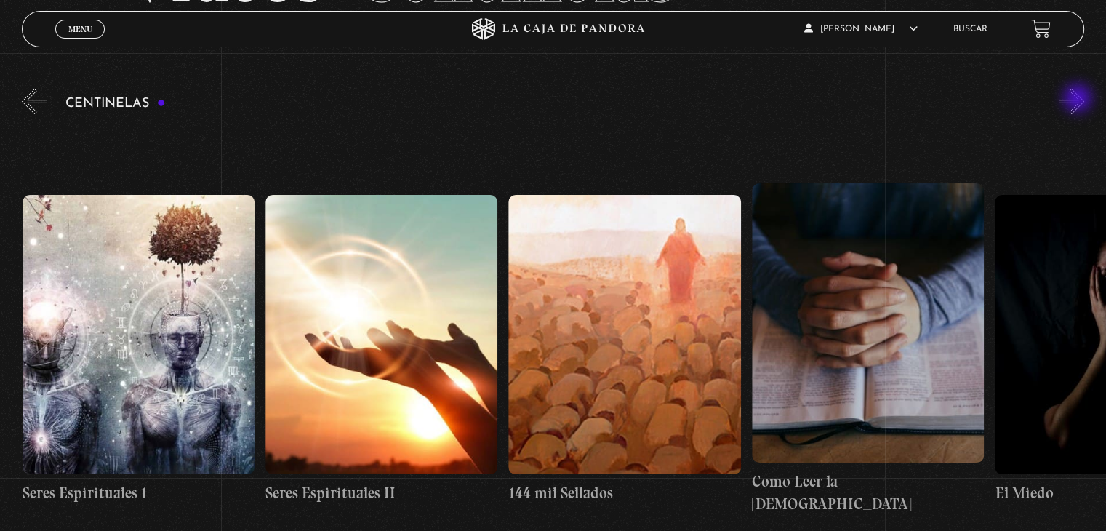
click at [1079, 100] on button "»" at bounding box center [1071, 101] width 25 height 25
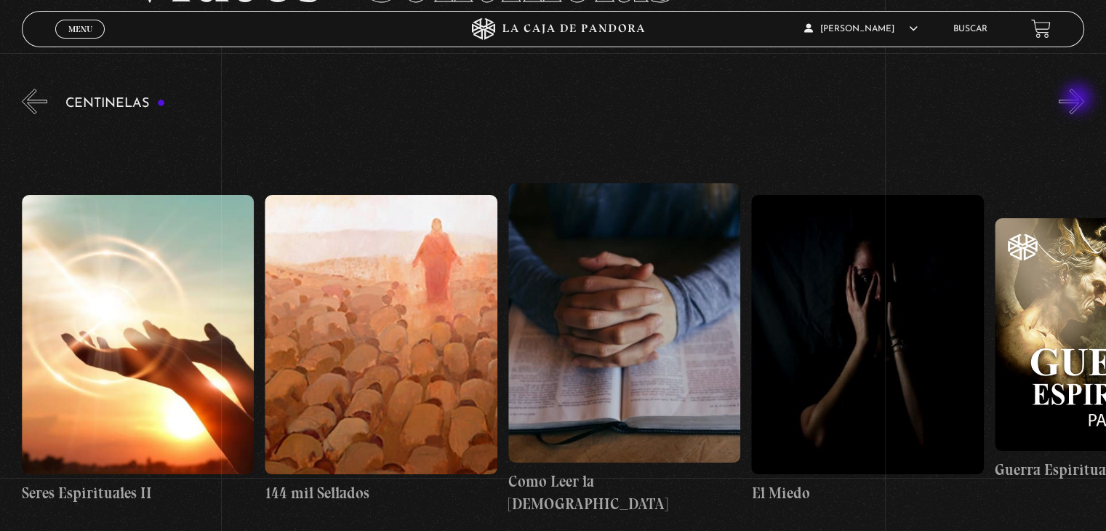
scroll to position [0, 23110]
click at [1079, 100] on button "»" at bounding box center [1071, 101] width 25 height 25
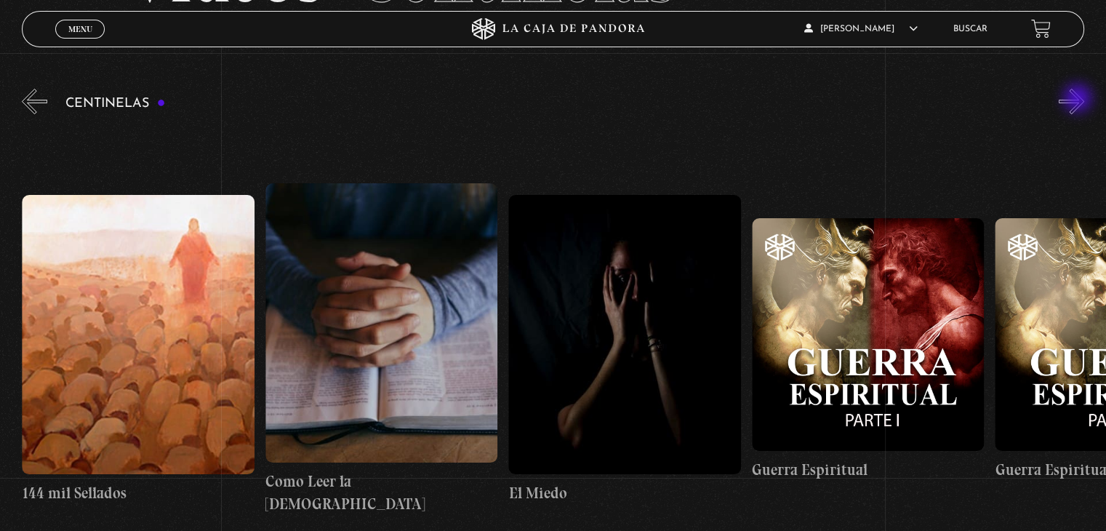
click at [1079, 100] on button "»" at bounding box center [1071, 101] width 25 height 25
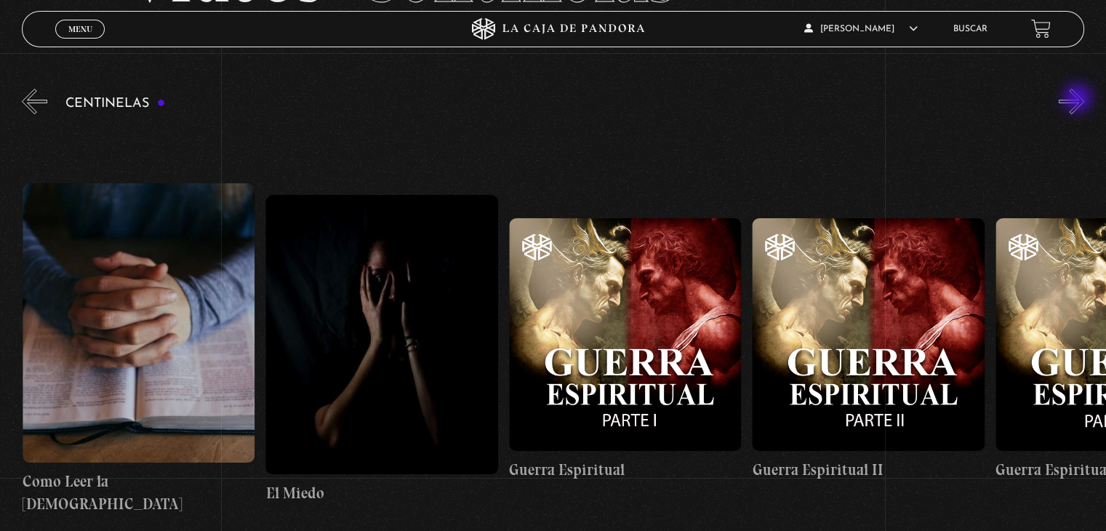
click at [1079, 100] on button "»" at bounding box center [1071, 101] width 25 height 25
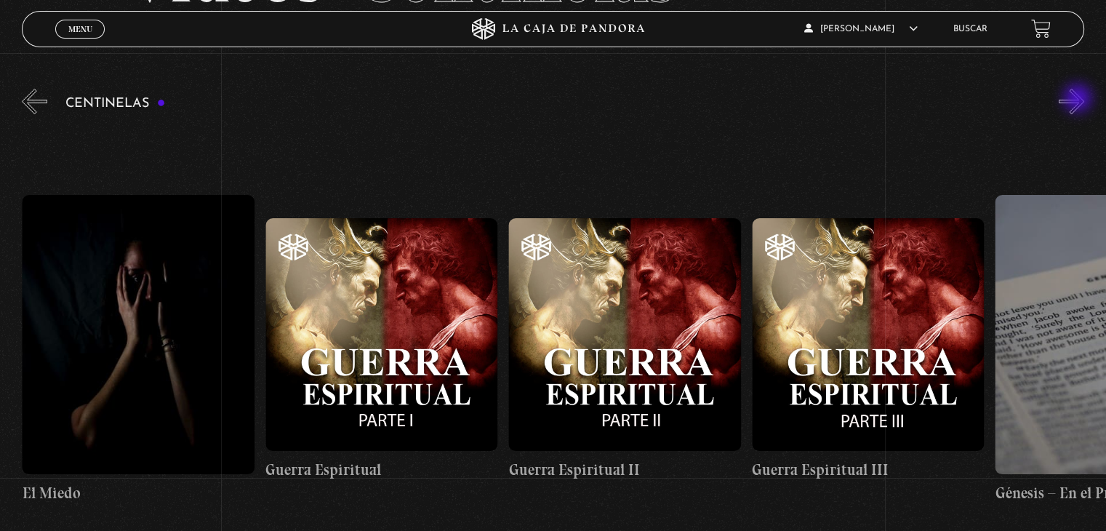
click at [1079, 100] on button "»" at bounding box center [1071, 101] width 25 height 25
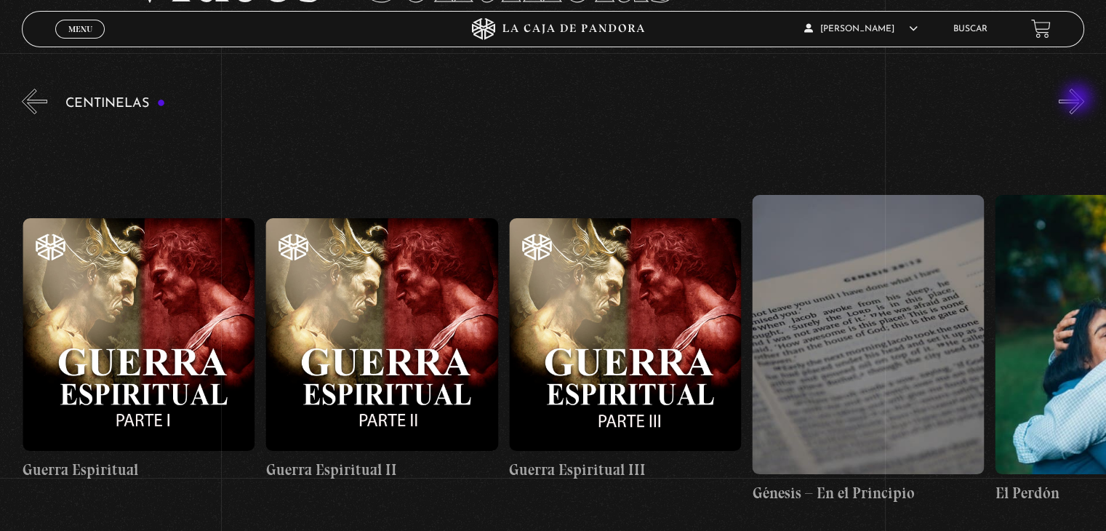
click at [1079, 100] on button "»" at bounding box center [1071, 101] width 25 height 25
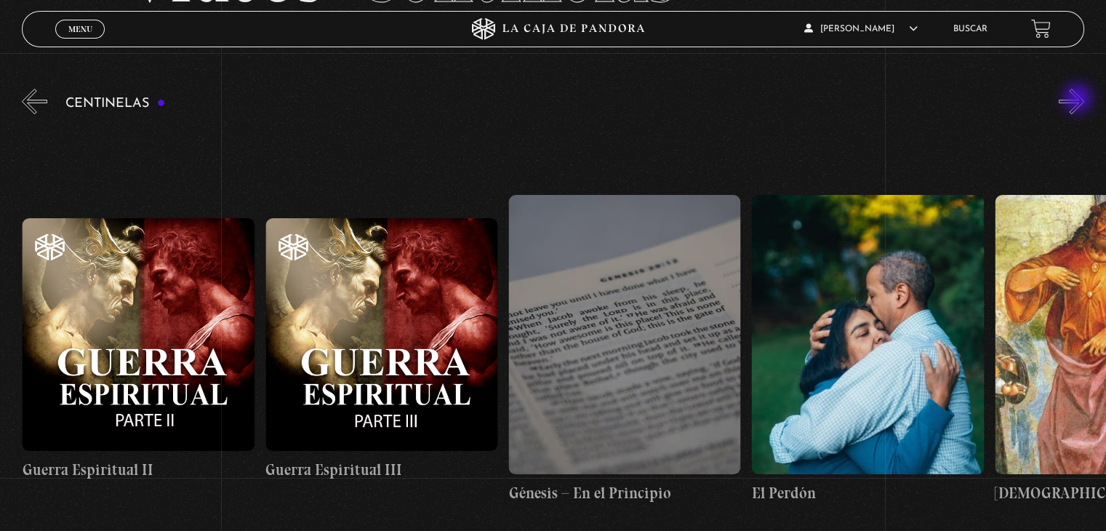
click at [1079, 100] on button "»" at bounding box center [1071, 101] width 25 height 25
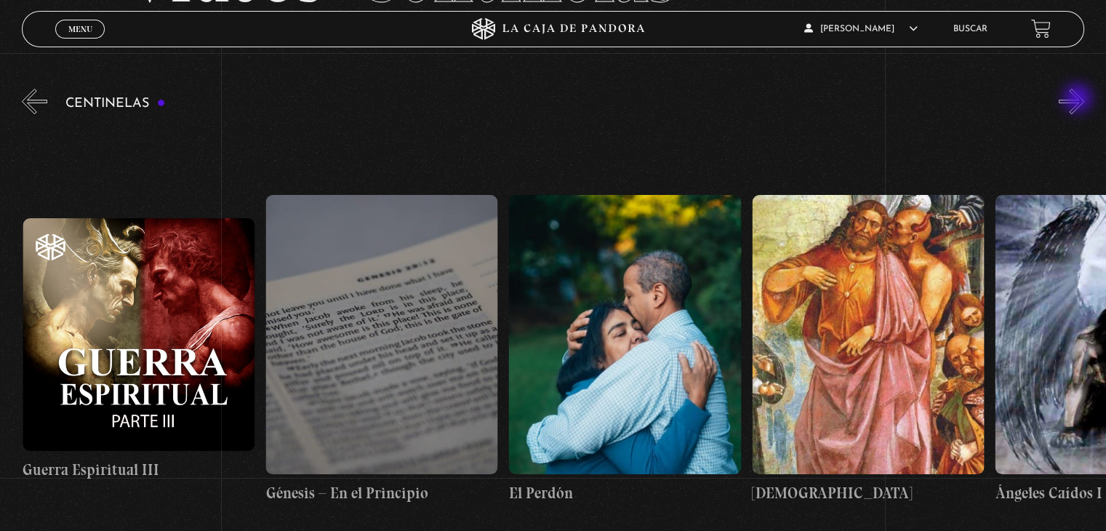
click at [1079, 100] on button "»" at bounding box center [1071, 101] width 25 height 25
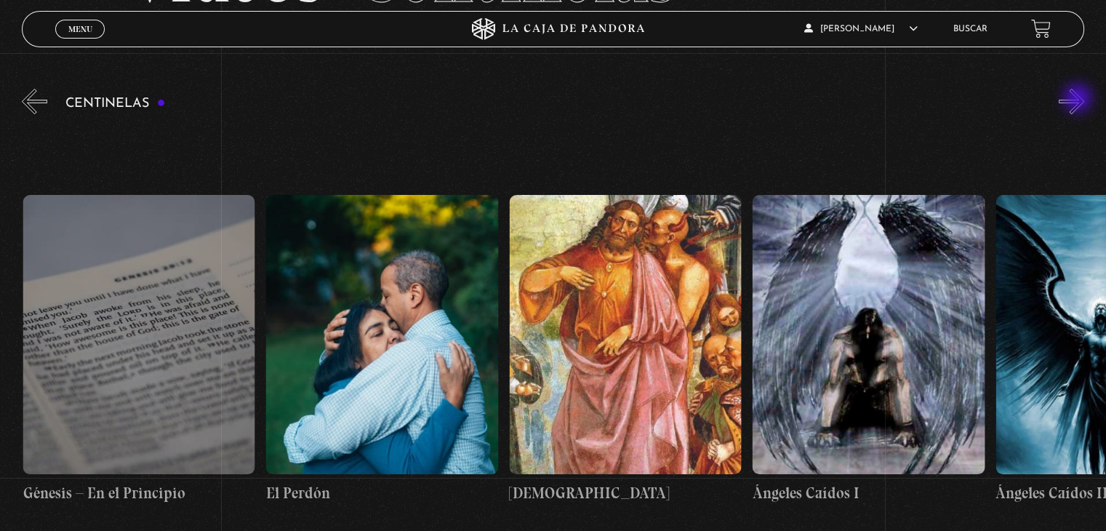
click at [1079, 100] on button "»" at bounding box center [1071, 101] width 25 height 25
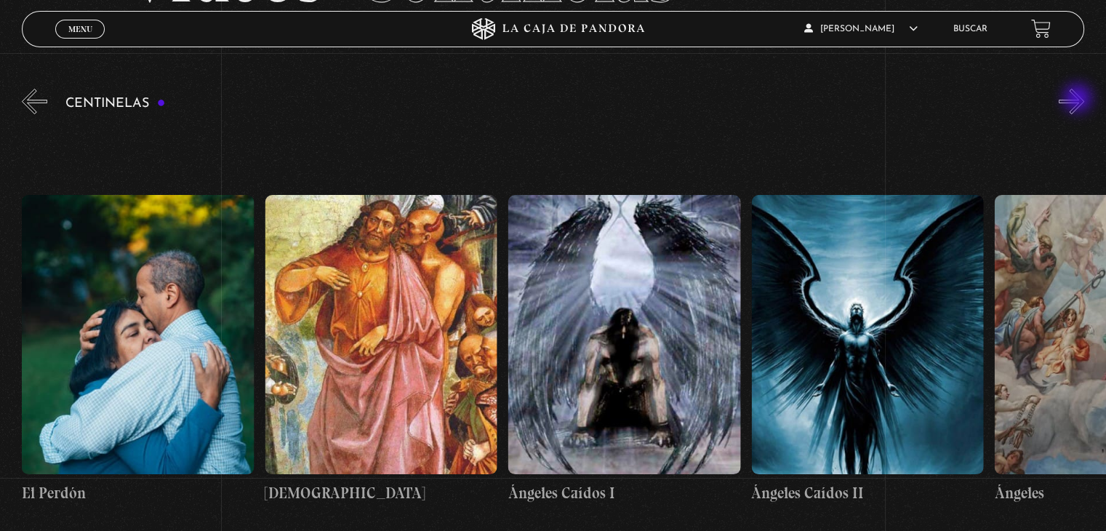
click at [1079, 100] on button "»" at bounding box center [1071, 101] width 25 height 25
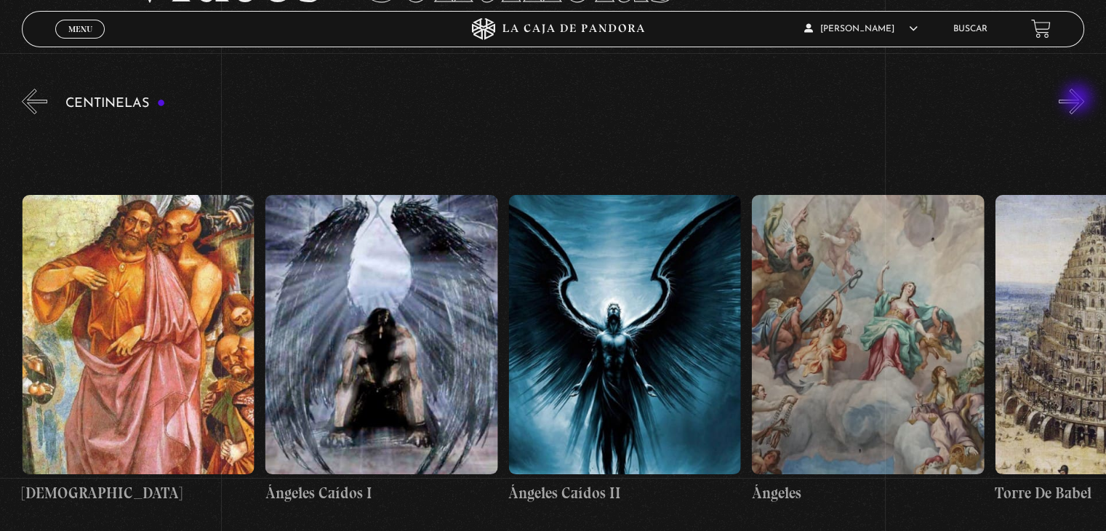
scroll to position [0, 25299]
click at [1079, 100] on button "»" at bounding box center [1071, 101] width 25 height 25
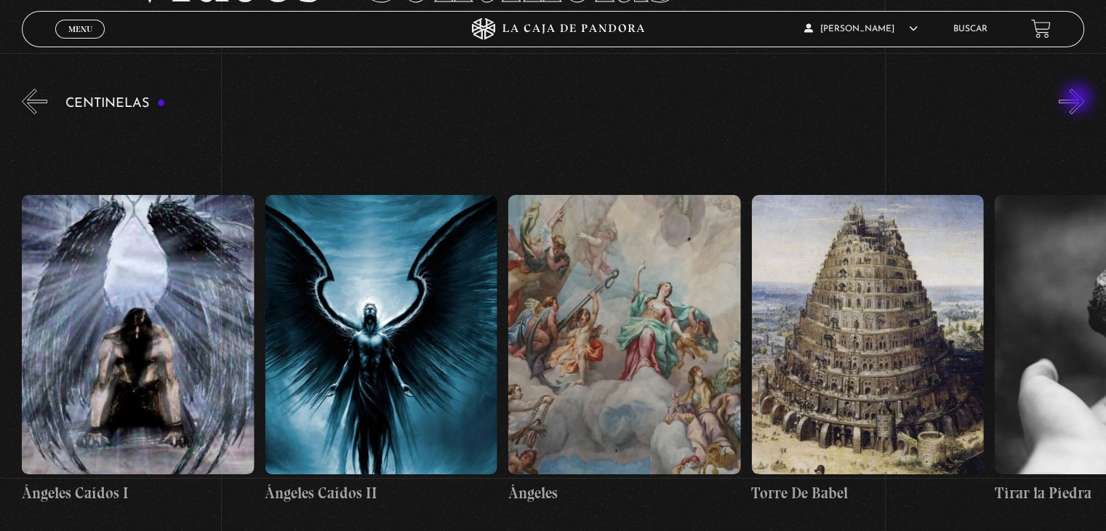
click at [1079, 100] on button "»" at bounding box center [1071, 101] width 25 height 25
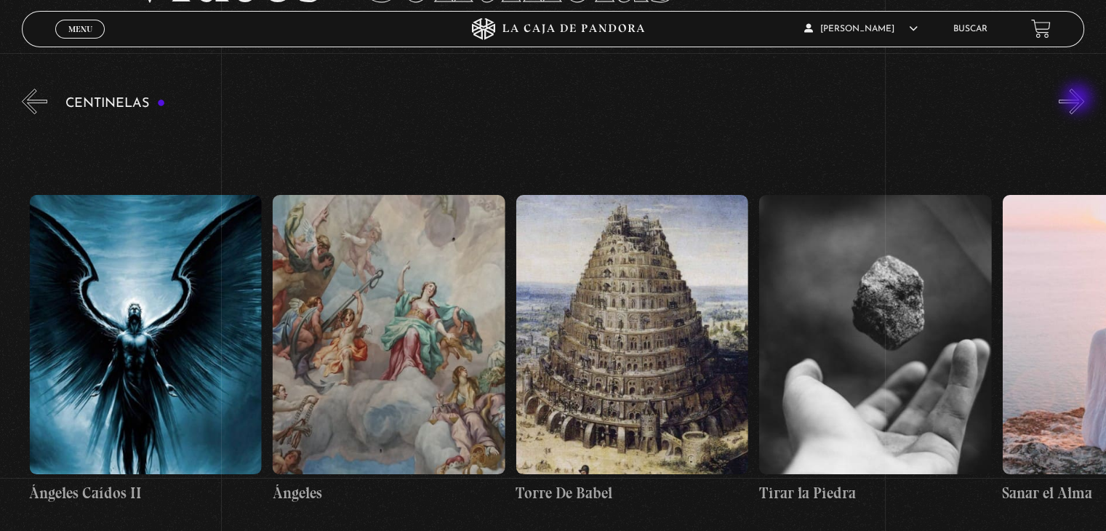
click at [1079, 100] on button "»" at bounding box center [1071, 101] width 25 height 25
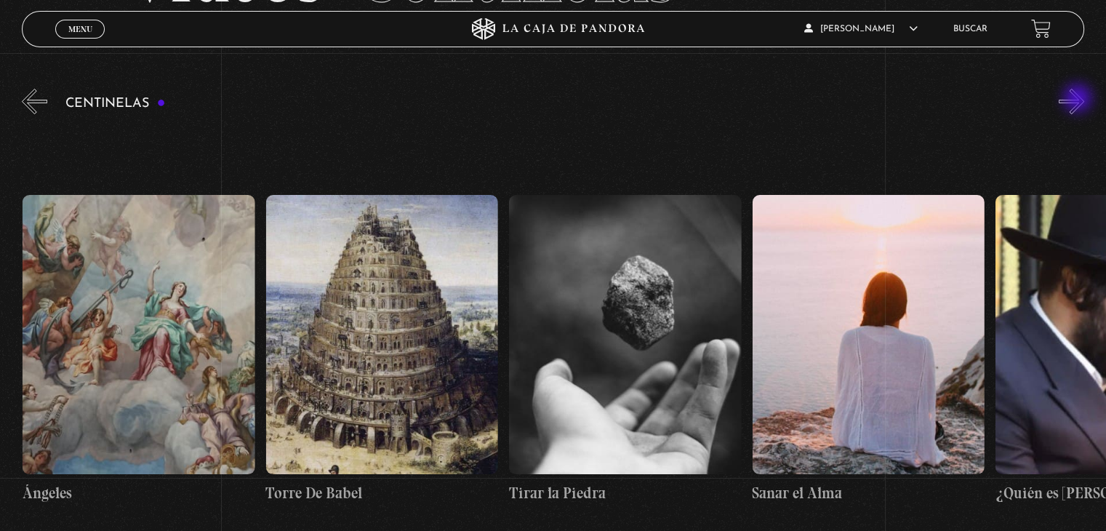
click at [1079, 100] on button "»" at bounding box center [1071, 101] width 25 height 25
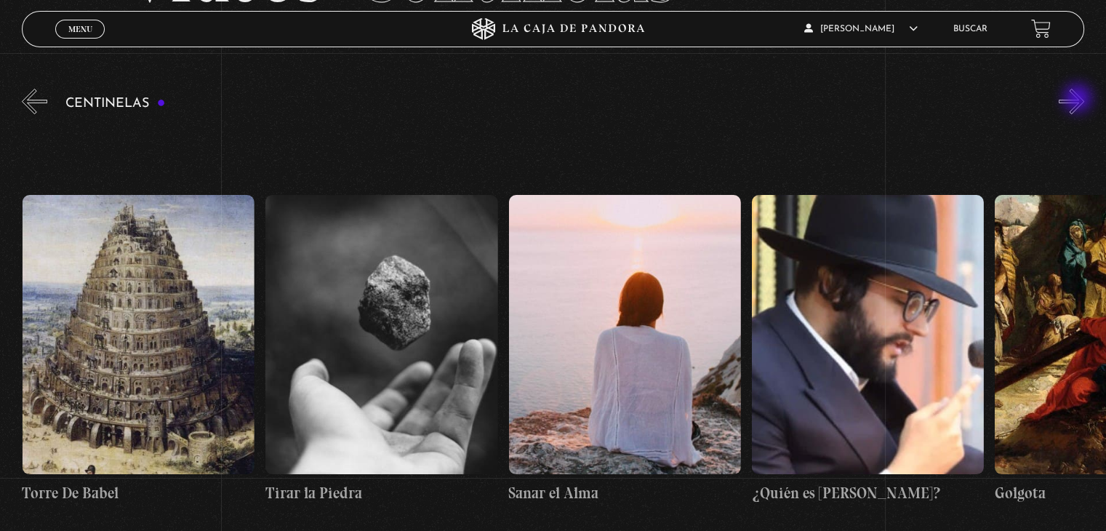
click at [1079, 100] on button "»" at bounding box center [1071, 101] width 25 height 25
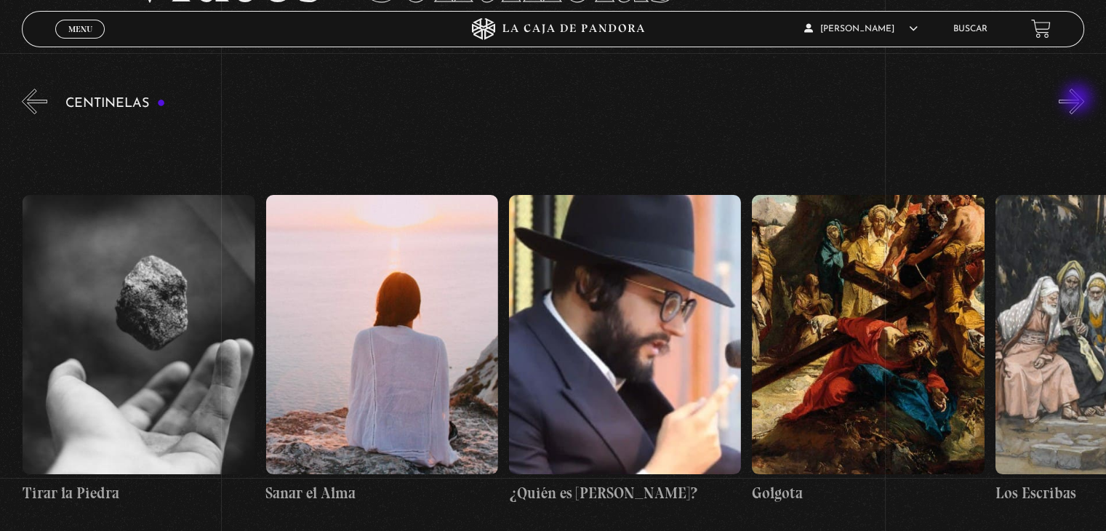
scroll to position [0, 26515]
click at [1079, 100] on button "»" at bounding box center [1071, 101] width 25 height 25
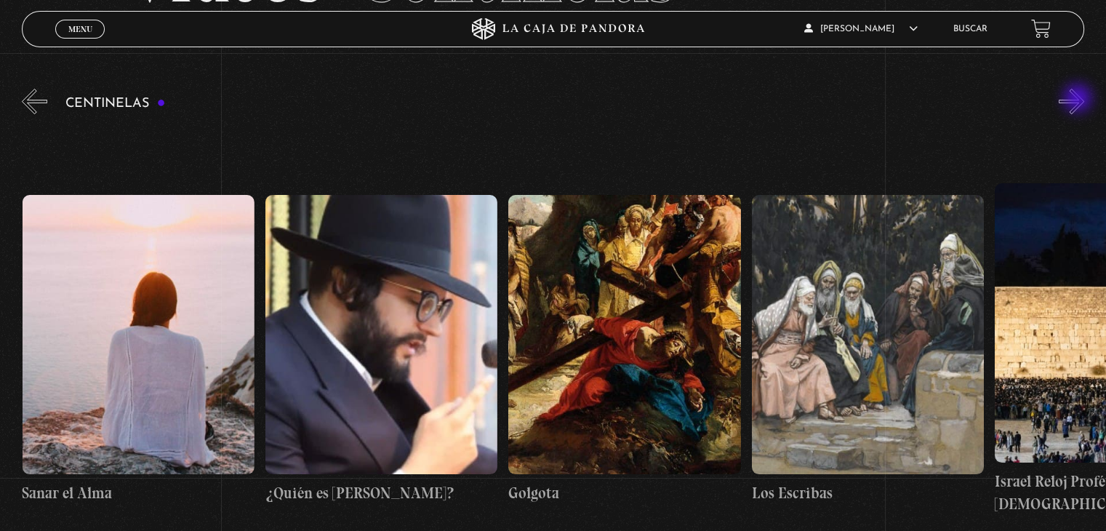
click at [1079, 100] on button "»" at bounding box center [1071, 101] width 25 height 25
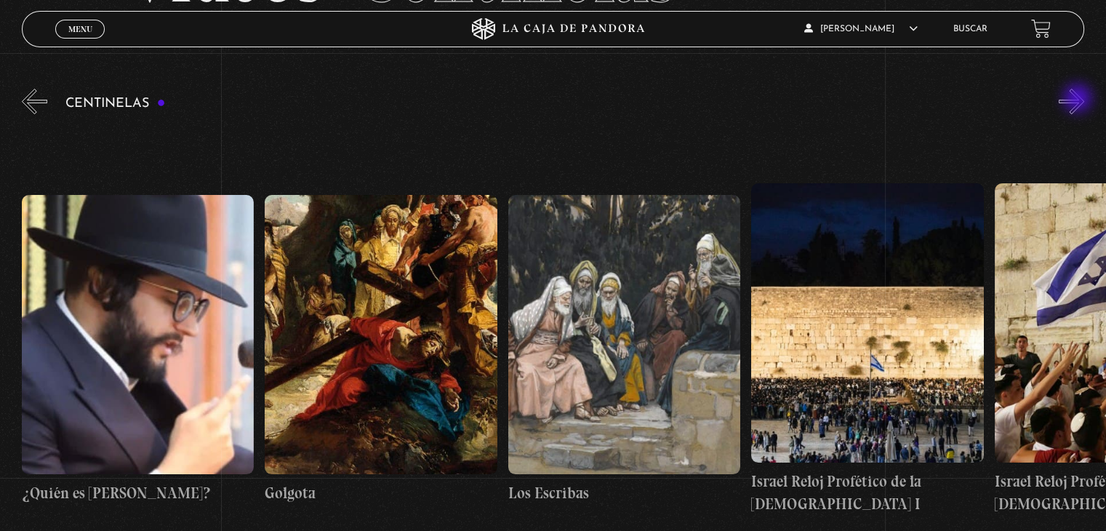
click at [1079, 100] on button "»" at bounding box center [1071, 101] width 25 height 25
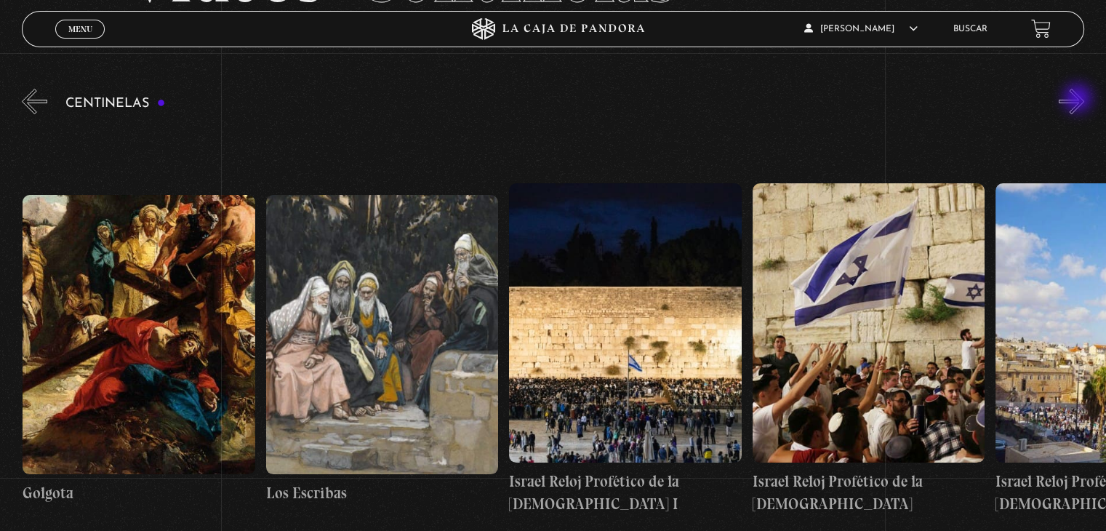
scroll to position [0, 27245]
click at [1079, 100] on button "»" at bounding box center [1071, 101] width 25 height 25
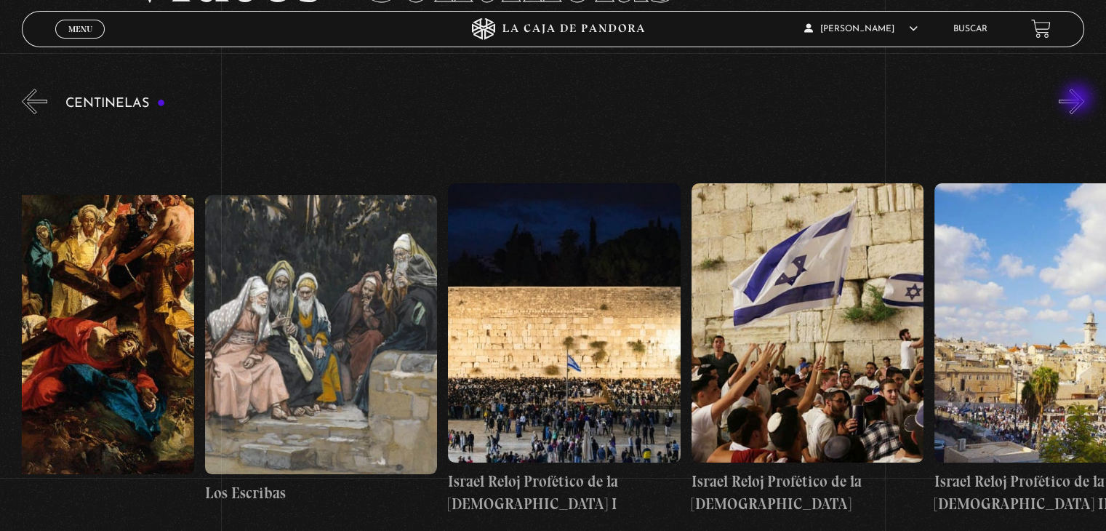
scroll to position [0, 27366]
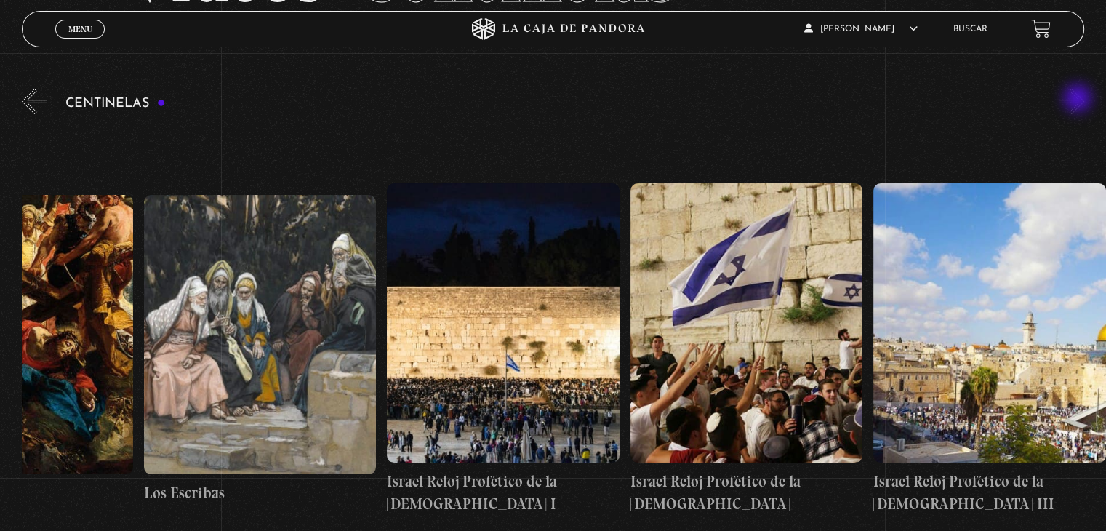
click at [1079, 100] on button "»" at bounding box center [1071, 101] width 25 height 25
click at [535, 399] on figure at bounding box center [503, 322] width 232 height 279
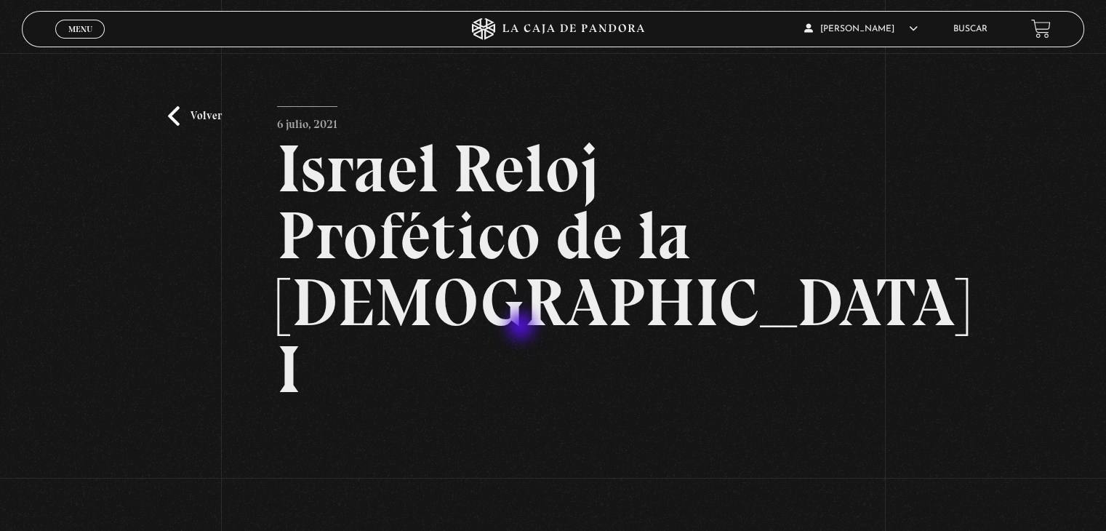
click at [520, 330] on h2 "Israel Reloj Profético de la [DEMOGRAPHIC_DATA] I" at bounding box center [553, 269] width 552 height 268
